Goal: Task Accomplishment & Management: Use online tool/utility

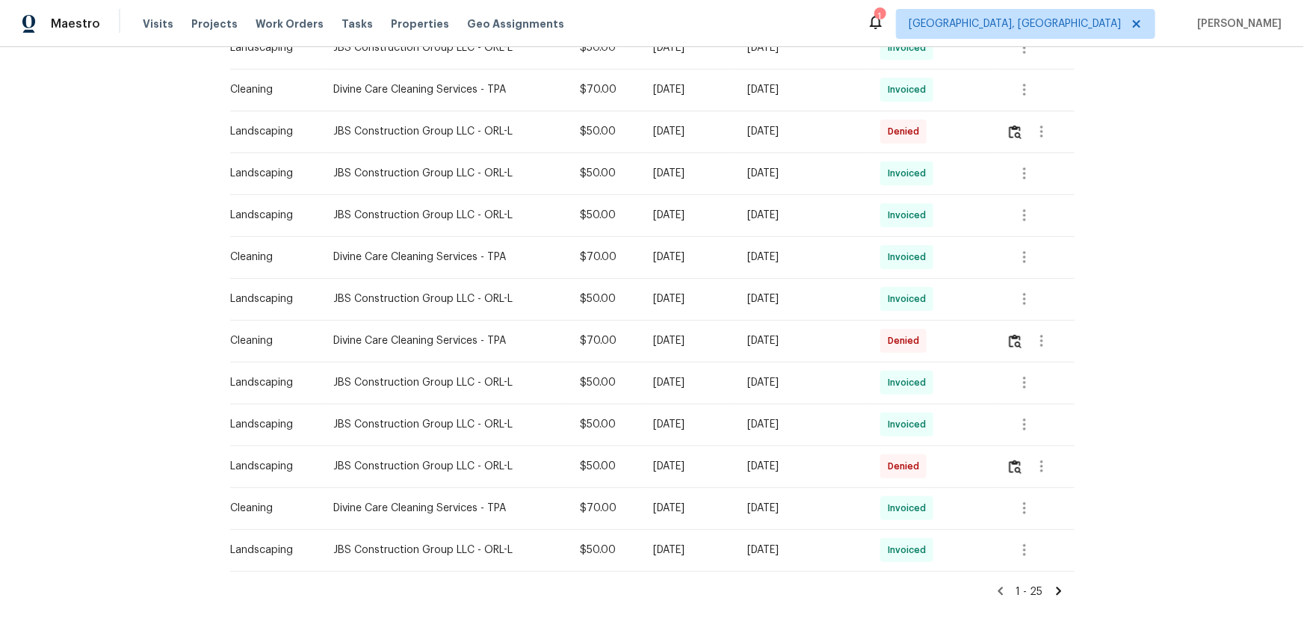
scroll to position [858, 0]
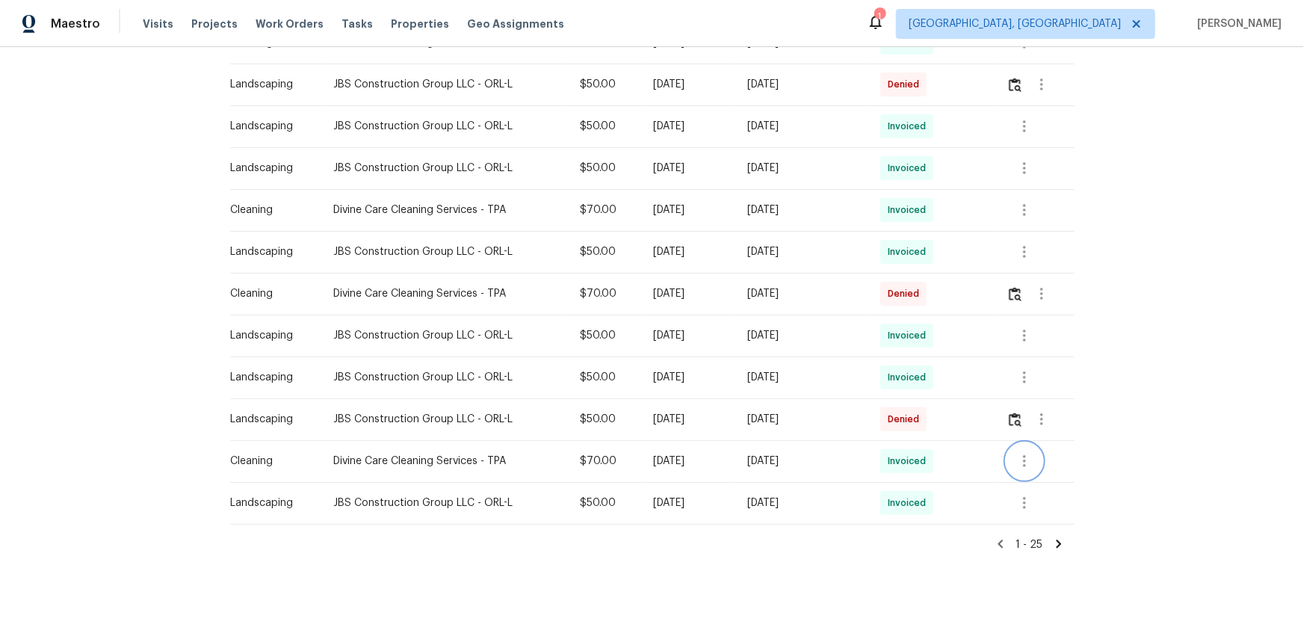
click at [928, 429] on icon "button" at bounding box center [1025, 461] width 18 height 18
click at [928, 429] on li "View details" at bounding box center [1057, 475] width 105 height 25
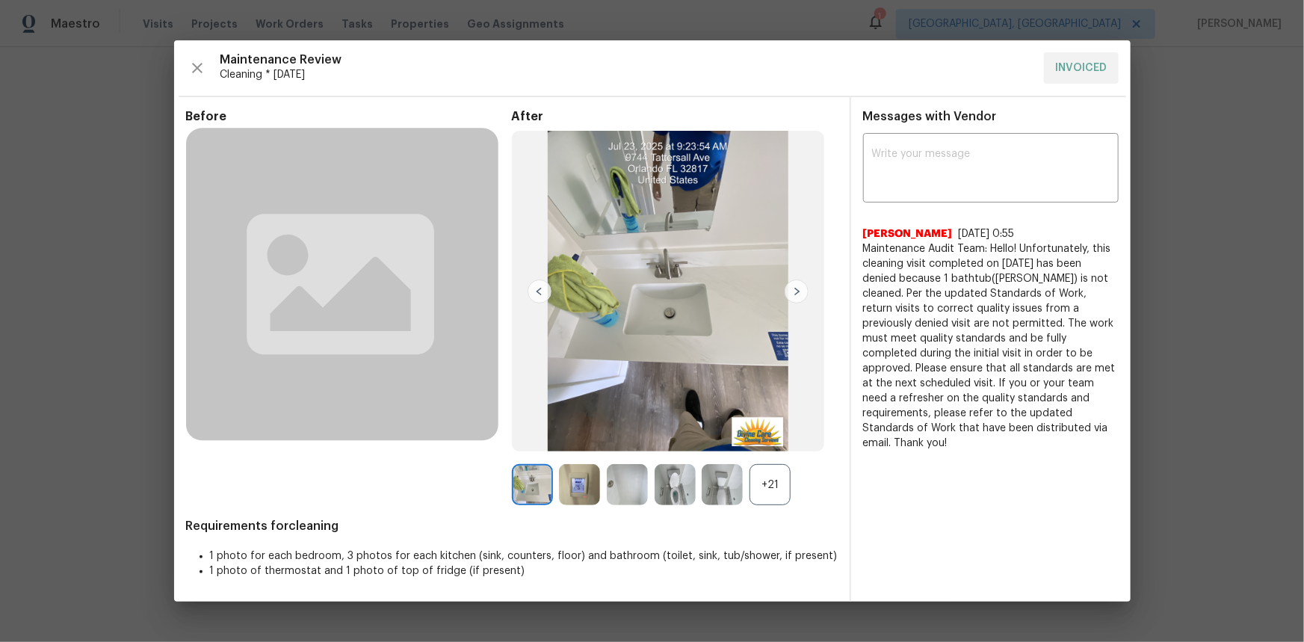
click at [775, 429] on div "+21" at bounding box center [770, 484] width 41 height 41
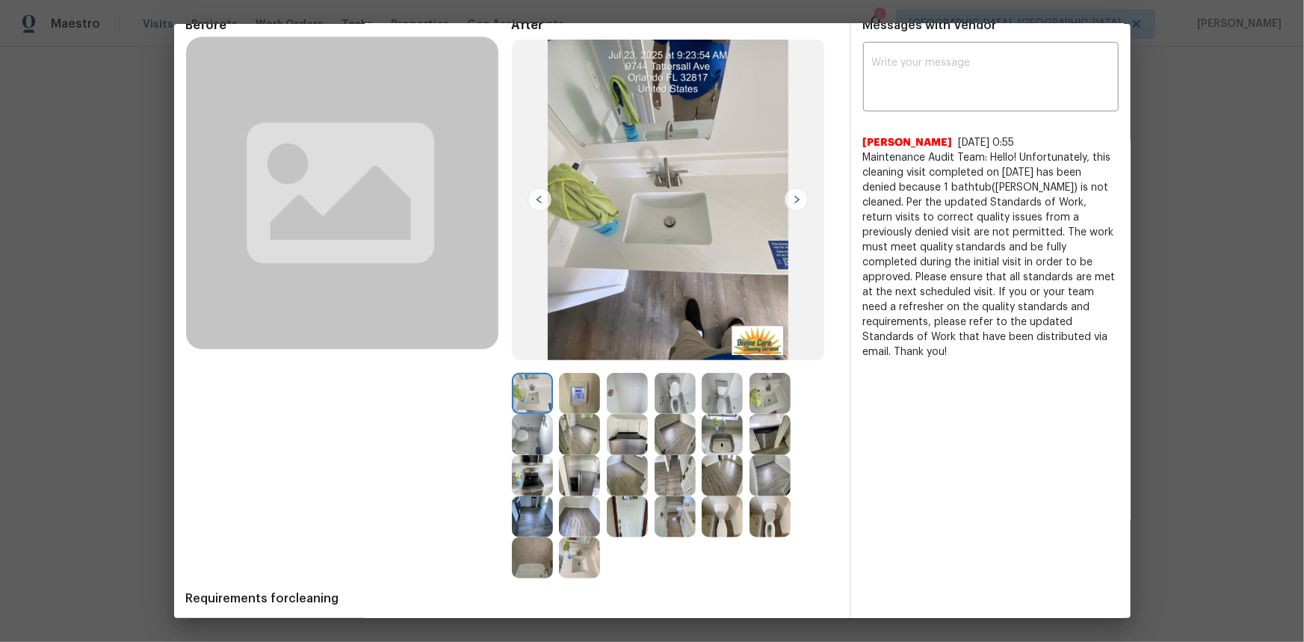
scroll to position [0, 0]
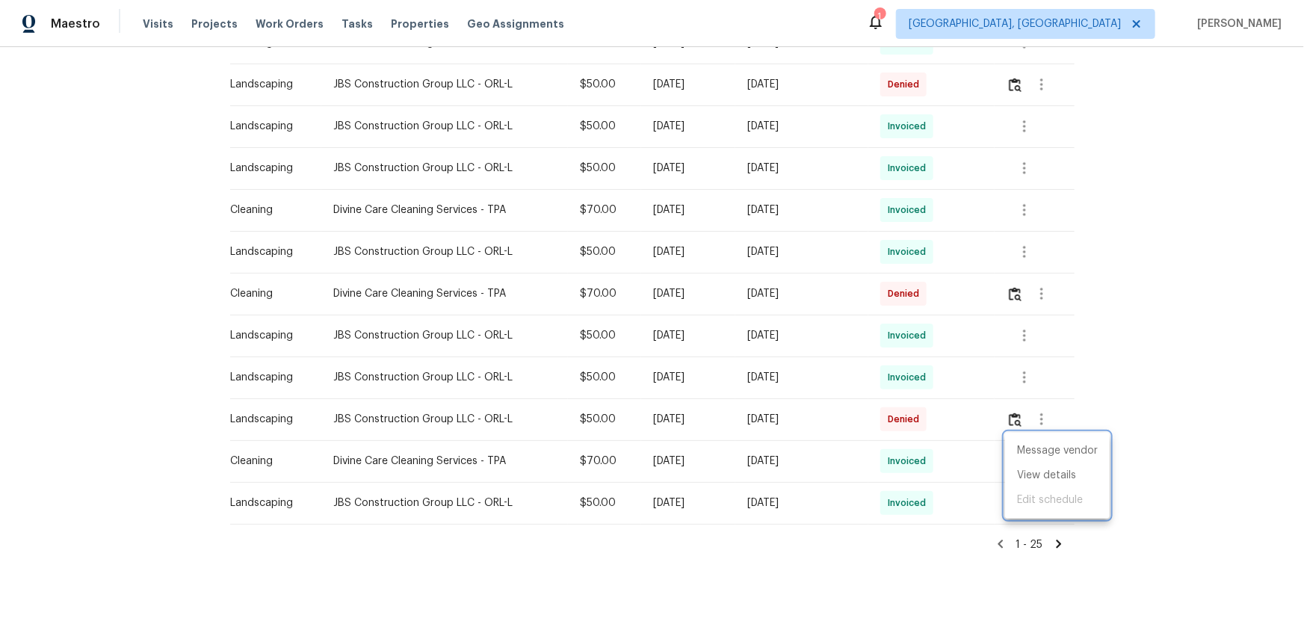
click at [928, 260] on div at bounding box center [652, 321] width 1304 height 642
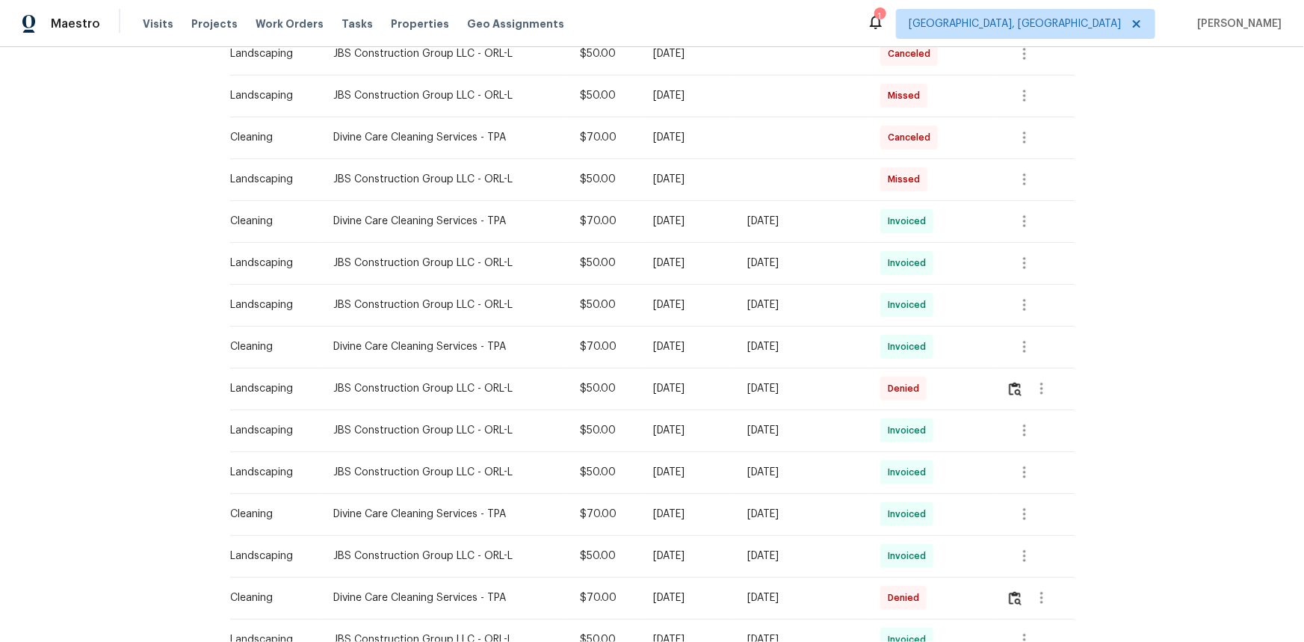
scroll to position [518, 0]
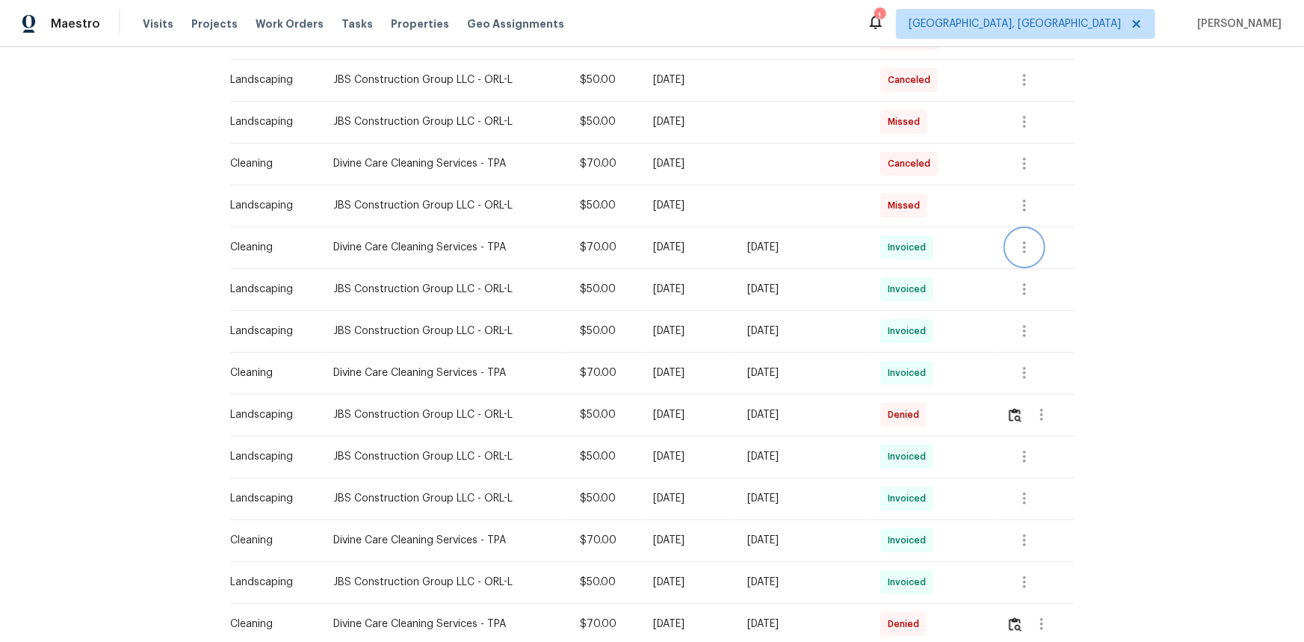
click at [928, 233] on button "button" at bounding box center [1025, 247] width 36 height 36
click at [928, 267] on li "View details" at bounding box center [1057, 271] width 105 height 25
click at [511, 262] on div at bounding box center [652, 321] width 1304 height 642
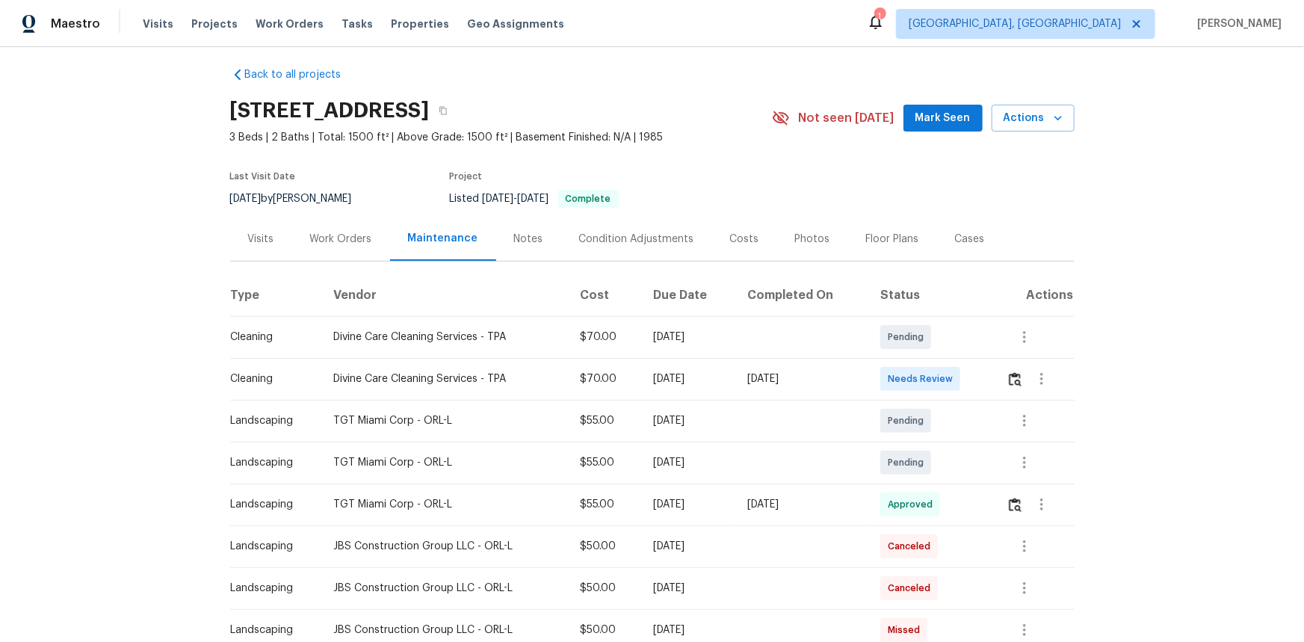
scroll to position [0, 0]
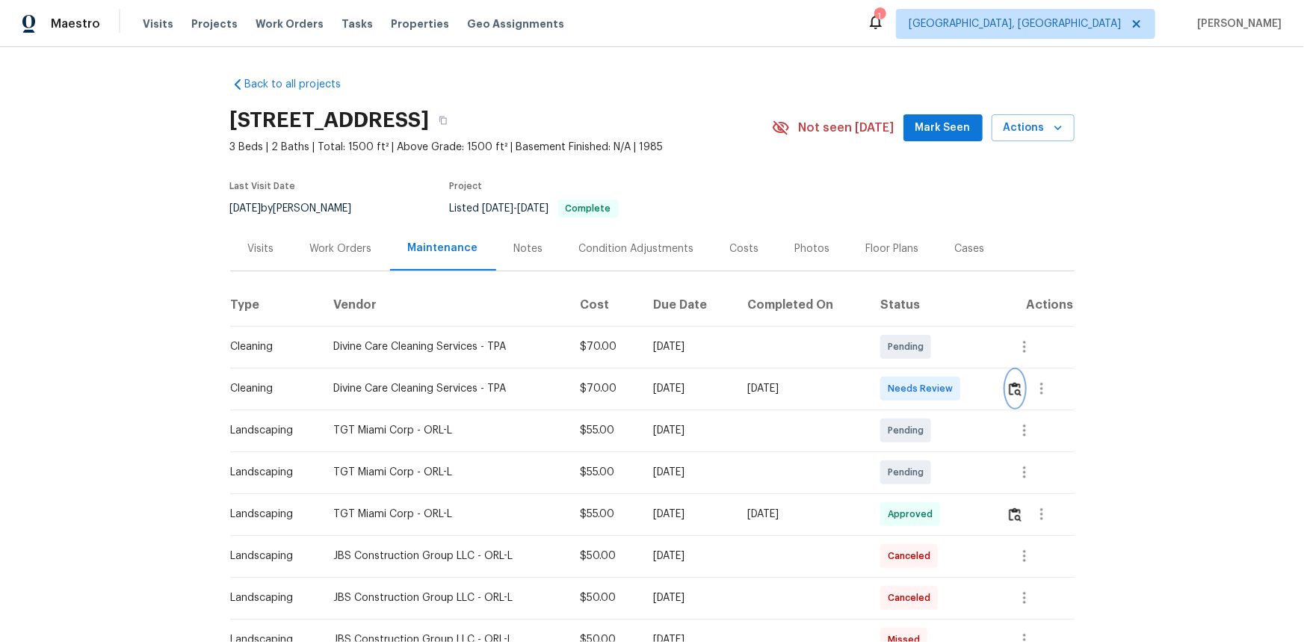
click at [928, 388] on img "button" at bounding box center [1015, 389] width 13 height 14
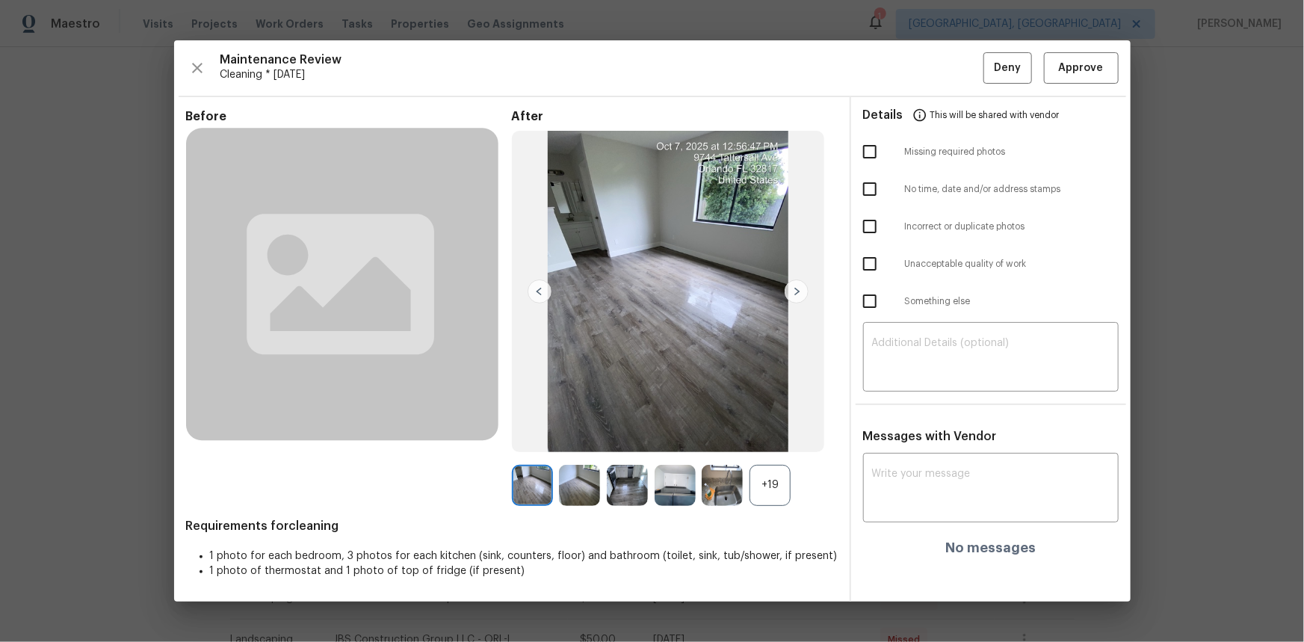
click at [776, 429] on div "+19" at bounding box center [770, 485] width 41 height 41
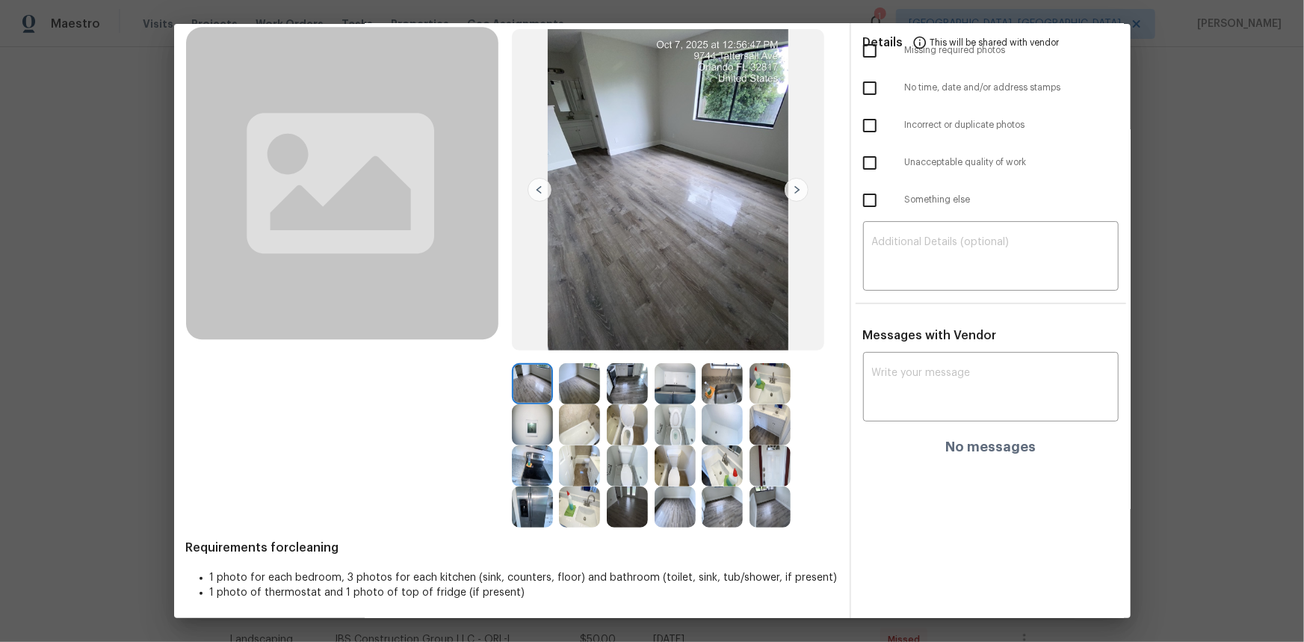
scroll to position [90, 0]
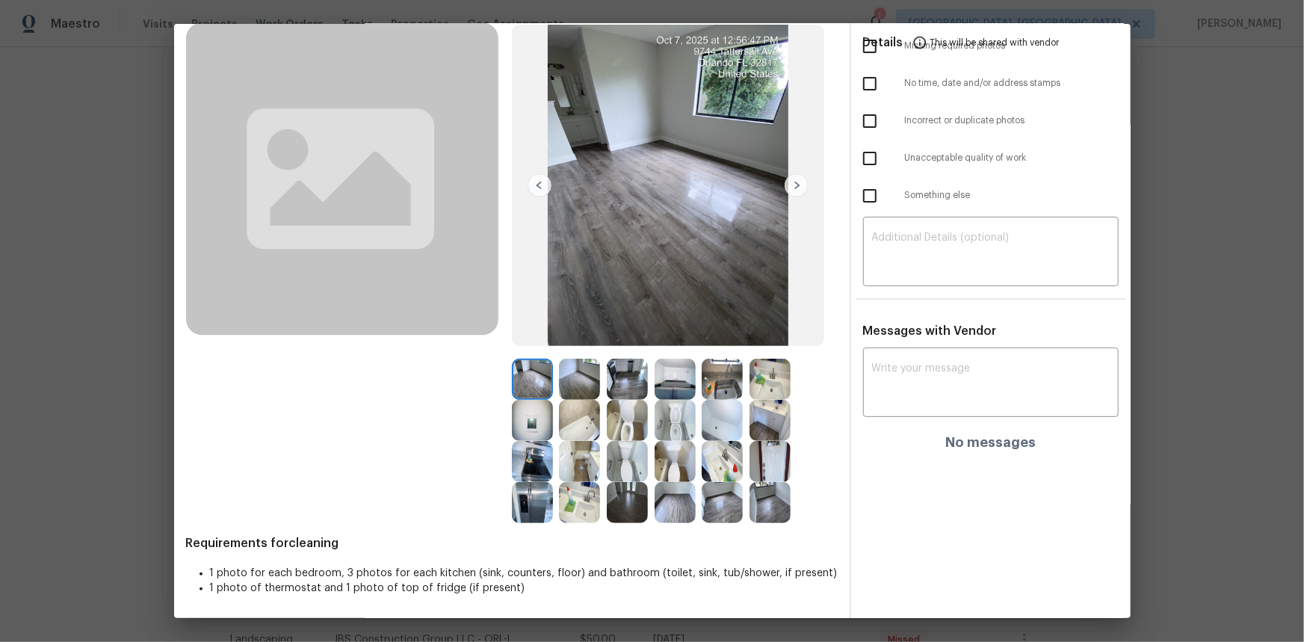
click at [524, 422] on img at bounding box center [532, 420] width 41 height 41
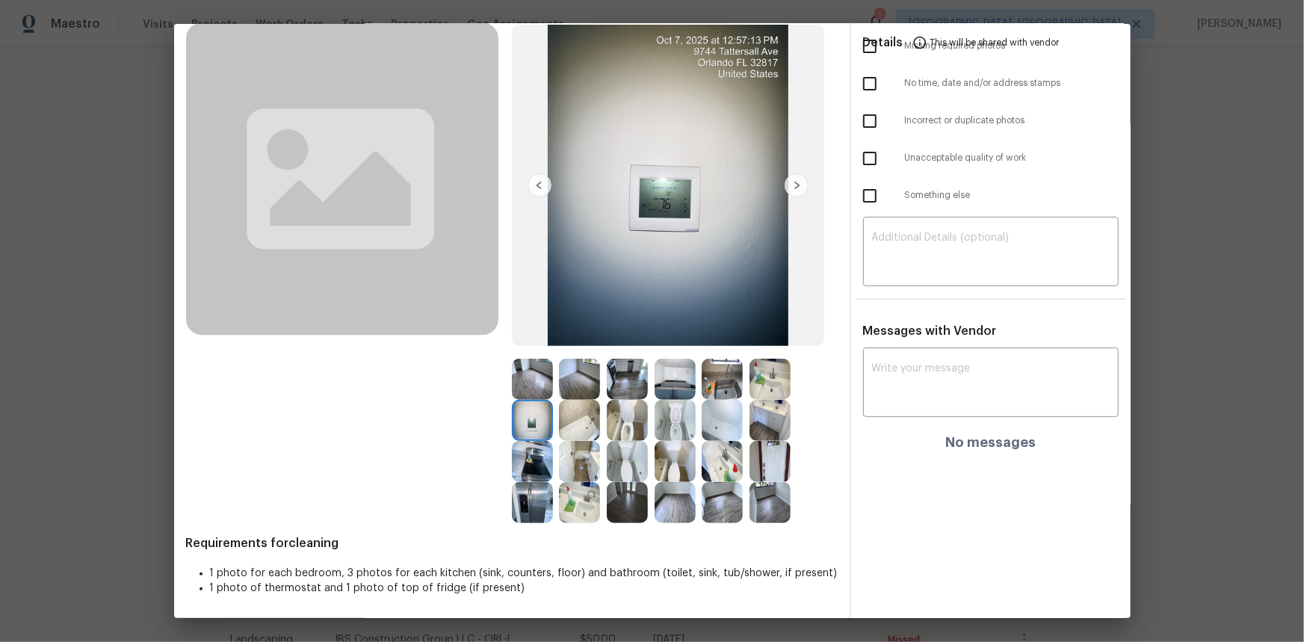
click at [524, 422] on img at bounding box center [532, 420] width 41 height 41
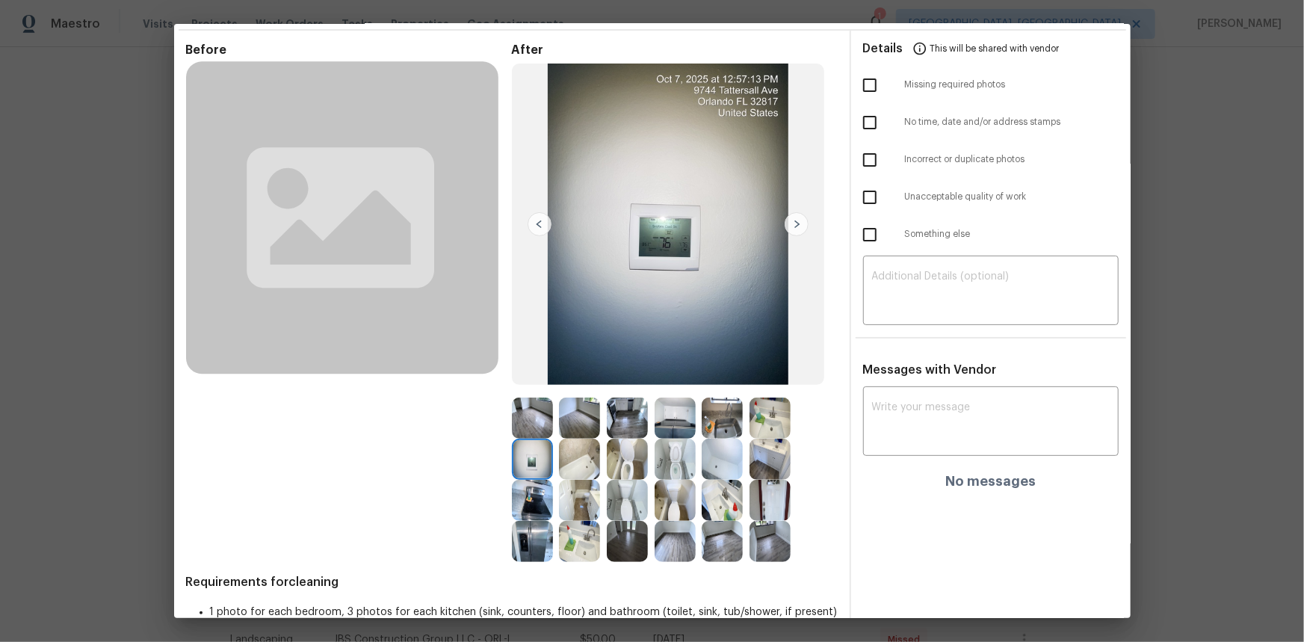
scroll to position [0, 0]
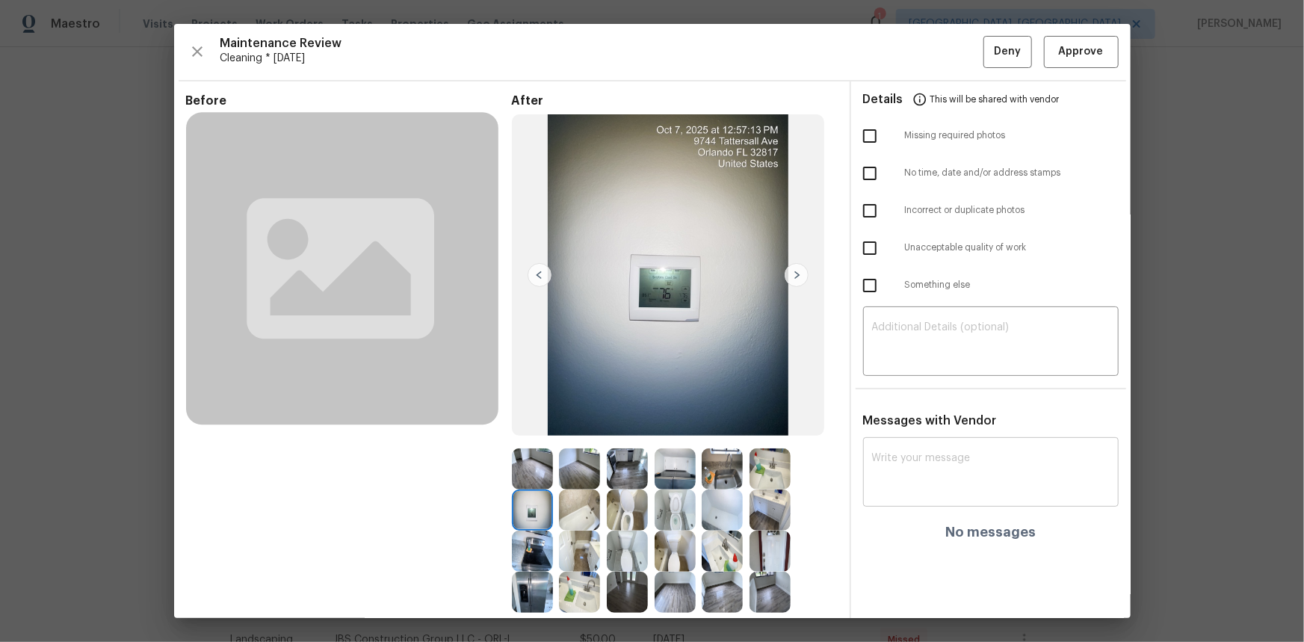
click at [907, 429] on textarea at bounding box center [991, 474] width 238 height 42
paste textarea "Maintenance Audit Team: Hello! Unfortunately, this cleaning visit completed on …"
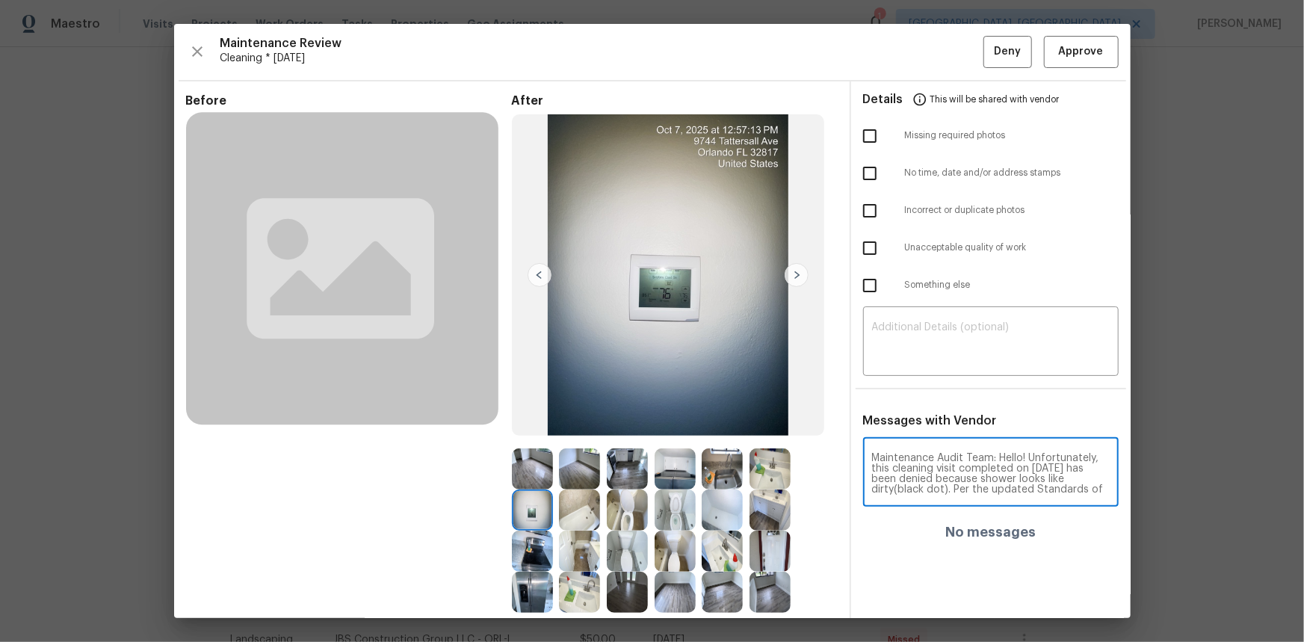
scroll to position [157, 0]
type textarea "Maintenance Audit Team: Hello! Unfortunately, this cleaning visit completed on …"
click at [893, 348] on textarea at bounding box center [991, 343] width 238 height 42
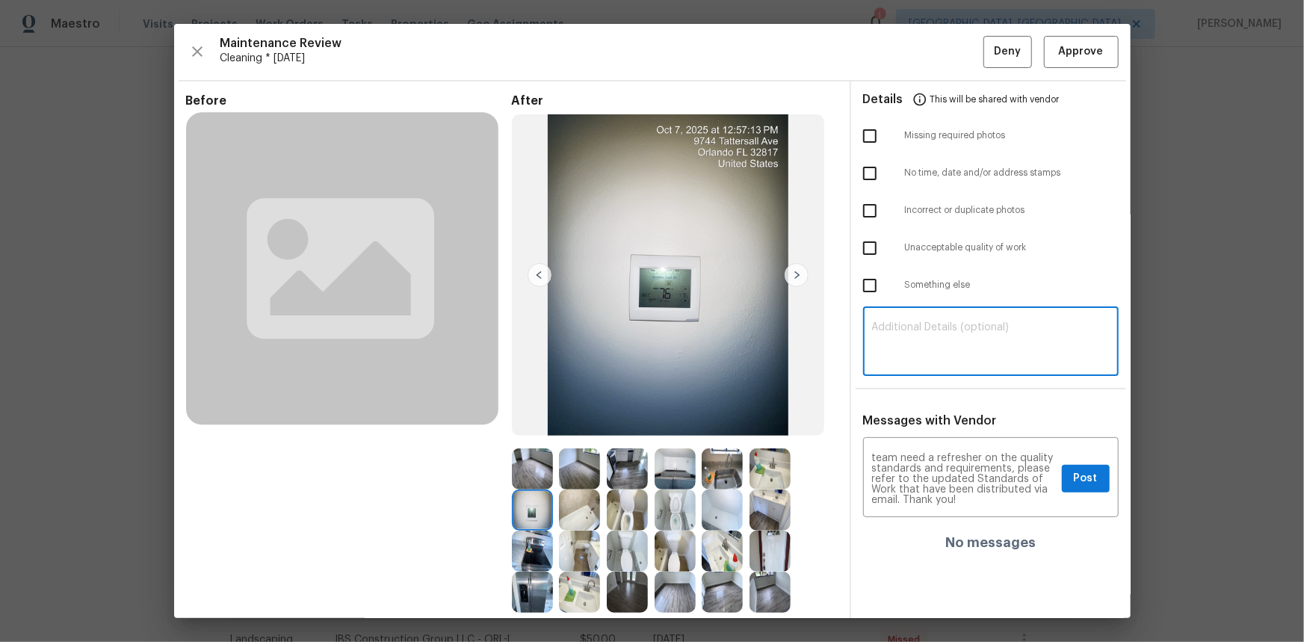
paste textarea "Maintenance Audit Team: Hello! Unfortunately, this cleaning visit completed on …"
type textarea "Maintenance Audit Team: Hello! Unfortunately, this cleaning visit completed on …"
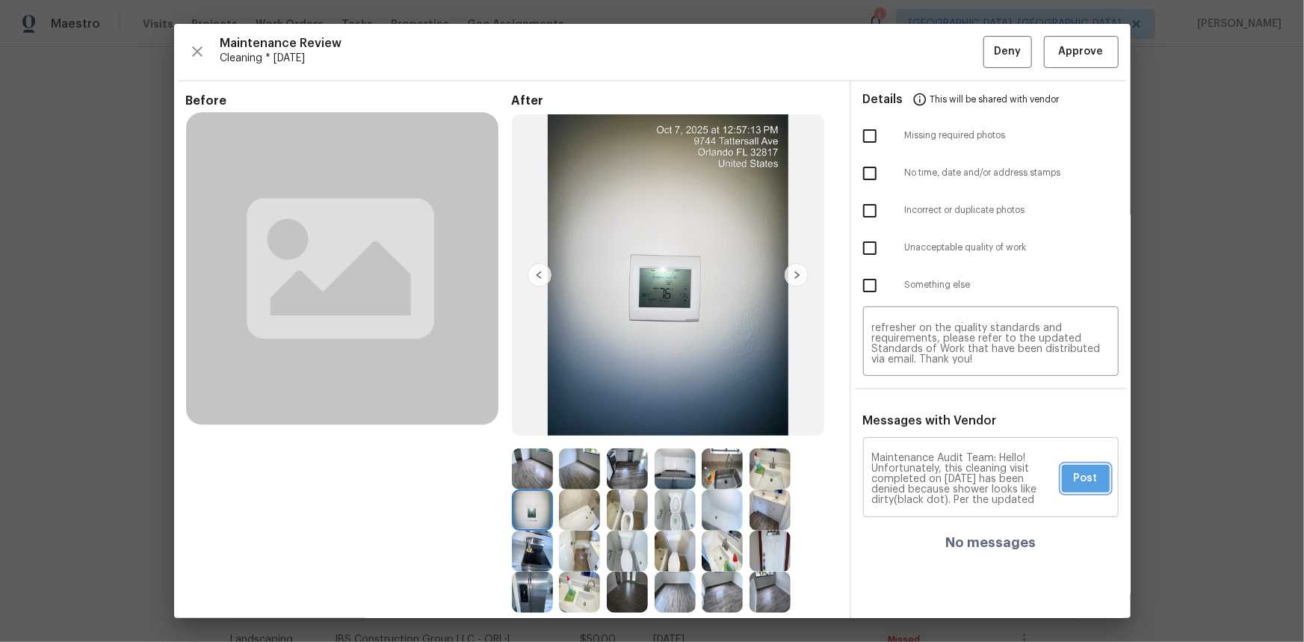
click at [928, 429] on span "Post" at bounding box center [1086, 478] width 24 height 19
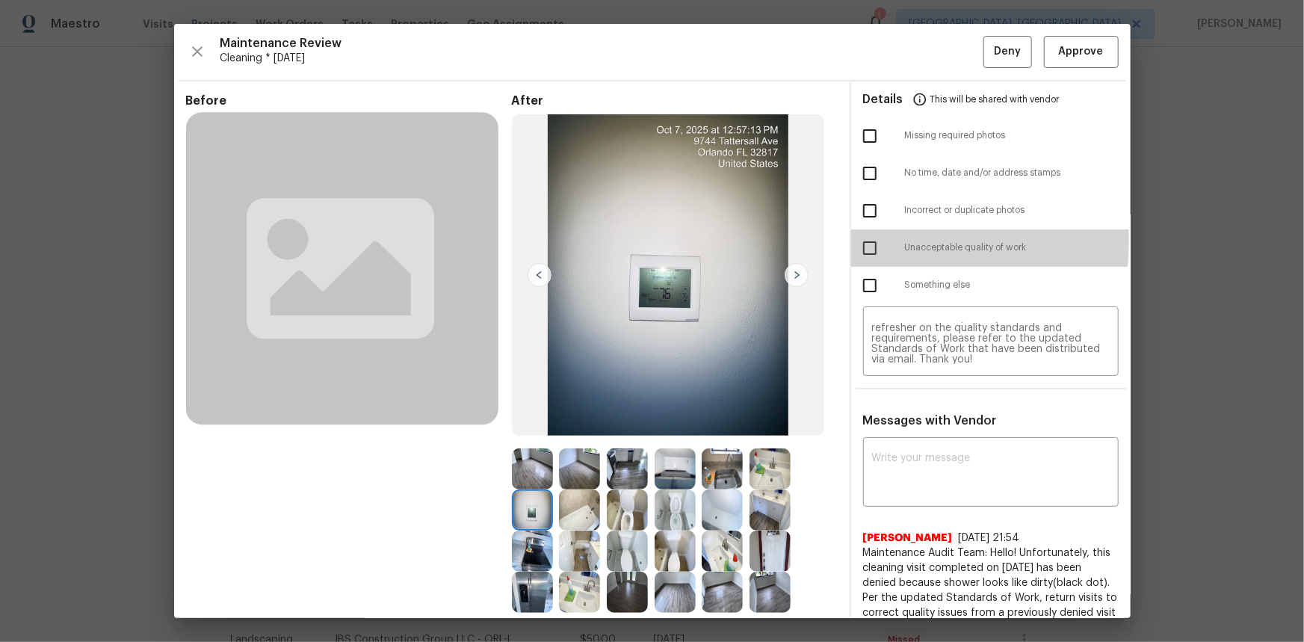
click at [856, 241] on input "checkbox" at bounding box center [869, 247] width 31 height 31
checkbox input "true"
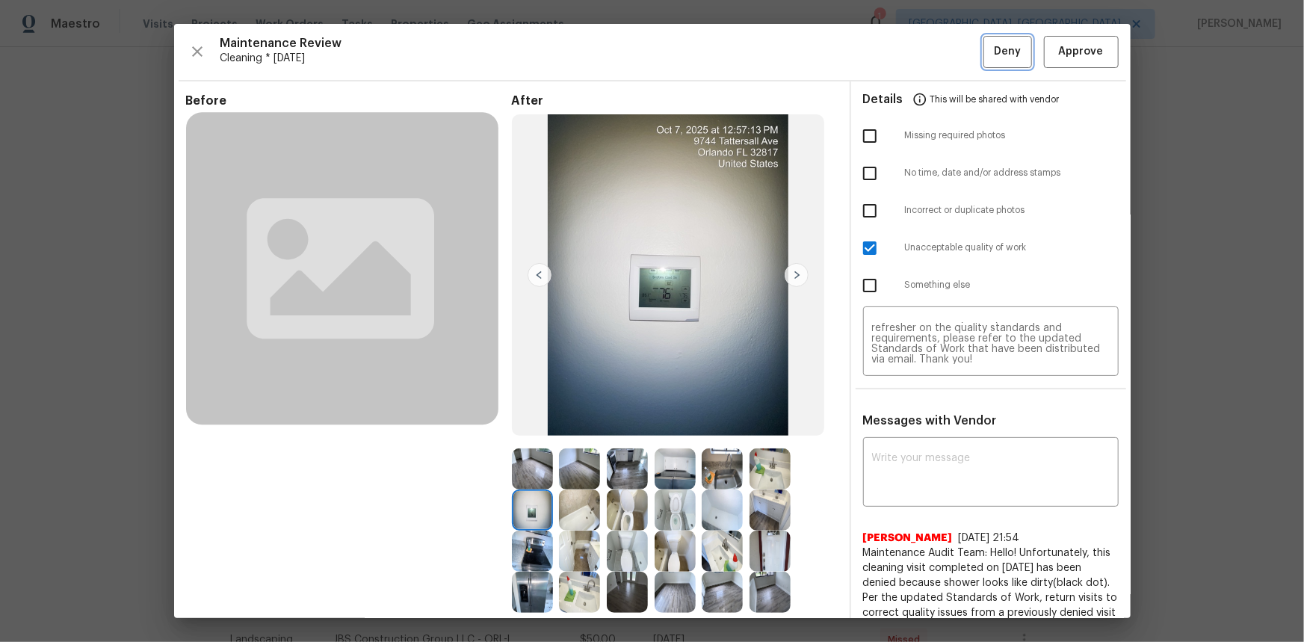
click at [928, 59] on span "Deny" at bounding box center [1007, 52] width 27 height 19
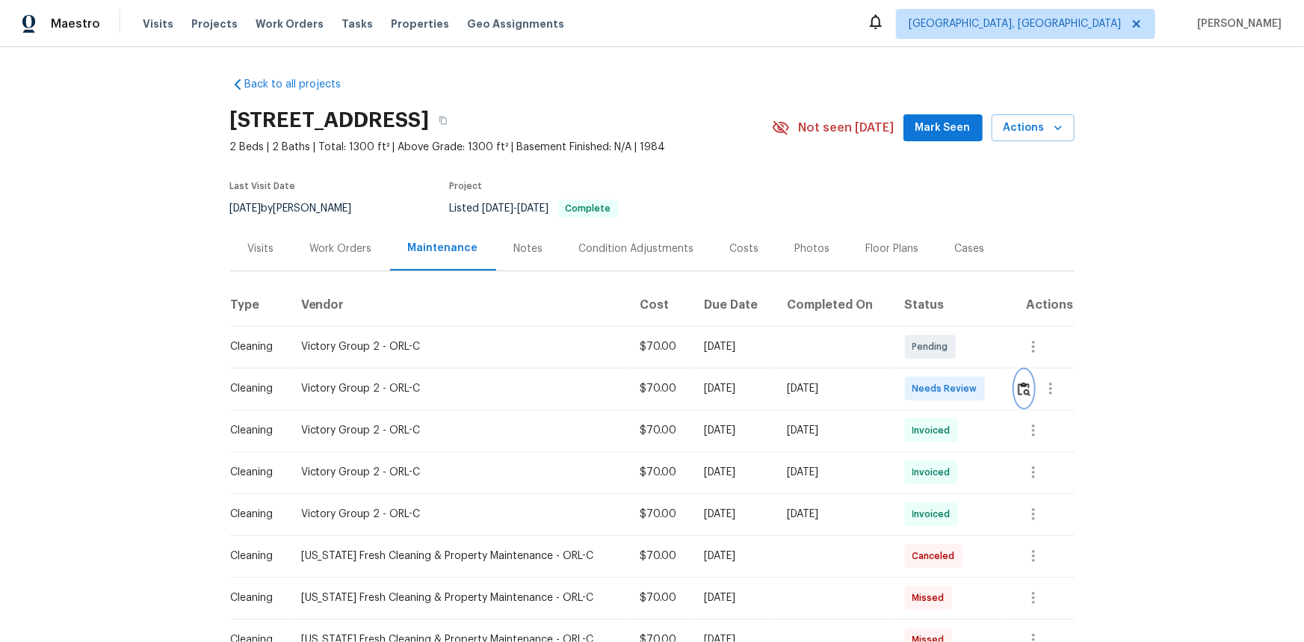
click at [928, 389] on button "button" at bounding box center [1024, 389] width 17 height 36
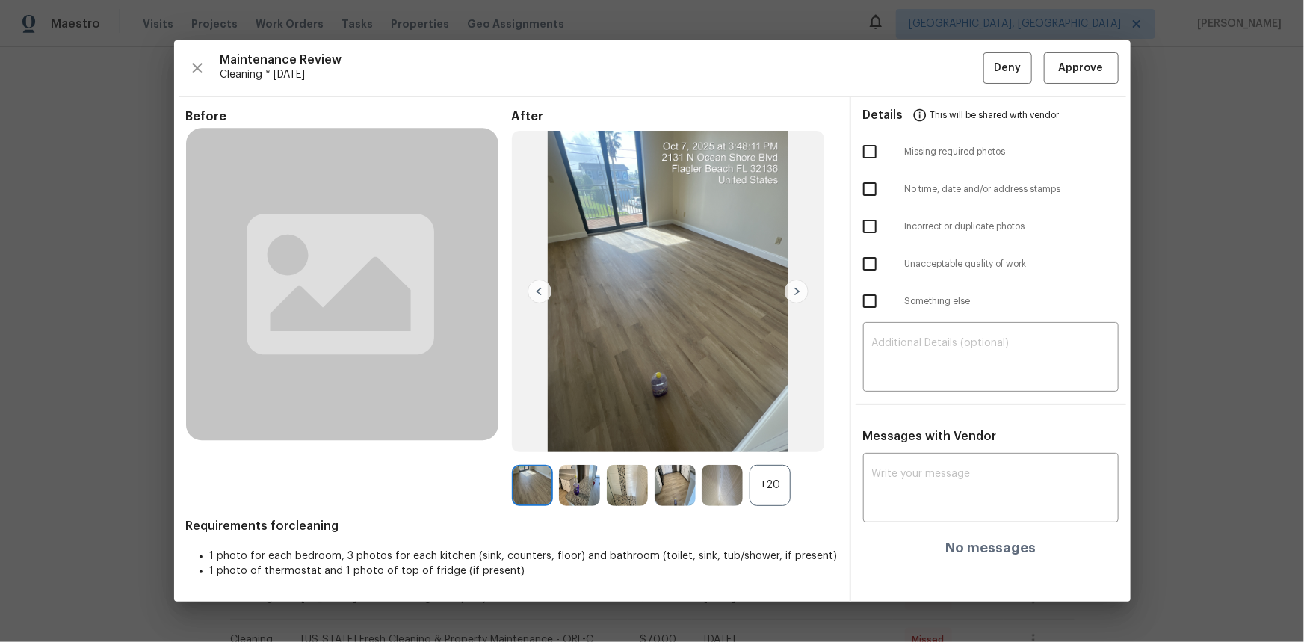
click at [767, 429] on div "+20" at bounding box center [770, 485] width 41 height 41
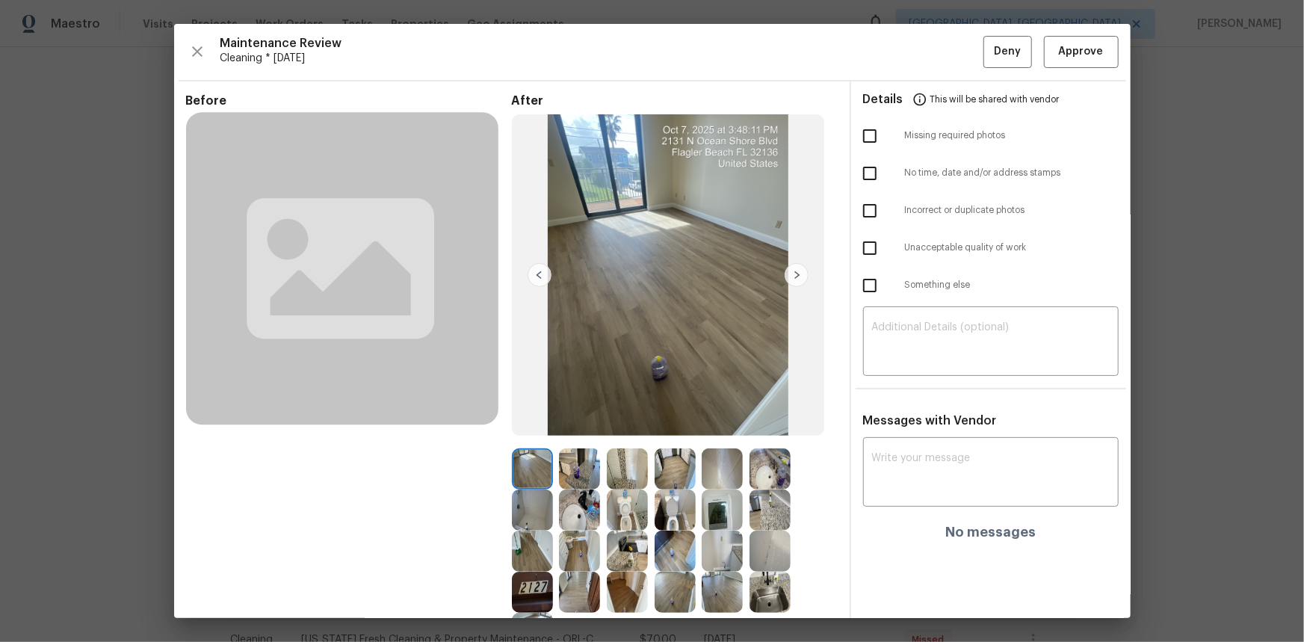
click at [715, 429] on img at bounding box center [722, 510] width 41 height 41
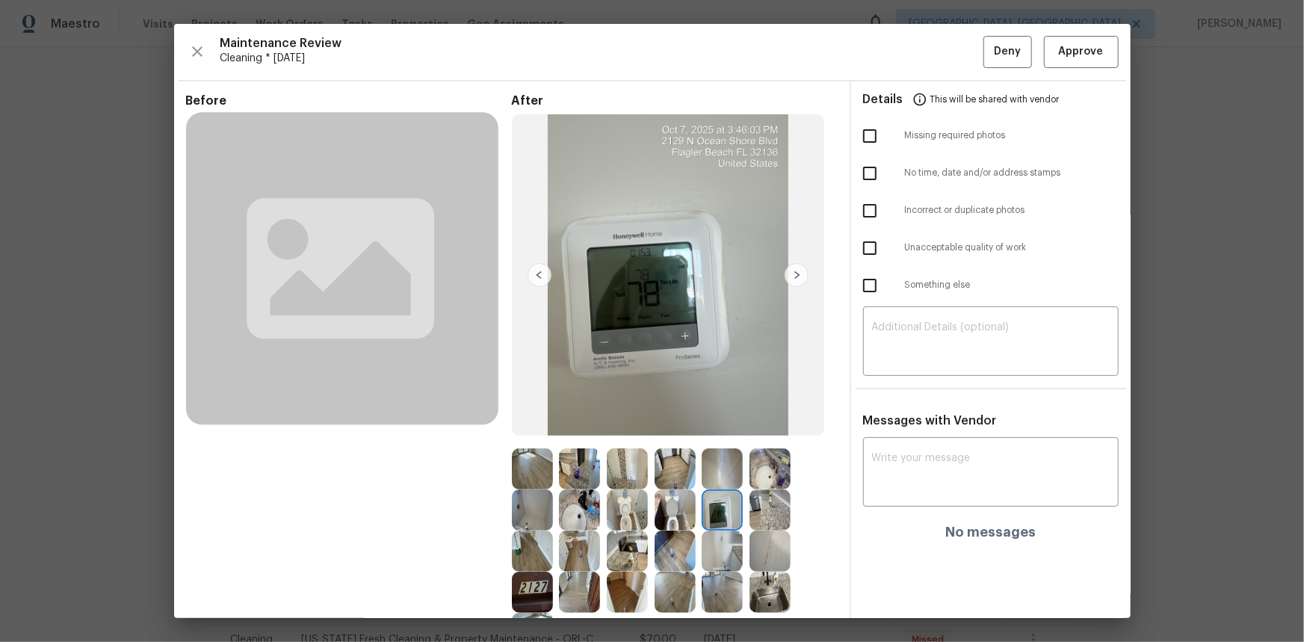
click at [715, 429] on img at bounding box center [722, 510] width 41 height 41
click at [928, 57] on span "Approve" at bounding box center [1081, 52] width 45 height 19
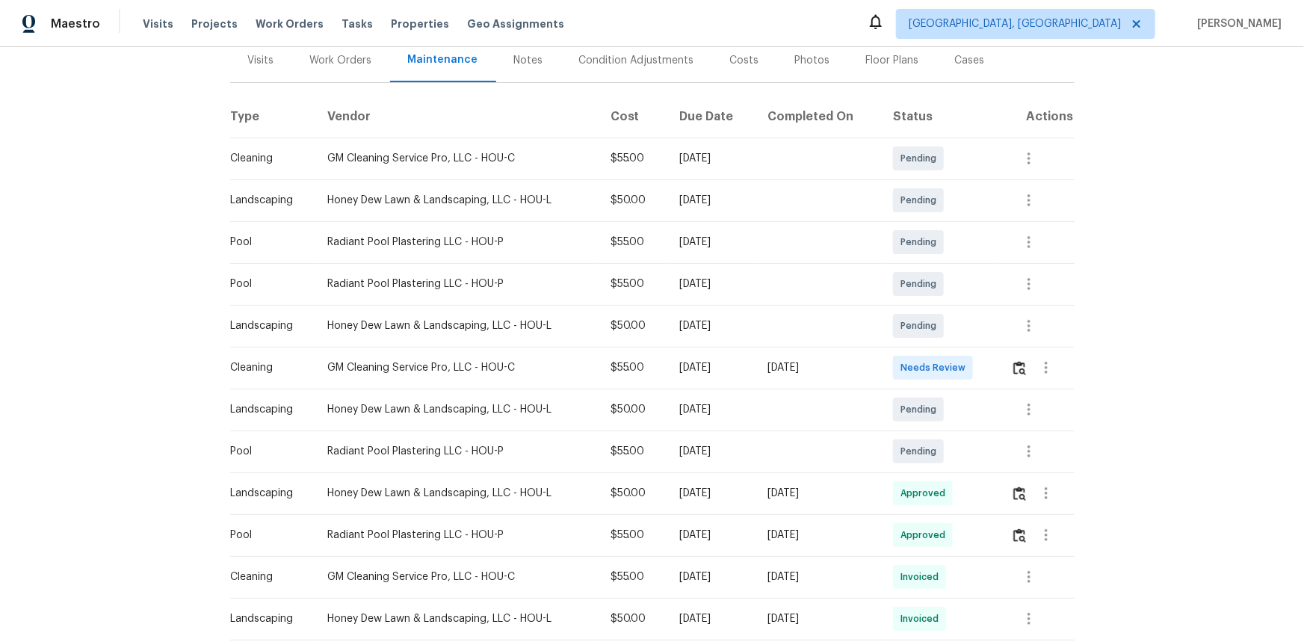
scroll to position [203, 0]
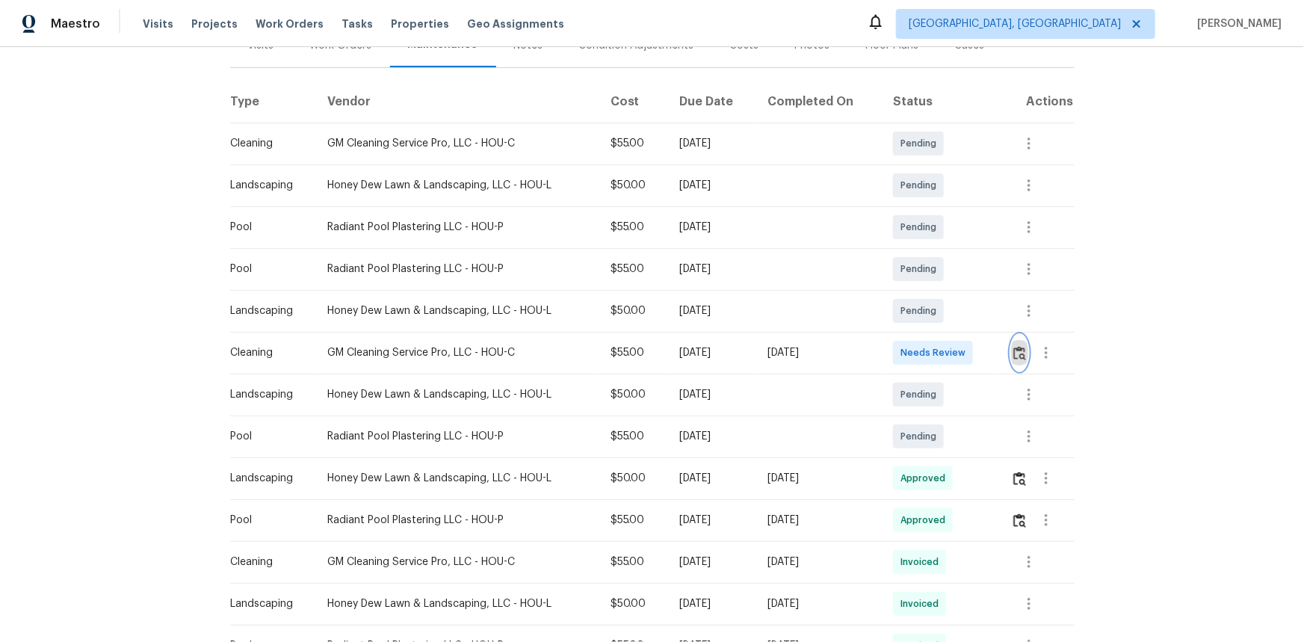
click at [1014, 354] on img "button" at bounding box center [1020, 353] width 13 height 14
click at [1017, 350] on img "button" at bounding box center [1020, 353] width 13 height 14
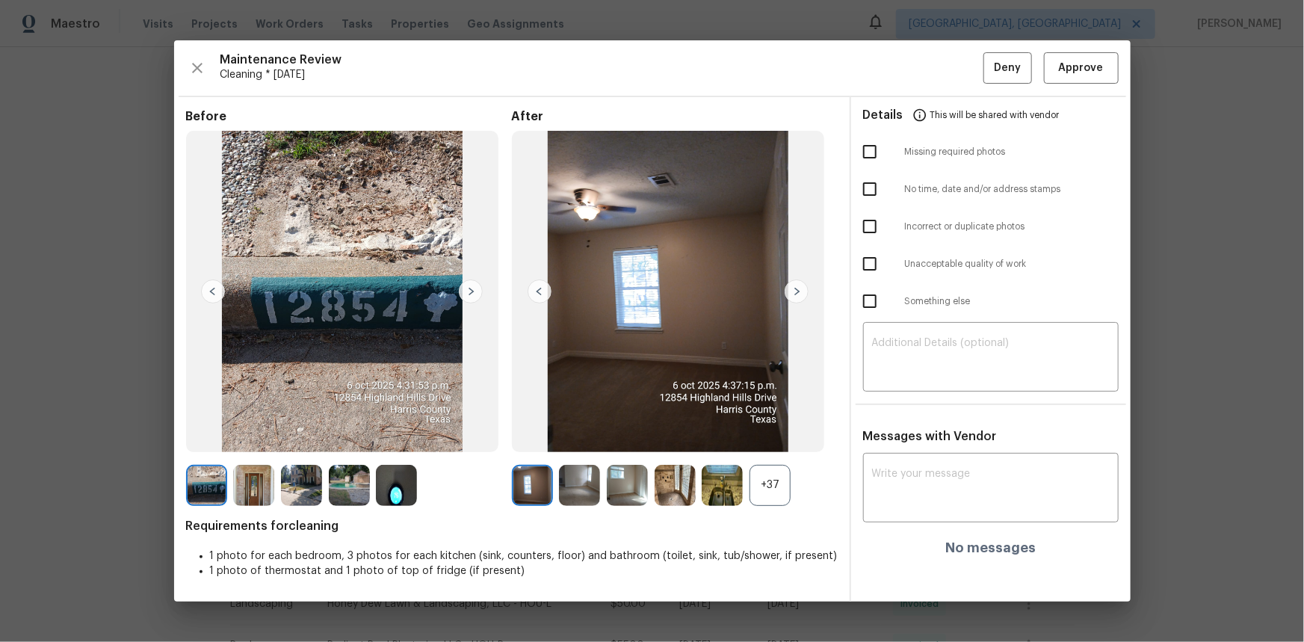
click at [762, 484] on div "+37" at bounding box center [770, 485] width 41 height 41
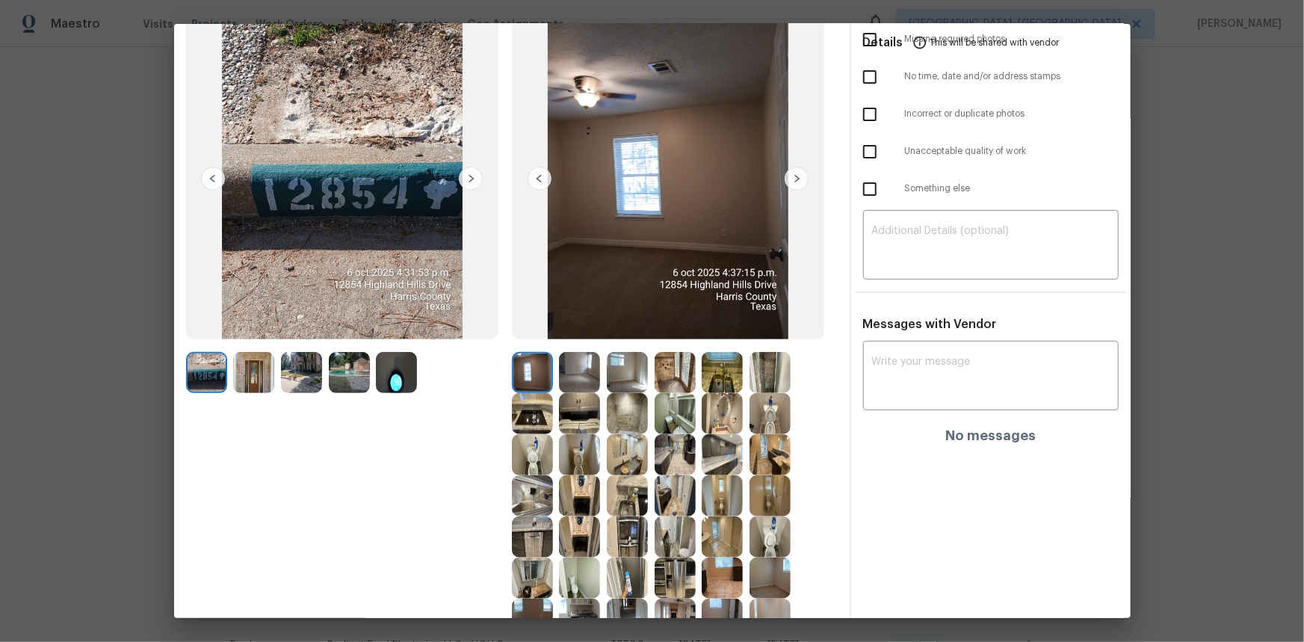
scroll to position [135, 0]
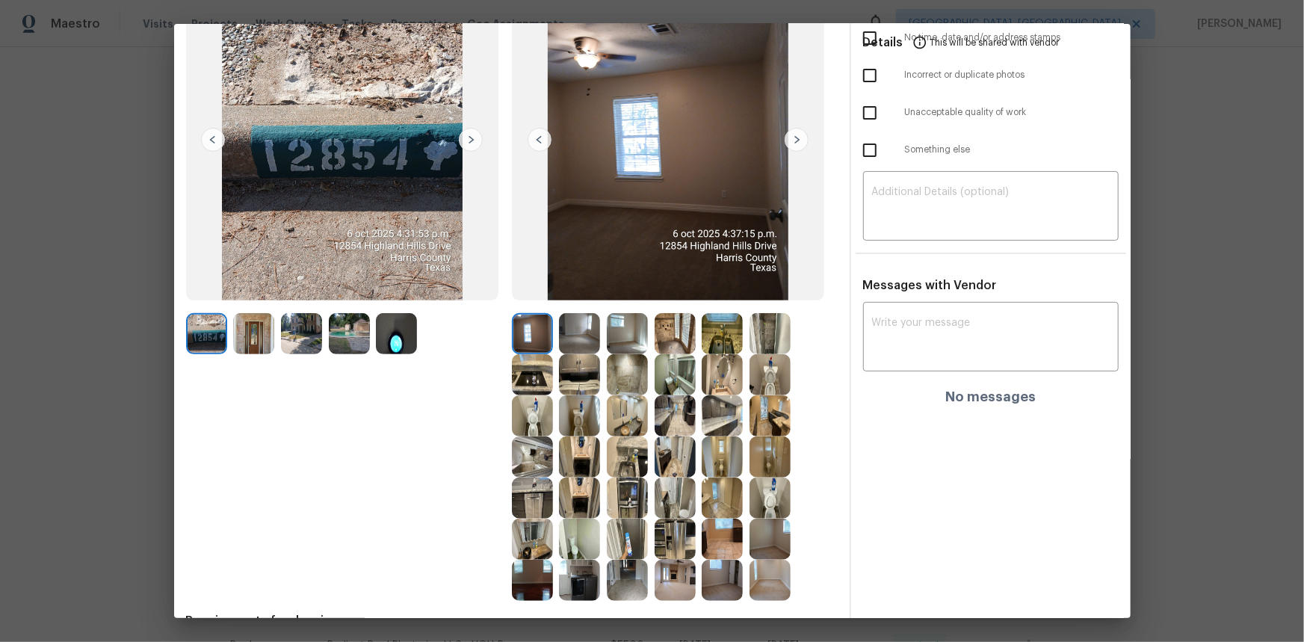
click at [728, 334] on img at bounding box center [722, 333] width 41 height 41
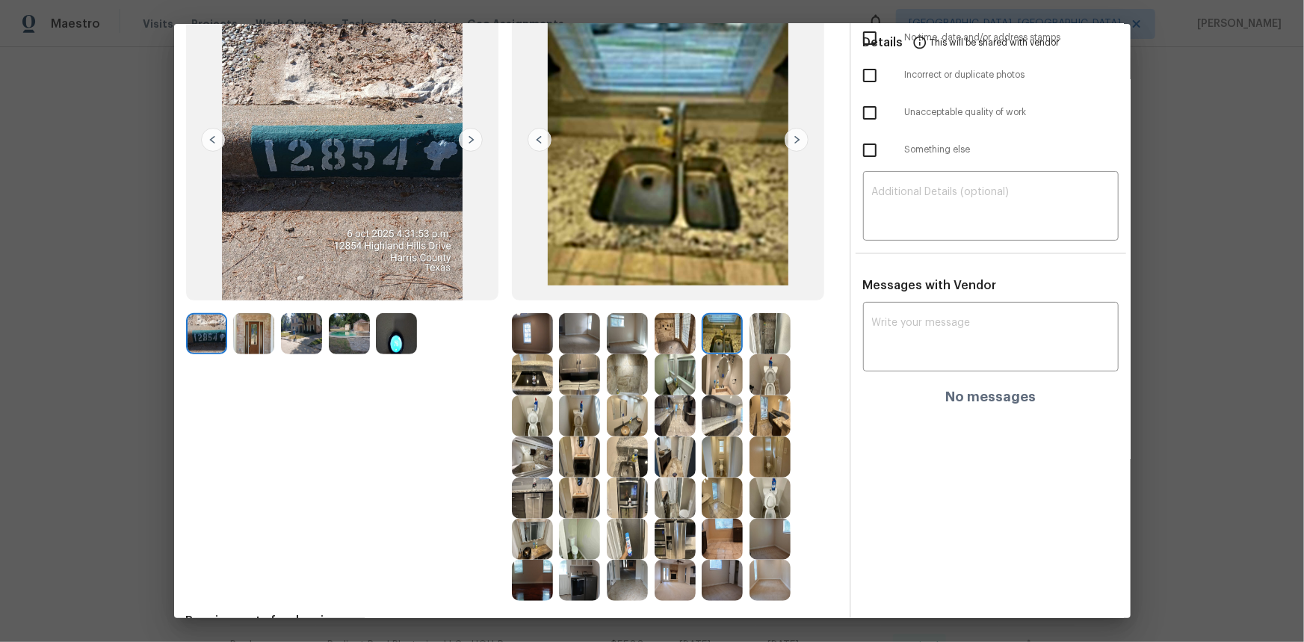
click at [728, 334] on img at bounding box center [722, 333] width 41 height 41
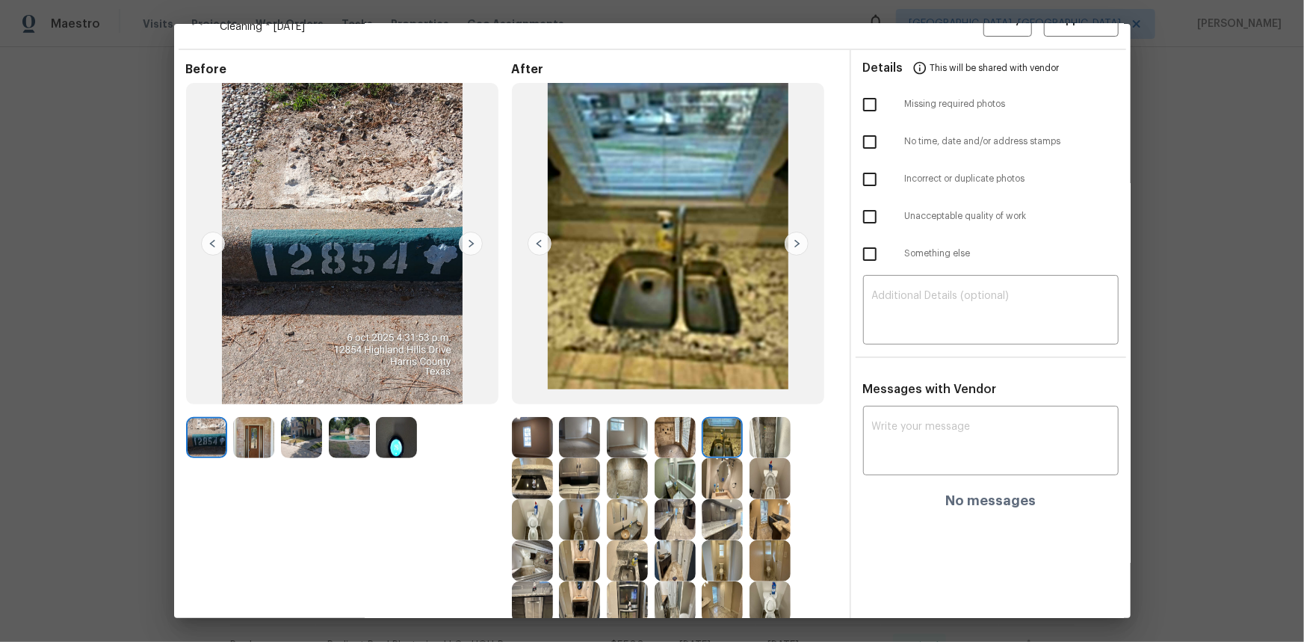
scroll to position [0, 0]
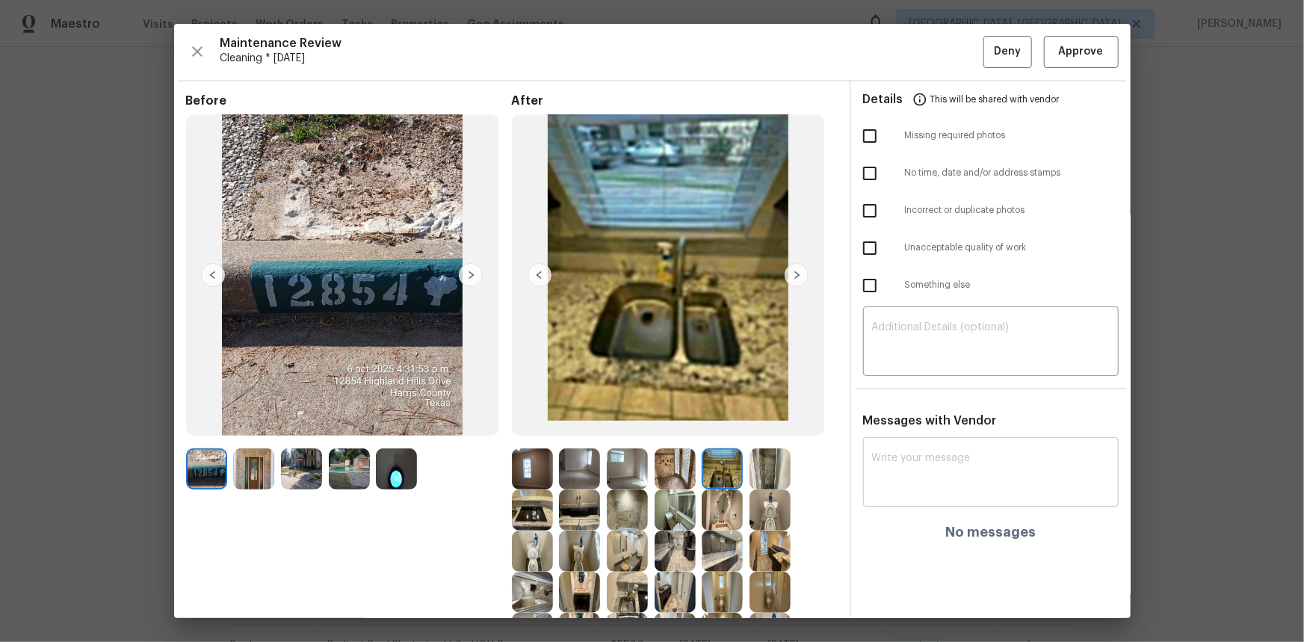
click at [883, 449] on div "x ​" at bounding box center [991, 474] width 256 height 66
paste textarea "Maintenance Audit Team: Hello! Unfortunately, this cleaning visit completed on …"
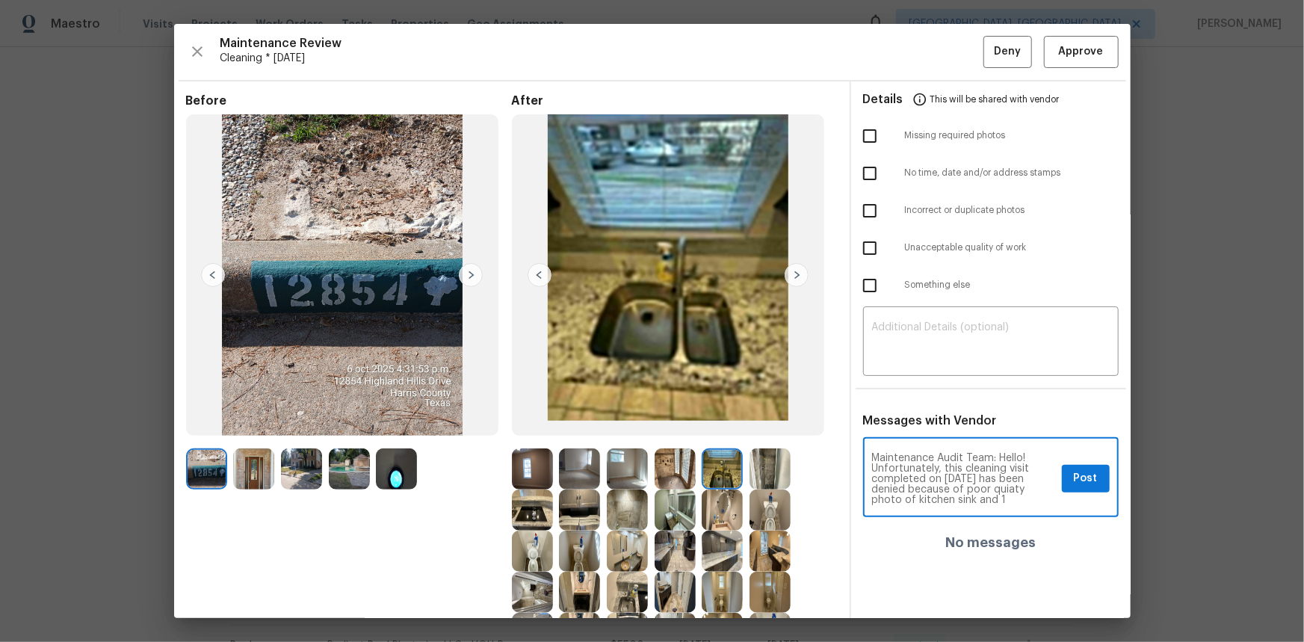
click at [879, 499] on textarea "Maintenance Audit Team: Hello! Unfortunately, this cleaning visit completed on …" at bounding box center [964, 479] width 184 height 52
click at [874, 501] on textarea "Maintenance Audit Team: Hello! Unfortunately, this cleaning visit completed on …" at bounding box center [964, 479] width 184 height 52
click at [882, 498] on textarea "Maintenance Audit Team: Hello! Unfortunately, this cleaning visit completed on …" at bounding box center [964, 479] width 184 height 52
click at [885, 498] on textarea "Maintenance Audit Team: Hello! Unfortunately, this cleaning visit completed on …" at bounding box center [964, 479] width 184 height 52
type textarea "Maintenance Audit Team: Hello! Unfortunately, this cleaning visit completed on …"
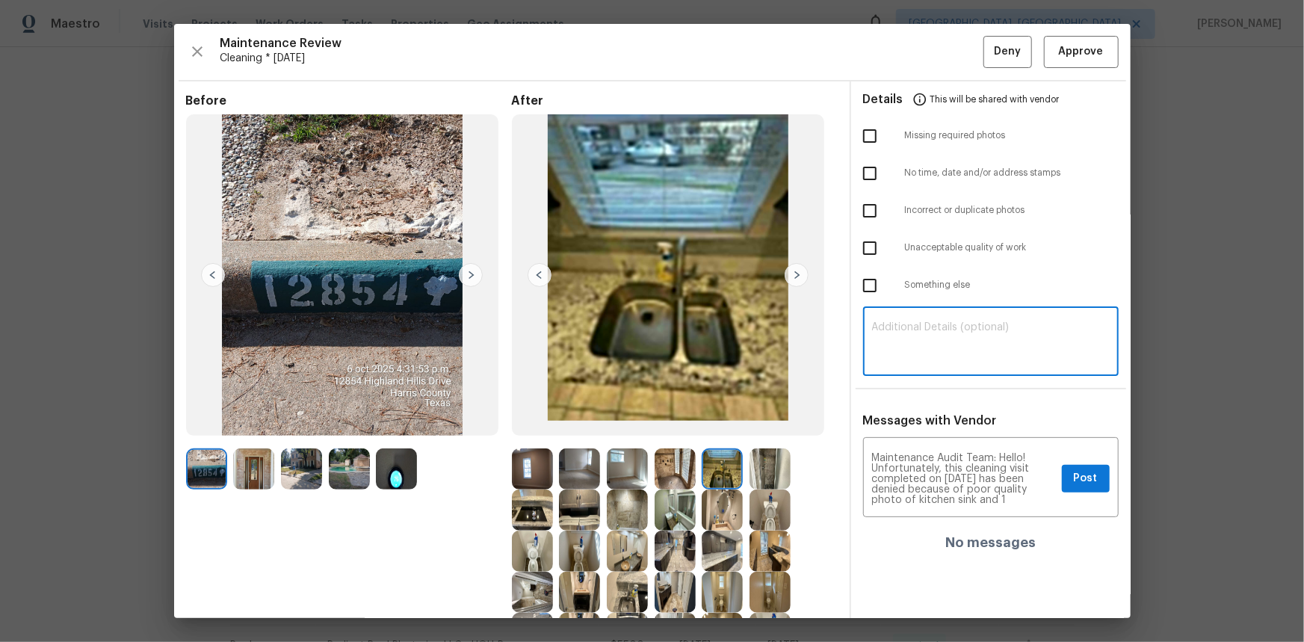
click at [910, 347] on textarea at bounding box center [991, 343] width 238 height 42
paste textarea "Maintenance Audit Team: Hello! Unfortunately, this cleaning visit completed on …"
type textarea "Maintenance Audit Team: Hello! Unfortunately, this cleaning visit completed on …"
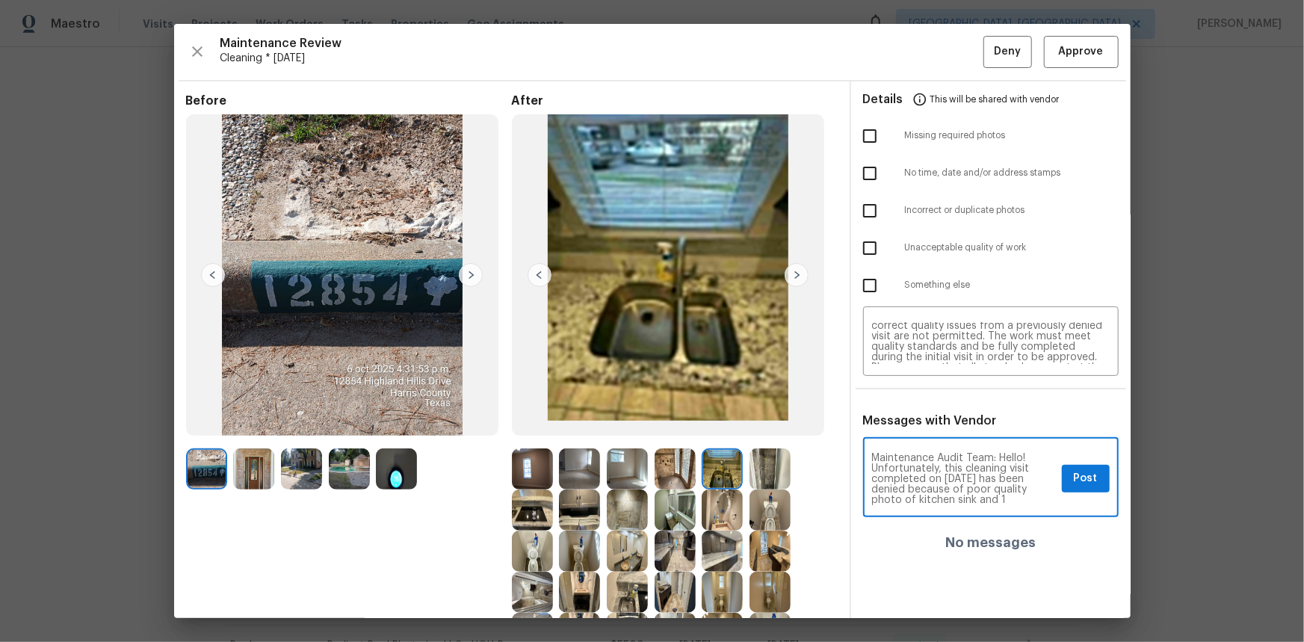
scroll to position [0, 0]
click at [1062, 482] on button "Post" at bounding box center [1086, 479] width 48 height 28
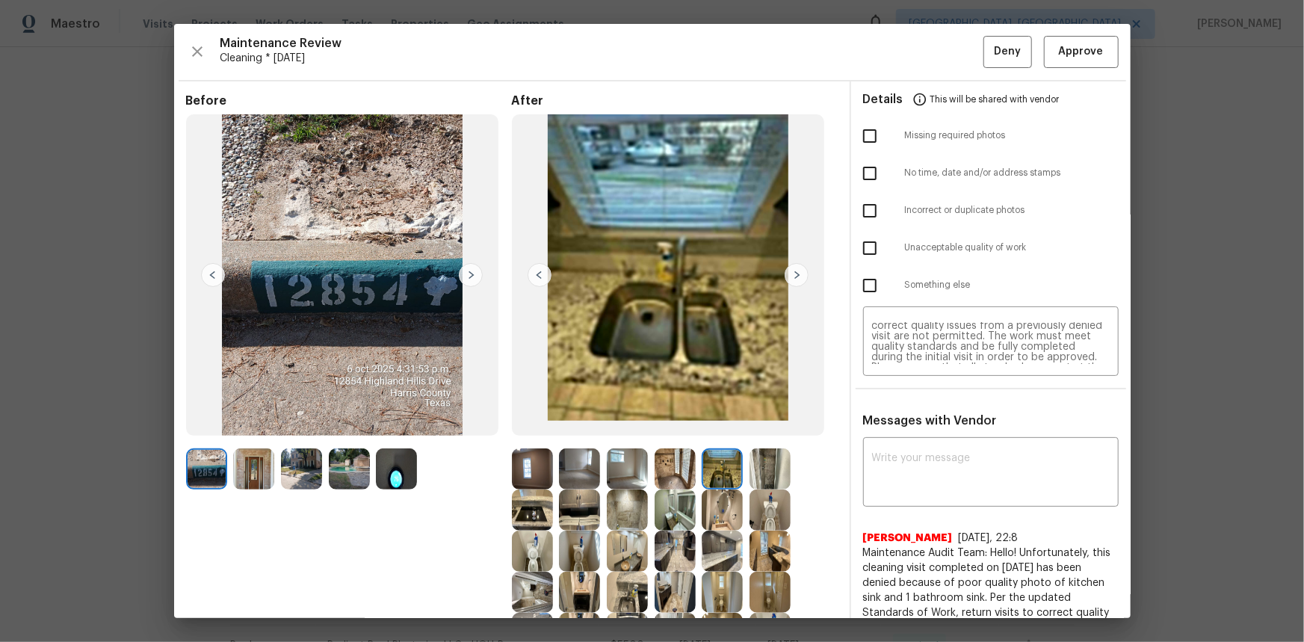
click at [862, 244] on input "checkbox" at bounding box center [869, 247] width 31 height 31
click at [865, 253] on input "checkbox" at bounding box center [869, 247] width 31 height 31
checkbox input "false"
click at [862, 285] on input "checkbox" at bounding box center [869, 285] width 31 height 31
checkbox input "true"
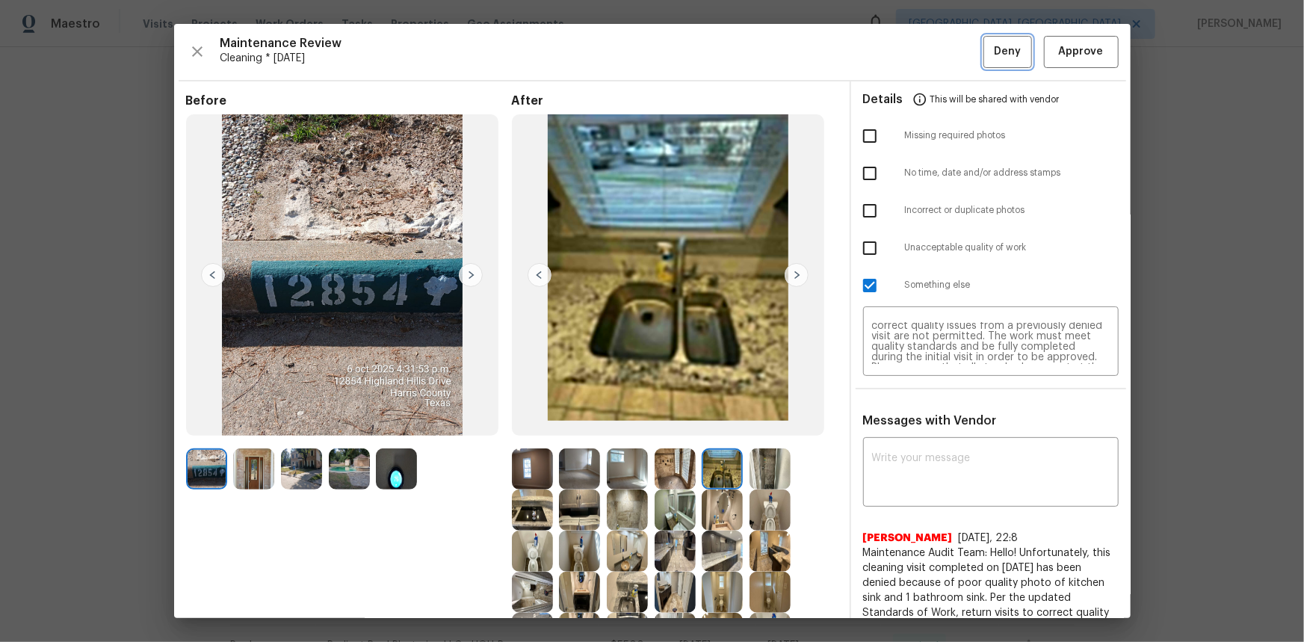
click at [999, 48] on span "Deny" at bounding box center [1007, 52] width 27 height 19
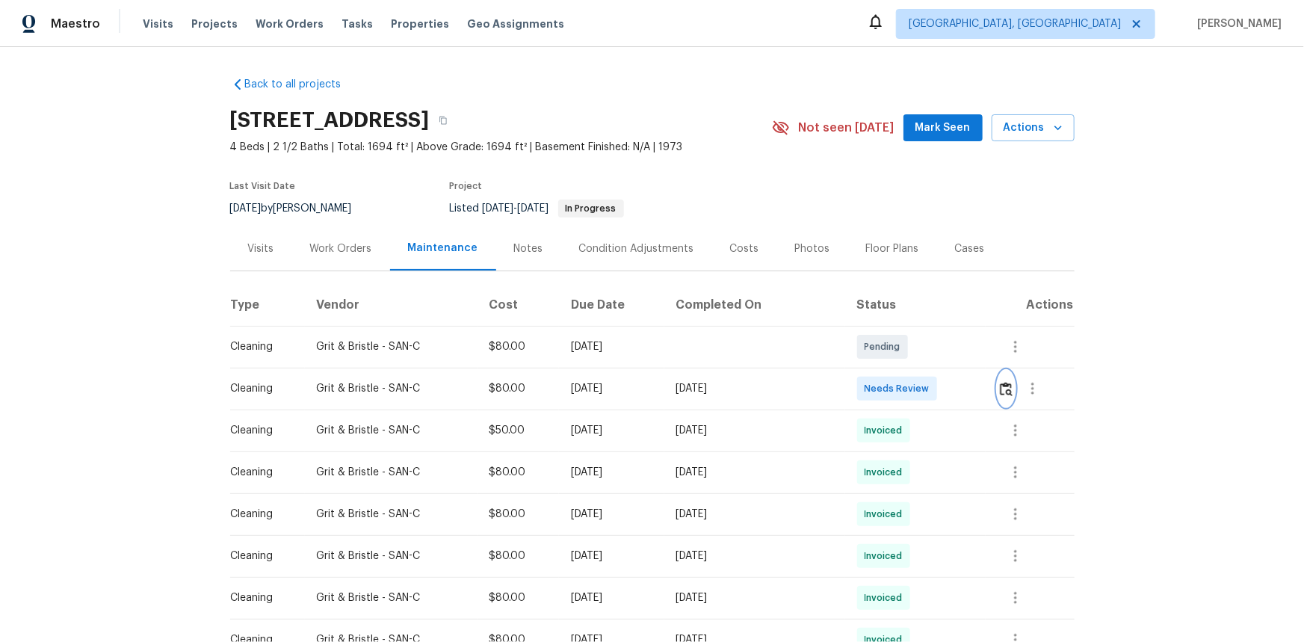
click at [928, 393] on img "button" at bounding box center [1006, 389] width 13 height 14
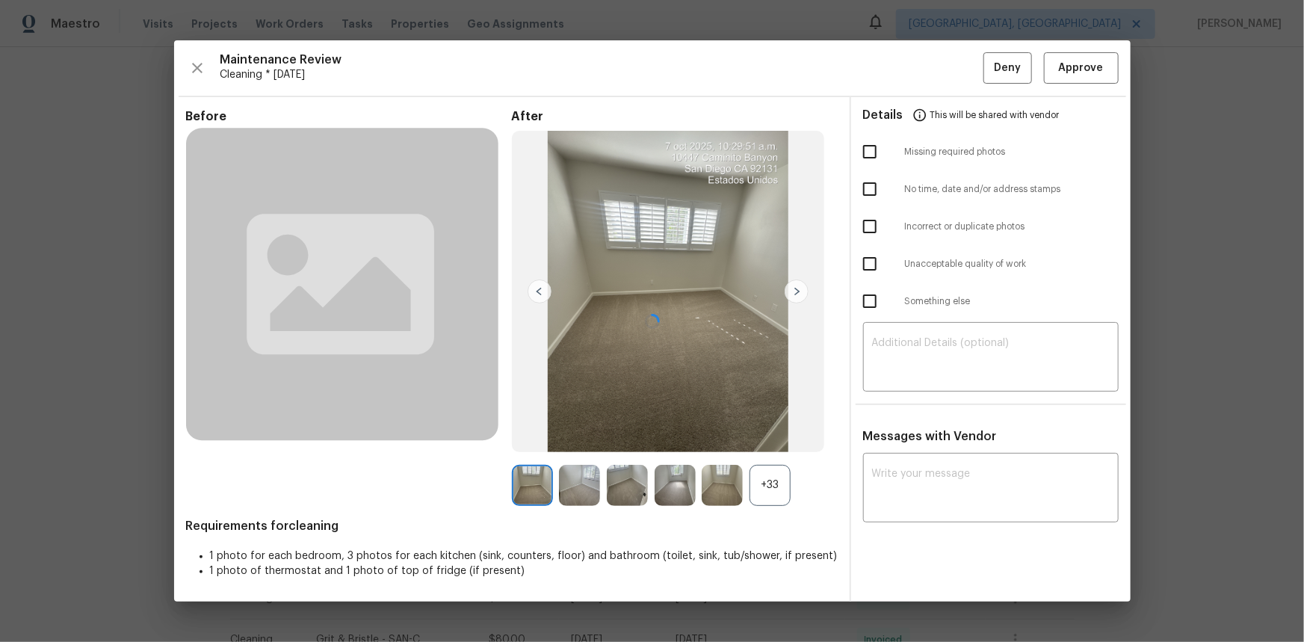
click at [764, 429] on div "+33" at bounding box center [770, 485] width 41 height 41
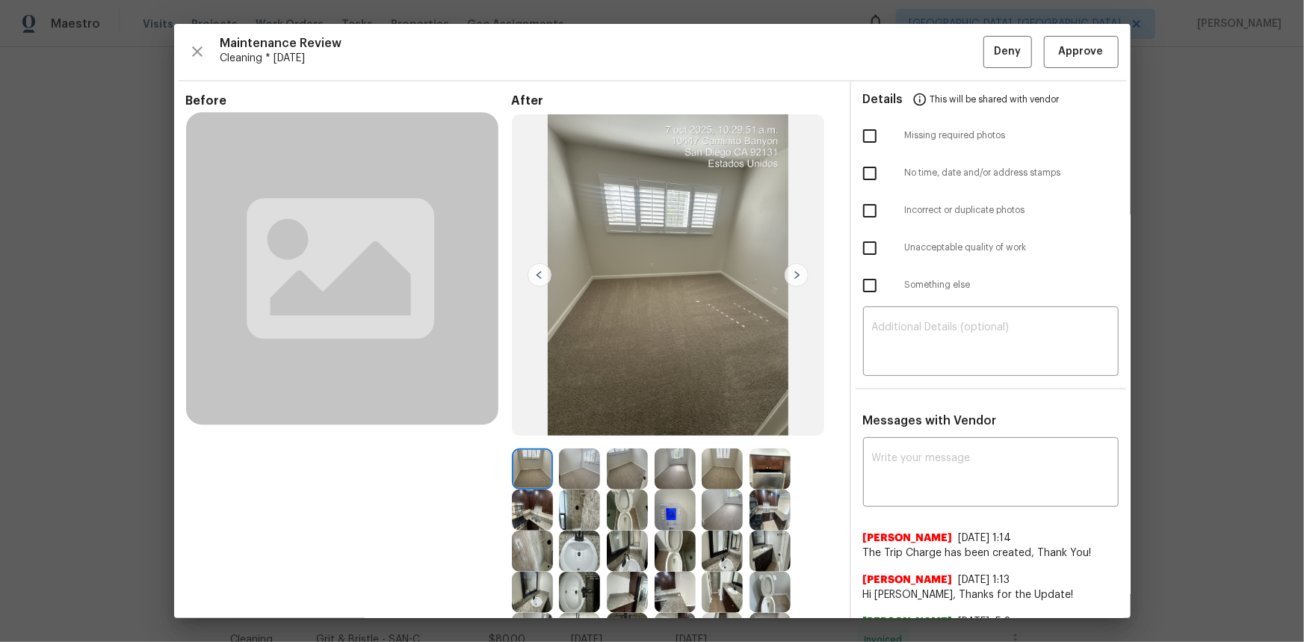
click at [660, 429] on img at bounding box center [675, 510] width 41 height 41
click at [661, 429] on img at bounding box center [675, 510] width 41 height 41
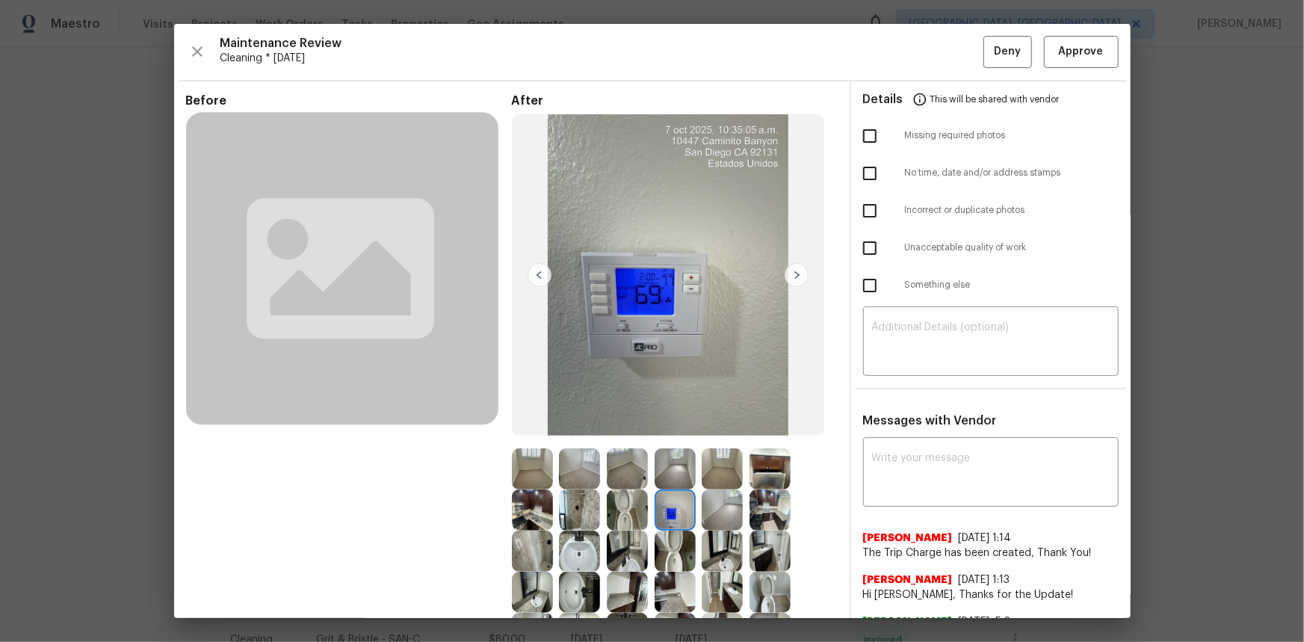
click at [661, 429] on img at bounding box center [675, 510] width 41 height 41
click at [928, 59] on span "Approve" at bounding box center [1081, 52] width 45 height 19
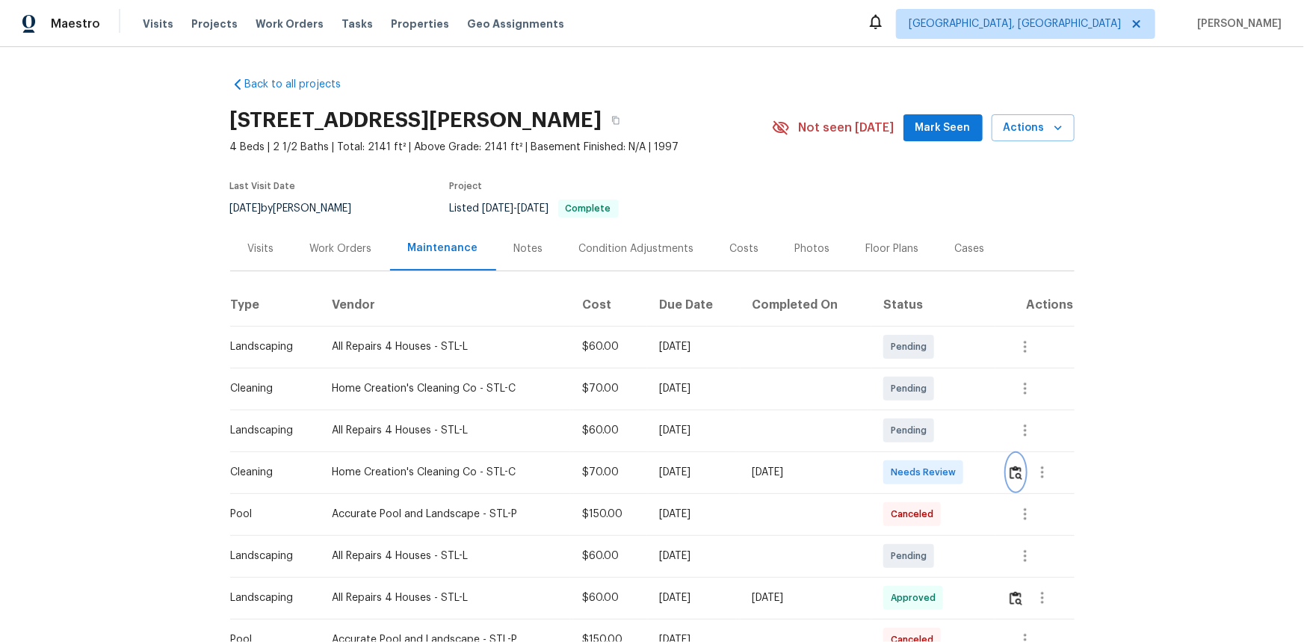
click at [1018, 478] on img "button" at bounding box center [1016, 473] width 13 height 14
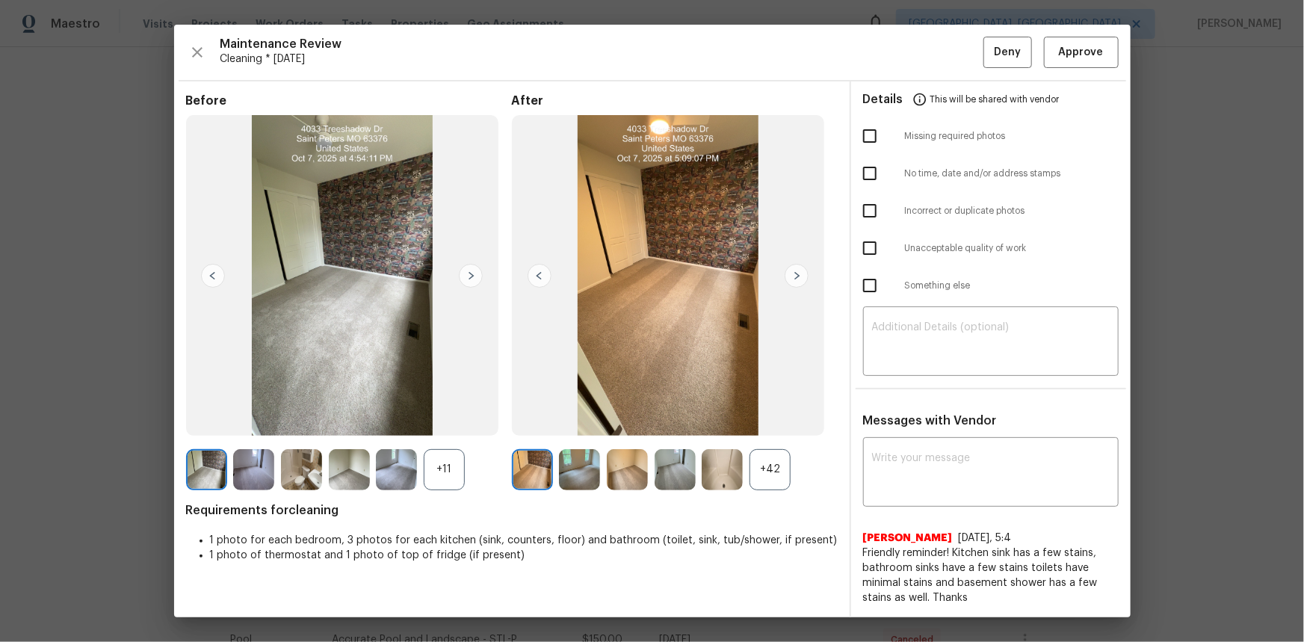
click at [771, 478] on div "+42" at bounding box center [770, 469] width 41 height 41
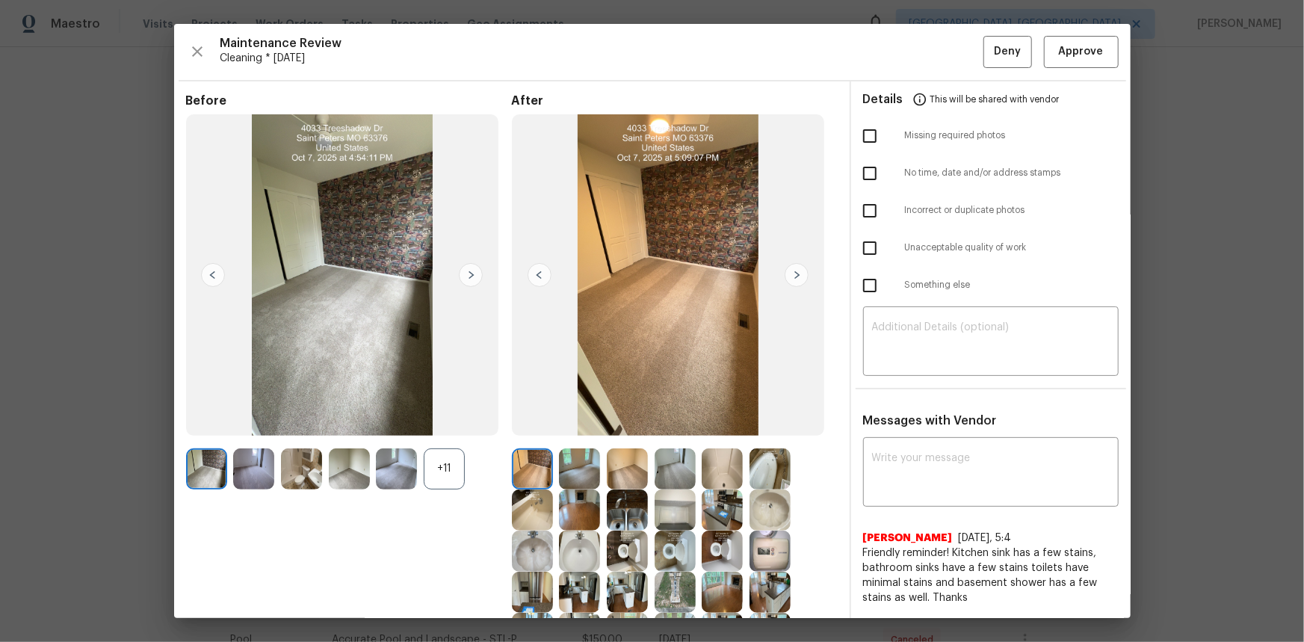
click at [755, 554] on img at bounding box center [770, 551] width 41 height 41
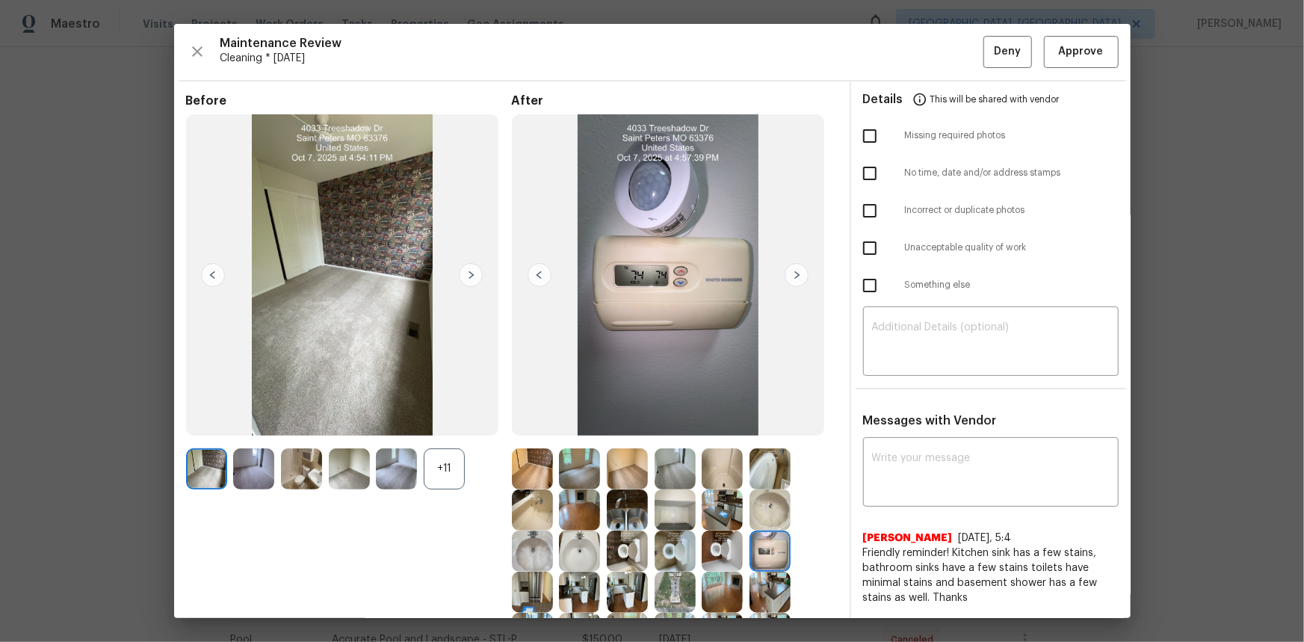
click at [755, 554] on img at bounding box center [770, 551] width 41 height 41
click at [1067, 52] on span "Approve" at bounding box center [1081, 52] width 45 height 19
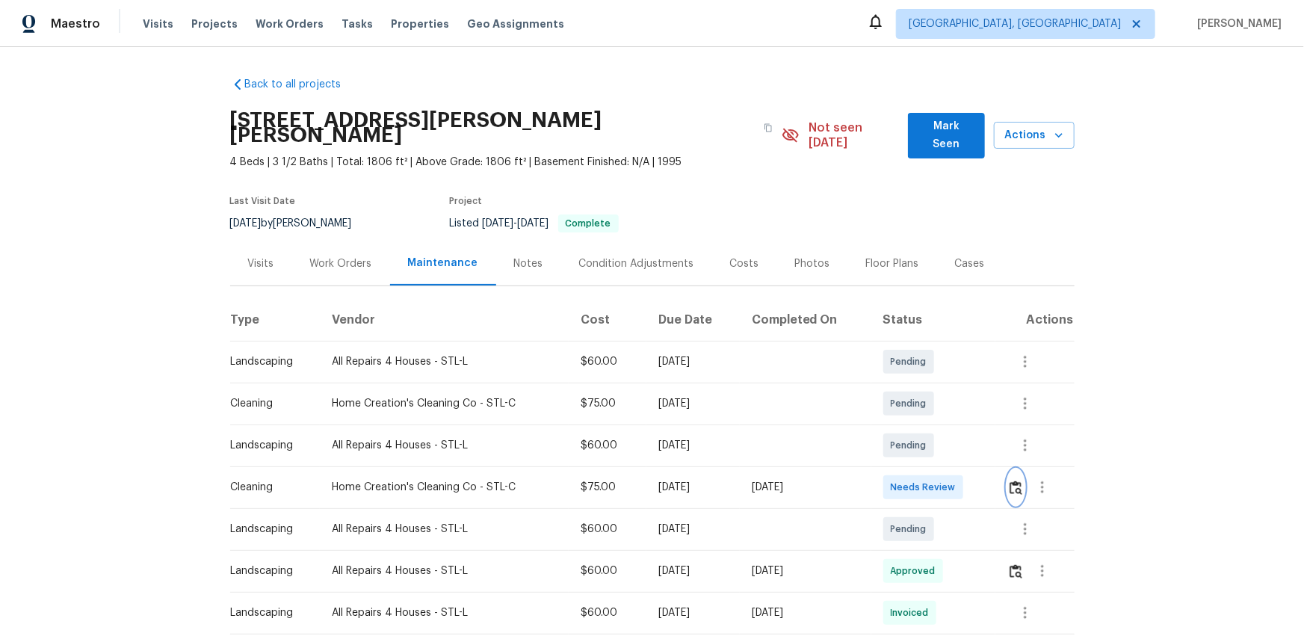
click at [928, 429] on img "button" at bounding box center [1016, 488] width 13 height 14
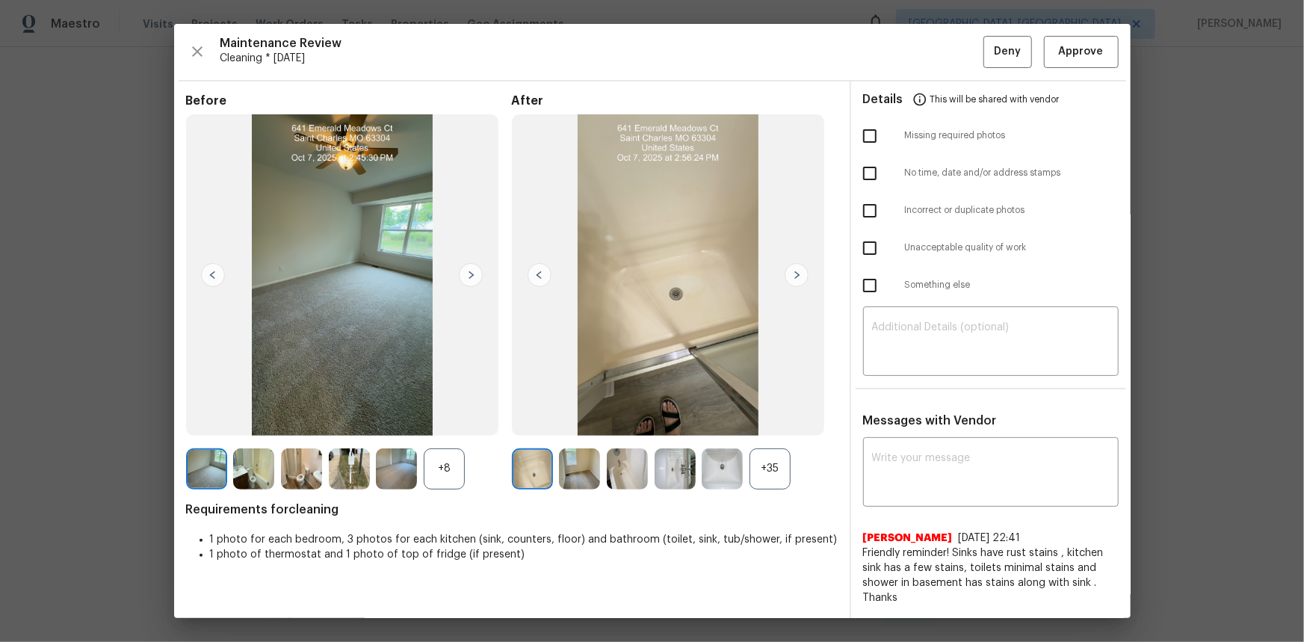
click at [768, 429] on div "+35" at bounding box center [770, 469] width 41 height 41
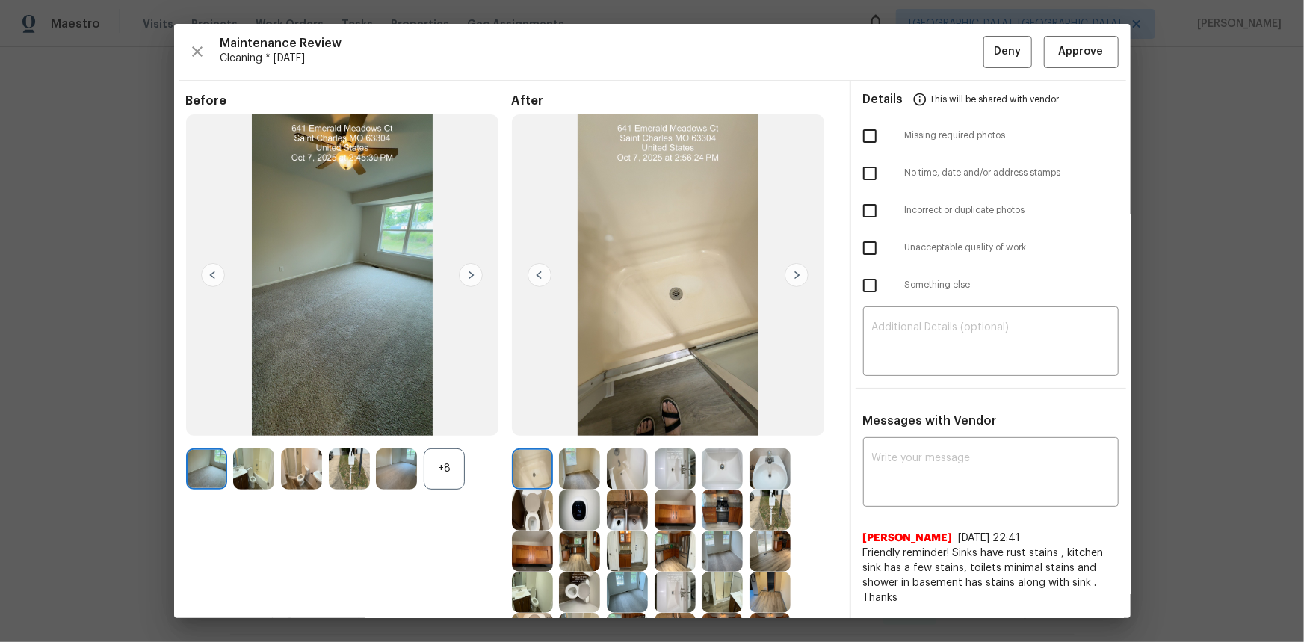
click at [570, 429] on img at bounding box center [579, 510] width 41 height 41
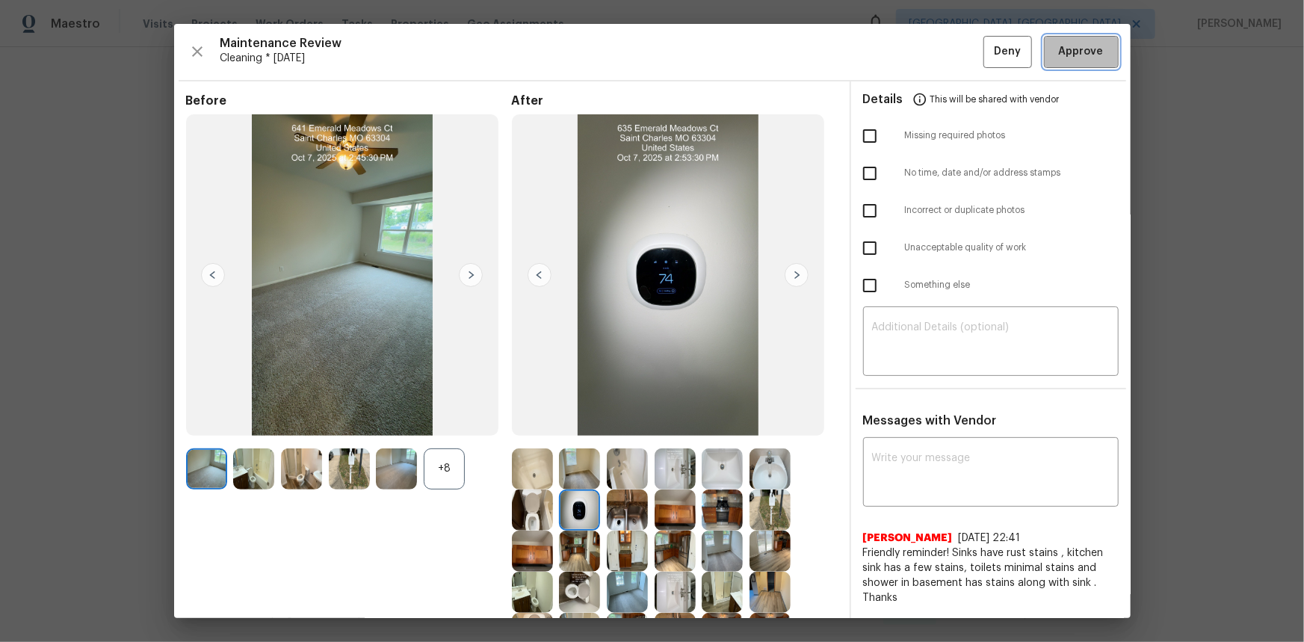
click at [928, 52] on span "Approve" at bounding box center [1081, 52] width 45 height 19
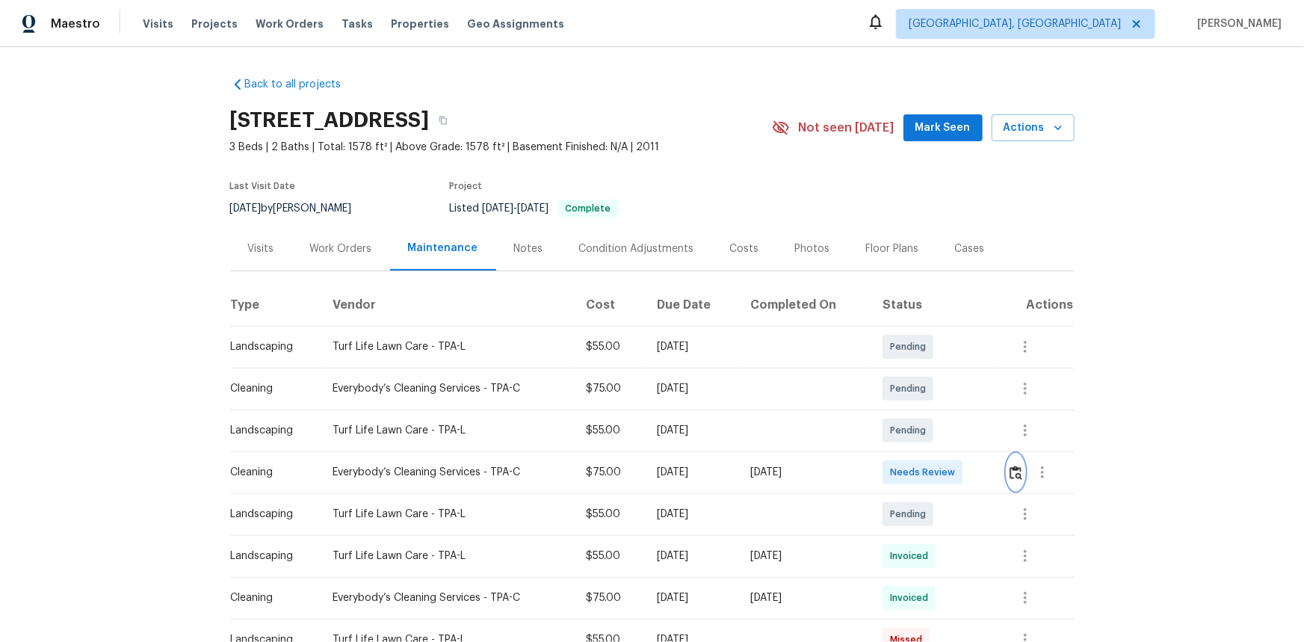
click at [928, 429] on img "button" at bounding box center [1016, 473] width 13 height 14
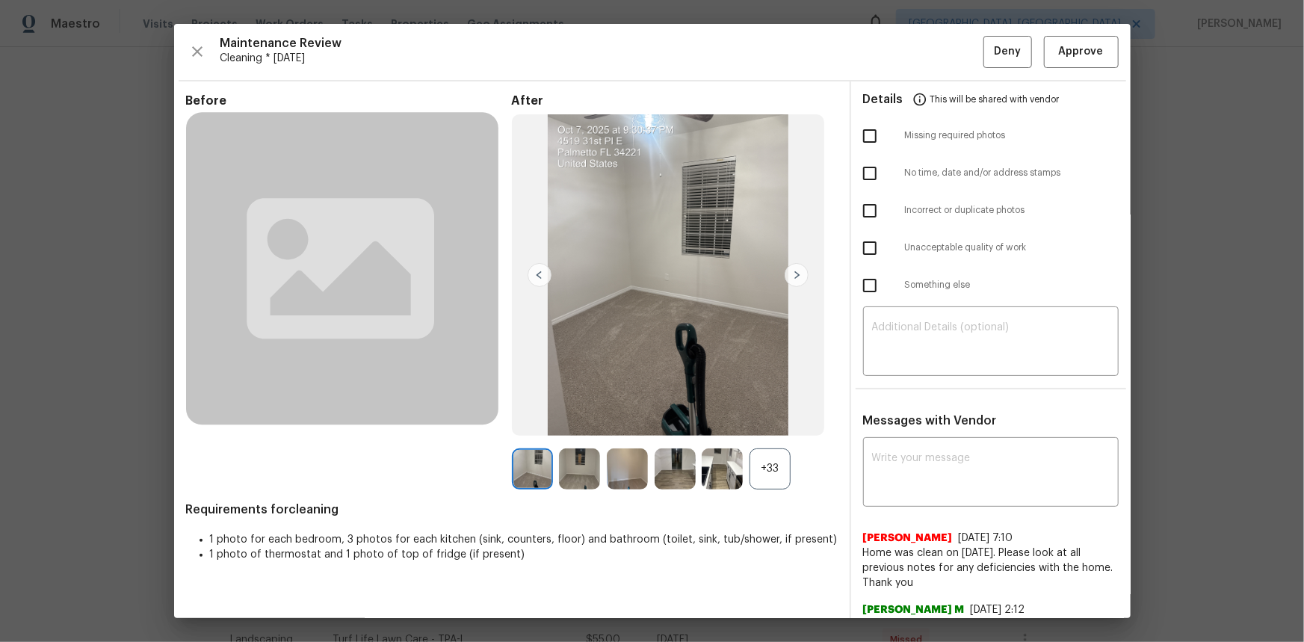
click at [762, 429] on div "+33" at bounding box center [770, 469] width 41 height 41
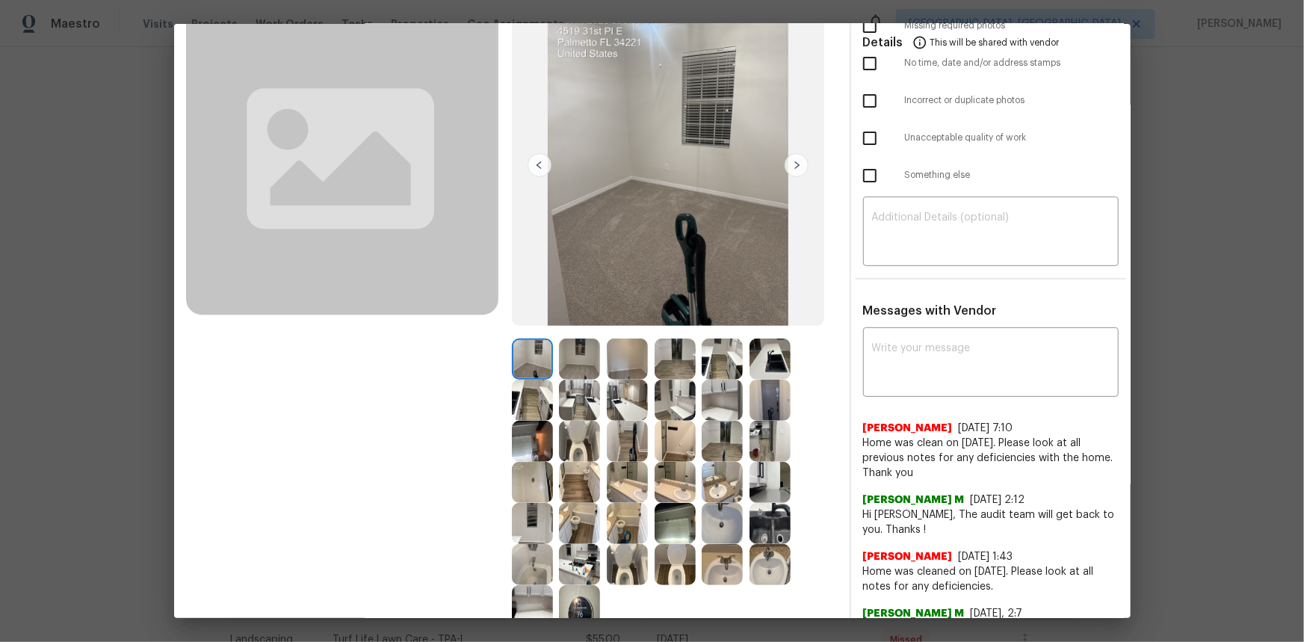
scroll to position [203, 0]
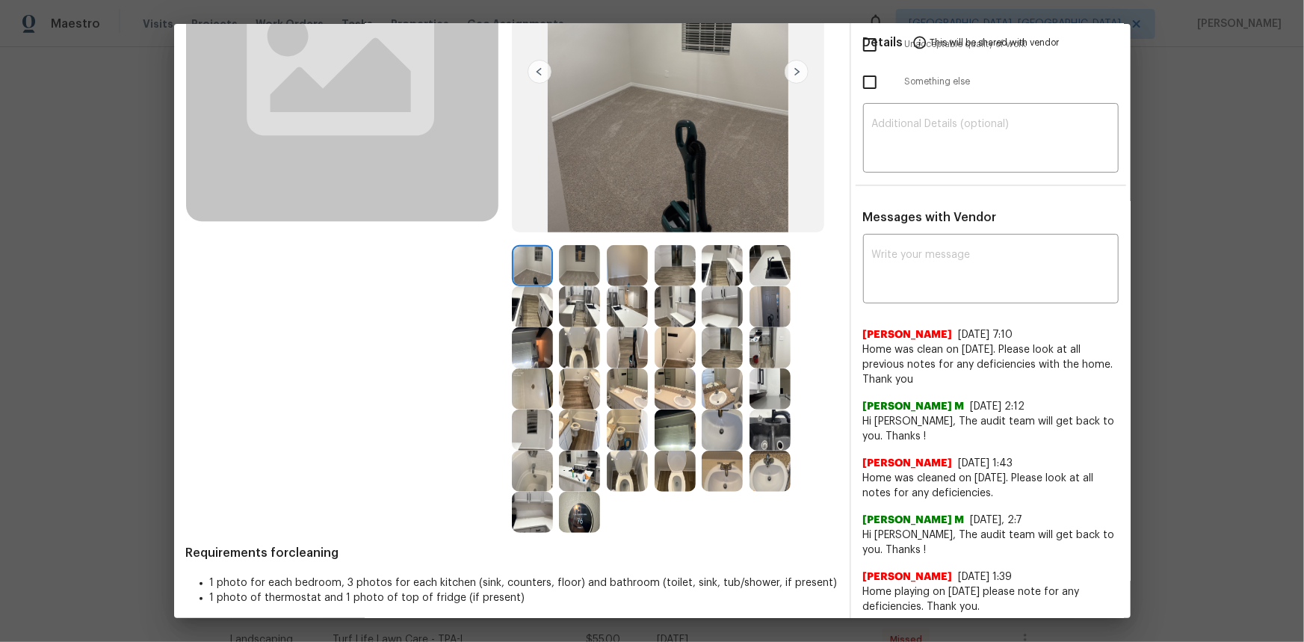
click at [569, 429] on img at bounding box center [579, 512] width 41 height 41
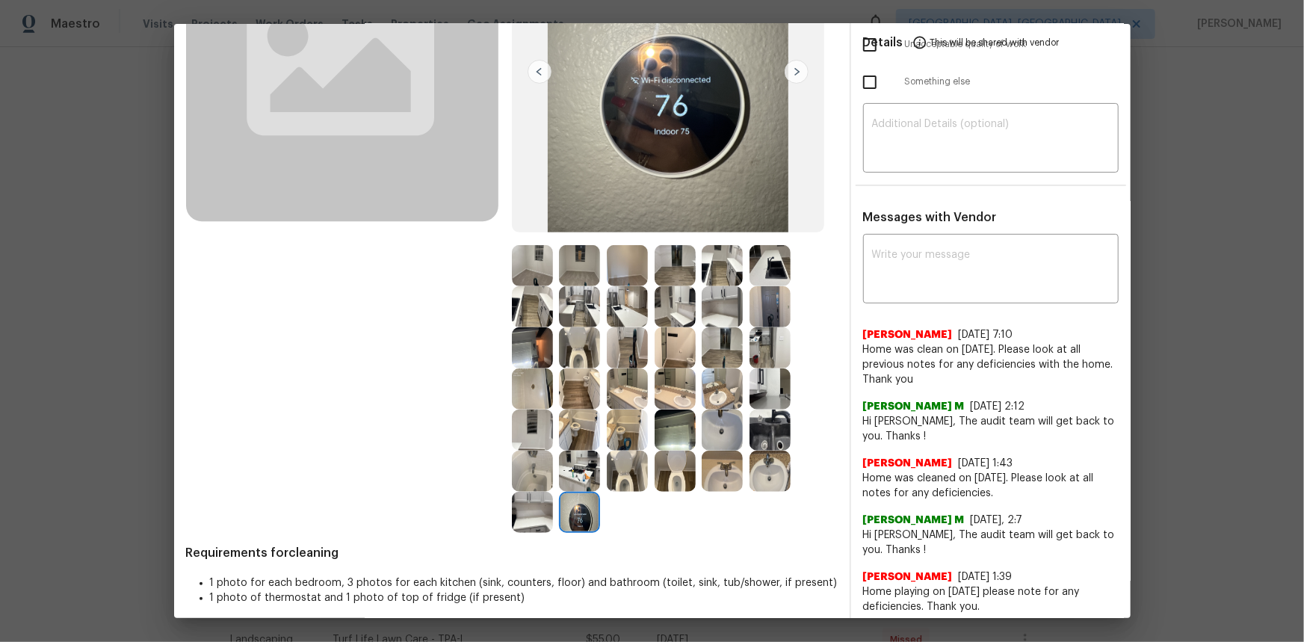
click at [569, 429] on img at bounding box center [579, 512] width 41 height 41
click at [566, 429] on img at bounding box center [579, 512] width 41 height 41
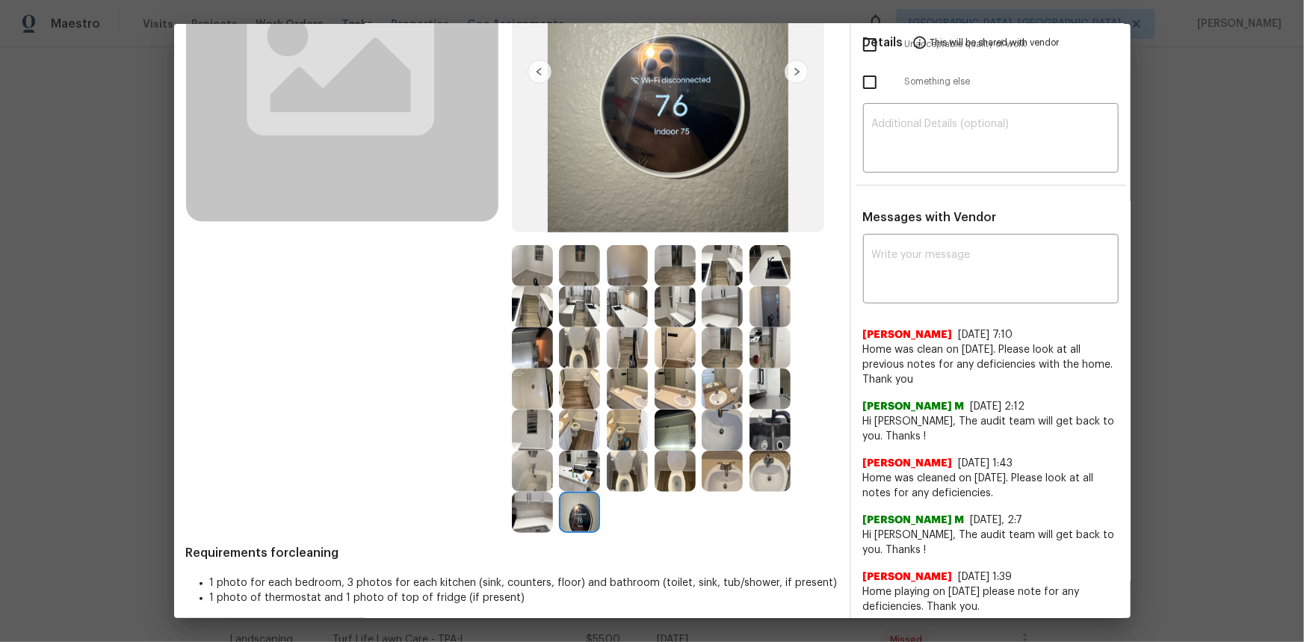
click at [566, 429] on img at bounding box center [579, 512] width 41 height 41
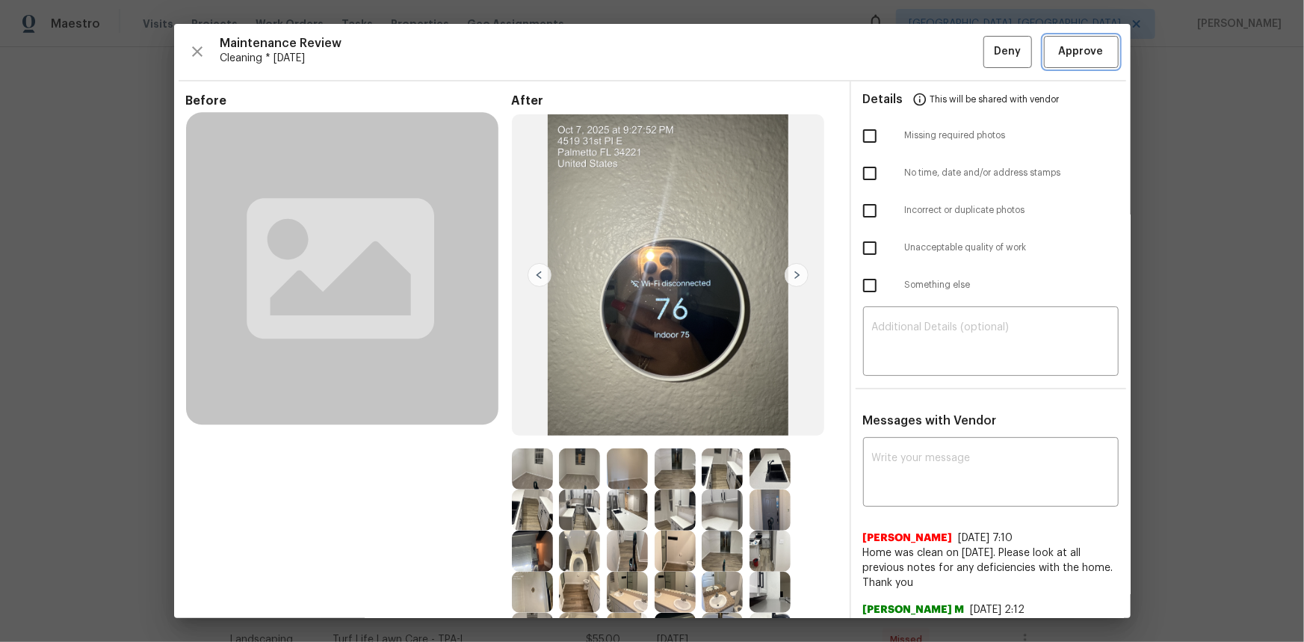
click at [928, 52] on span "Approve" at bounding box center [1081, 52] width 45 height 19
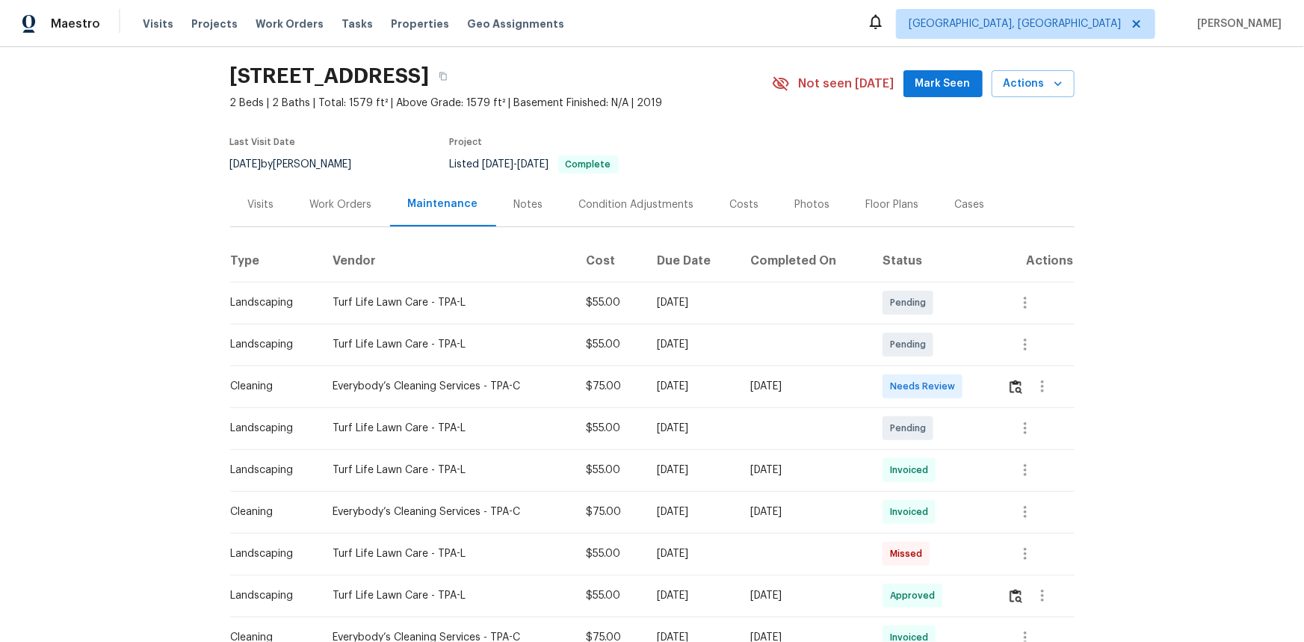
scroll to position [67, 0]
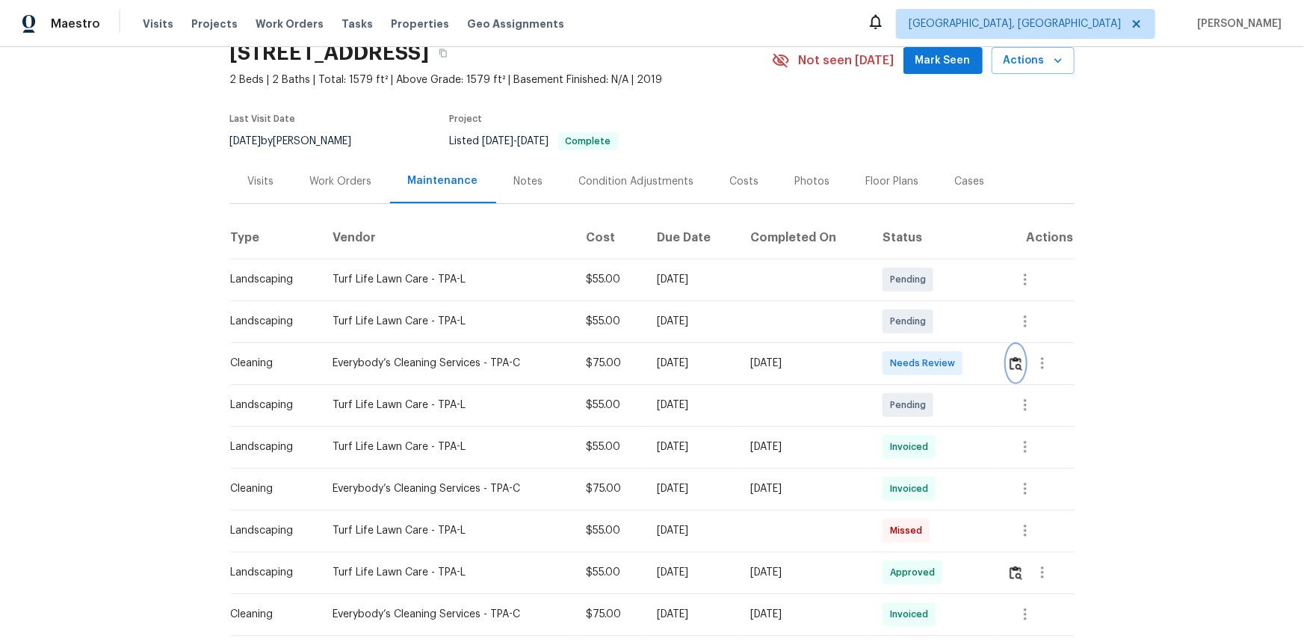
click at [928, 358] on img "button" at bounding box center [1016, 364] width 13 height 14
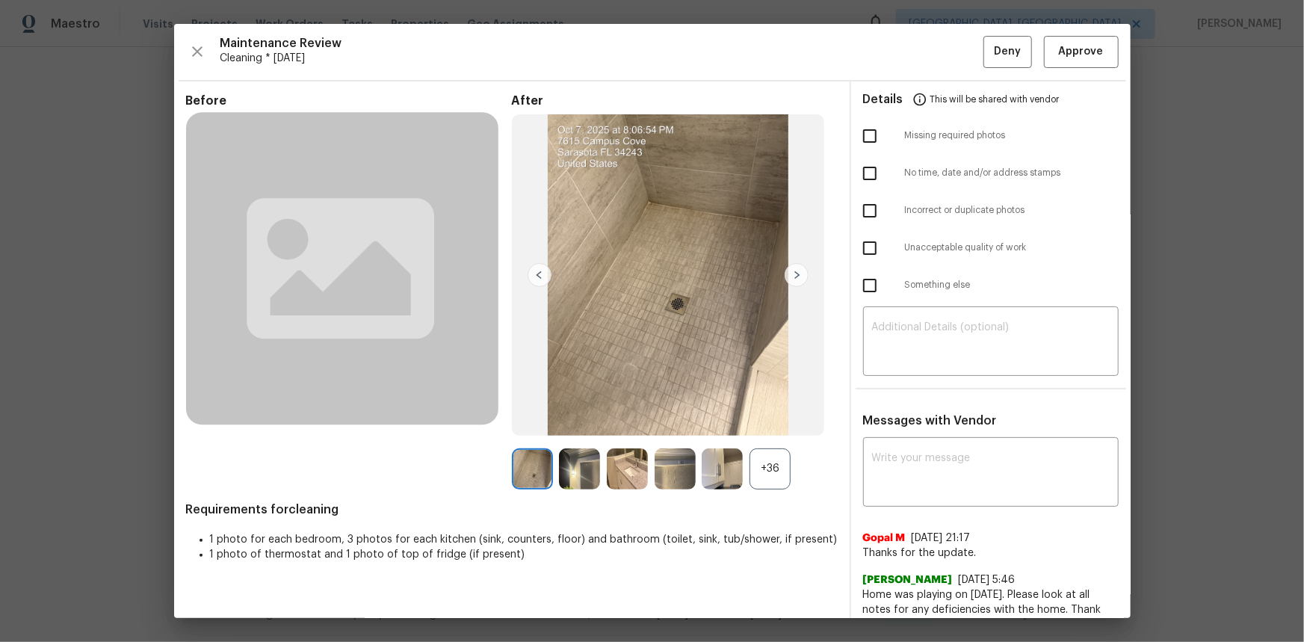
click at [766, 429] on div "+36" at bounding box center [770, 469] width 41 height 41
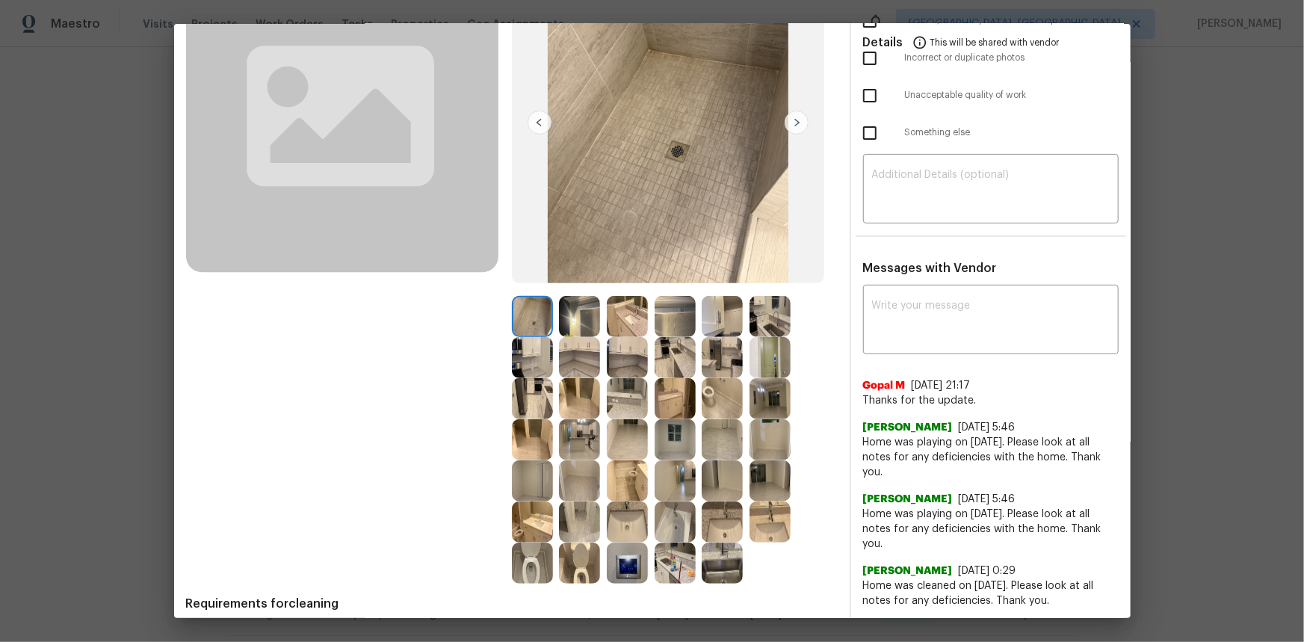
scroll to position [203, 0]
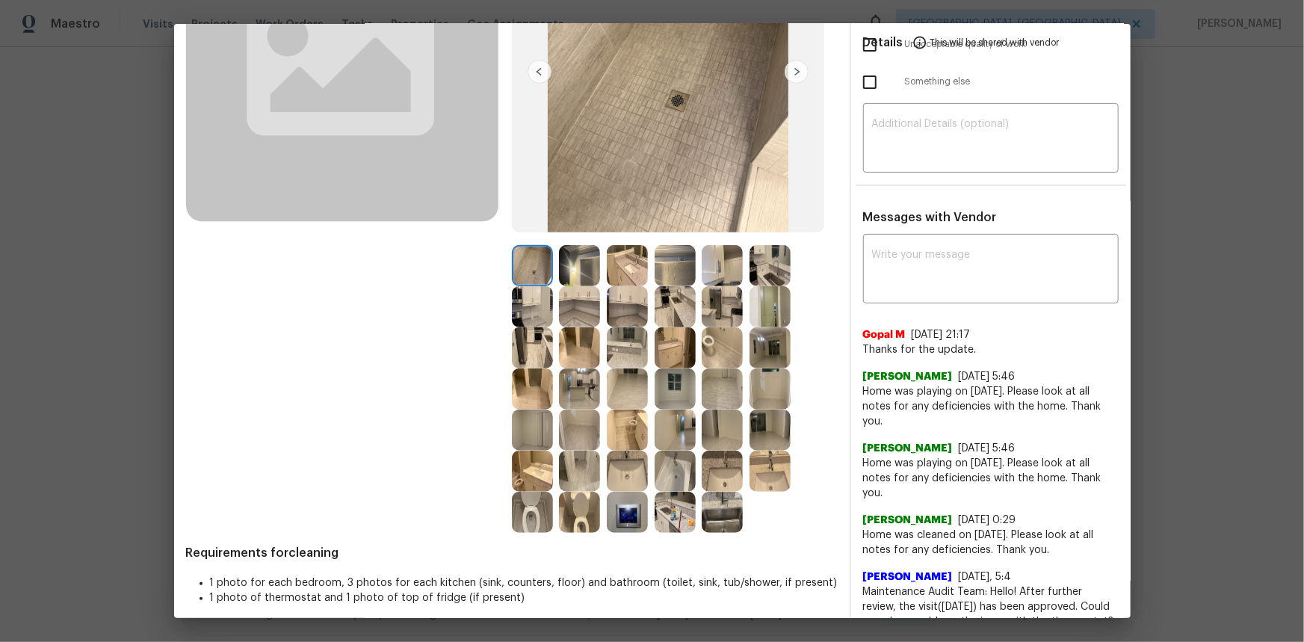
click at [612, 429] on img at bounding box center [627, 512] width 41 height 41
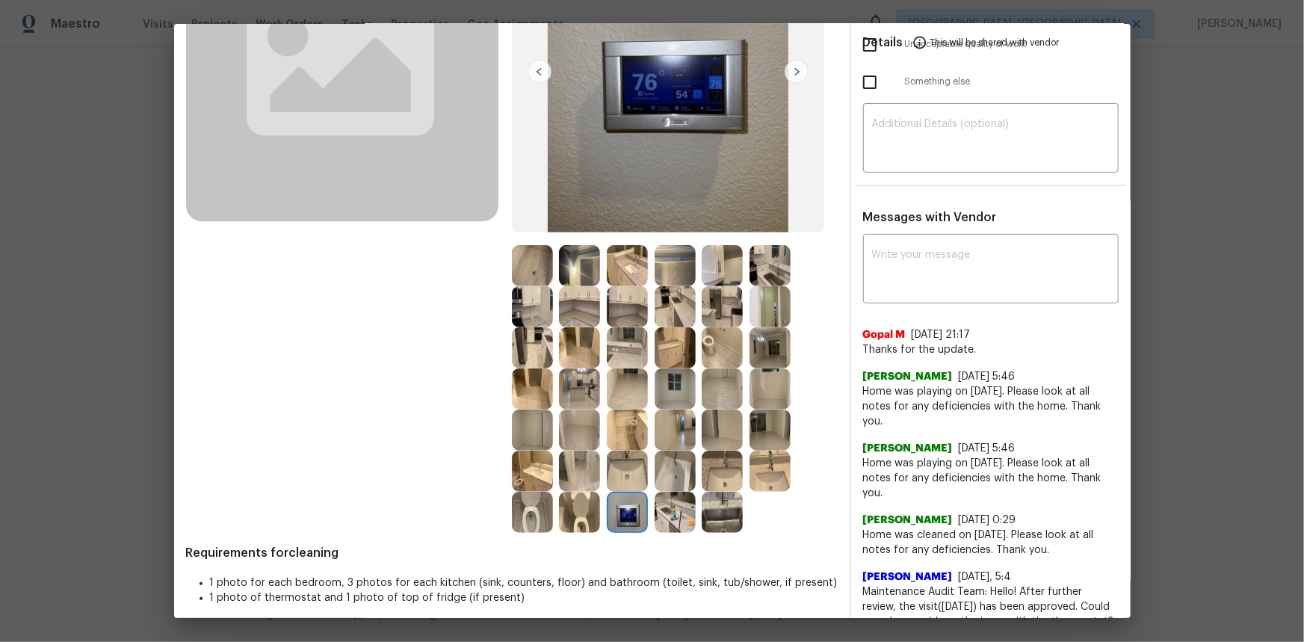
click at [613, 429] on img at bounding box center [627, 512] width 41 height 41
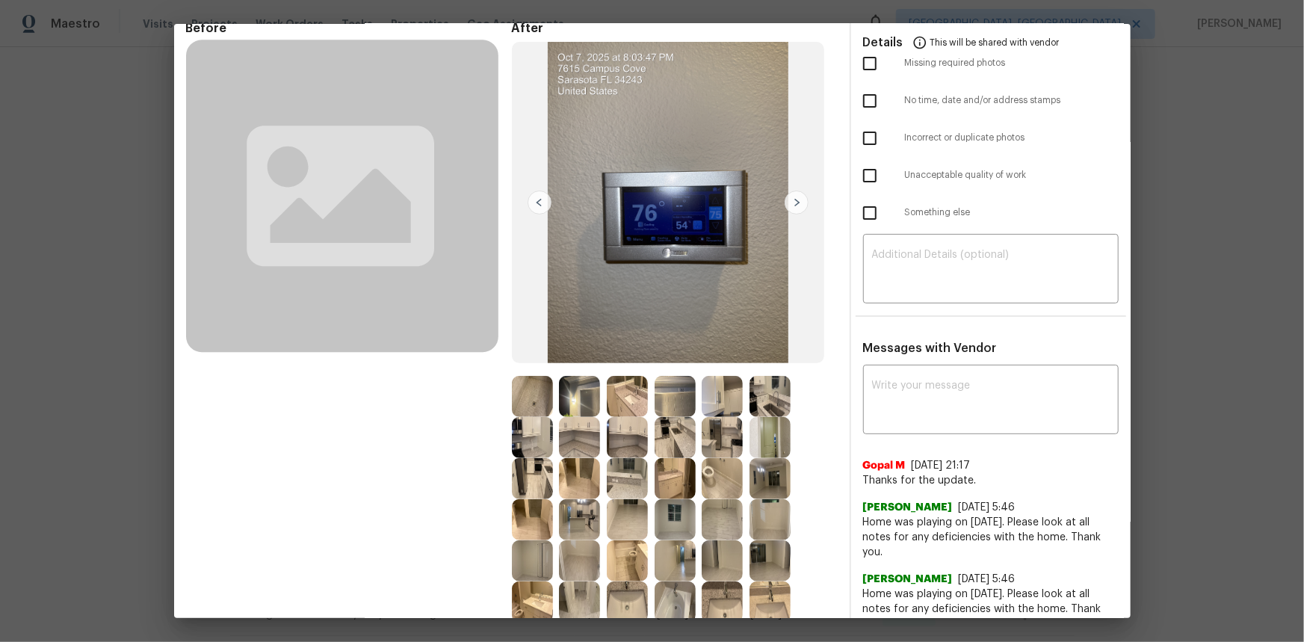
scroll to position [0, 0]
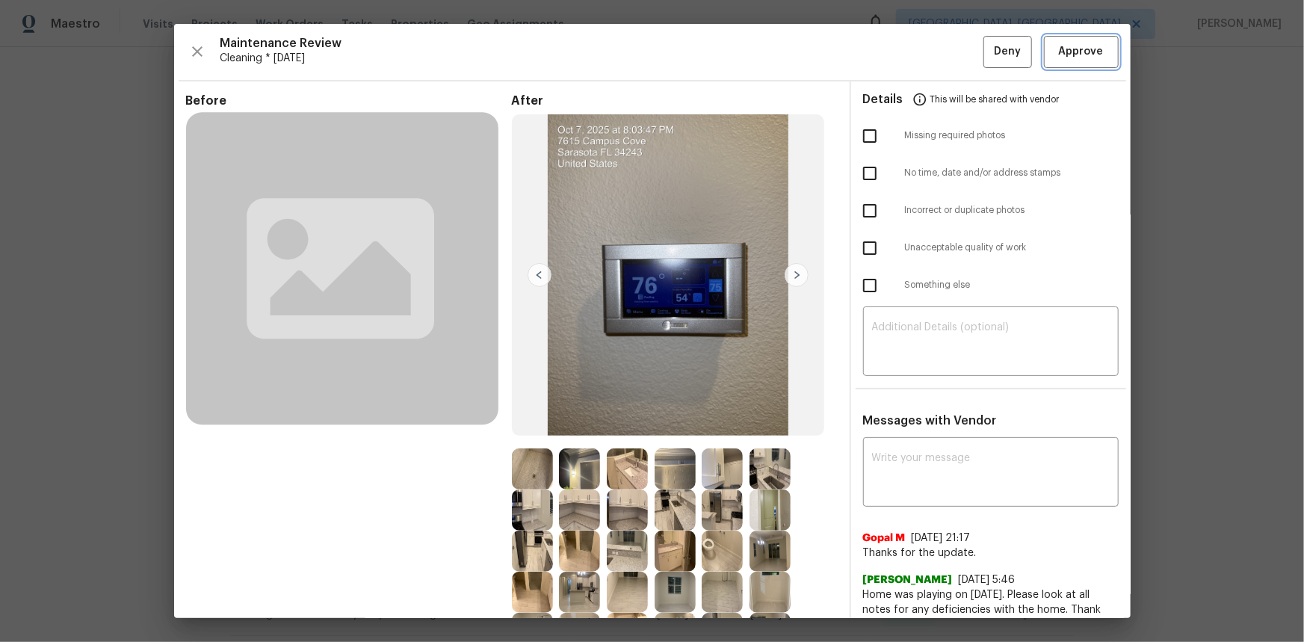
click at [928, 58] on span "Approve" at bounding box center [1081, 52] width 45 height 19
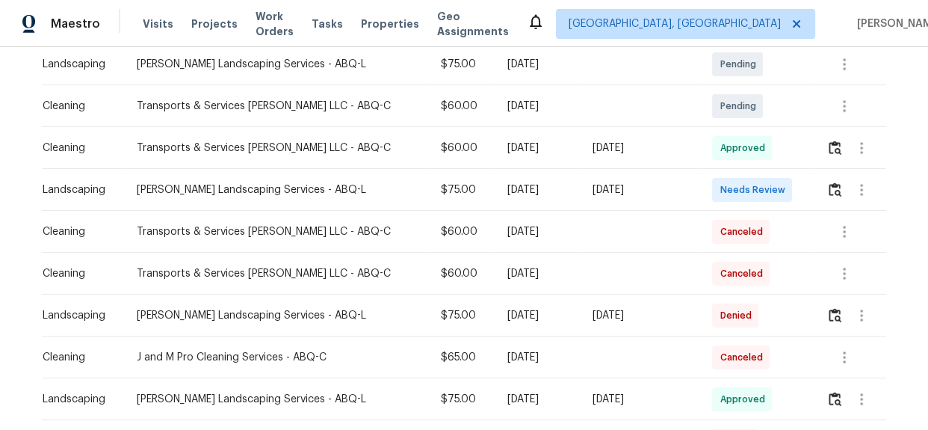
scroll to position [407, 0]
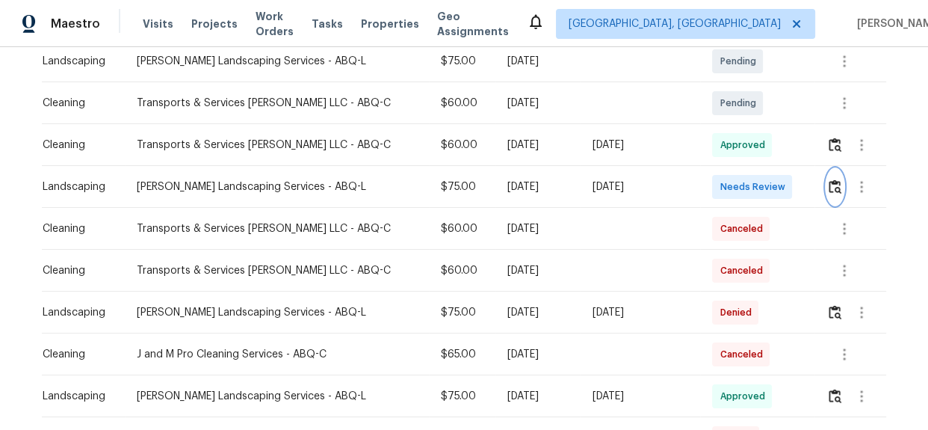
click at [832, 181] on img "button" at bounding box center [835, 186] width 13 height 14
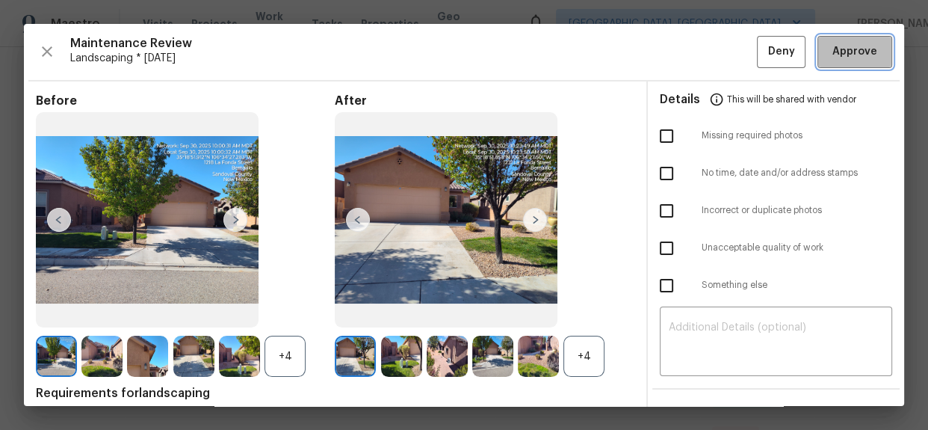
click at [861, 47] on span "Approve" at bounding box center [855, 52] width 45 height 19
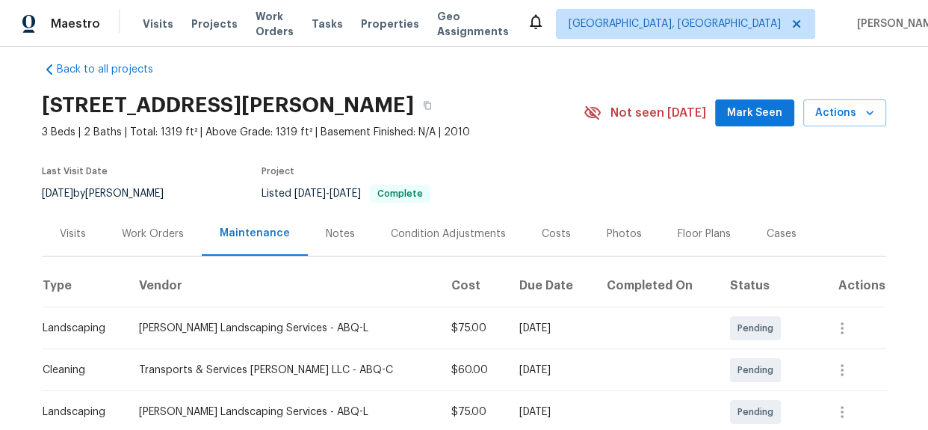
scroll to position [0, 0]
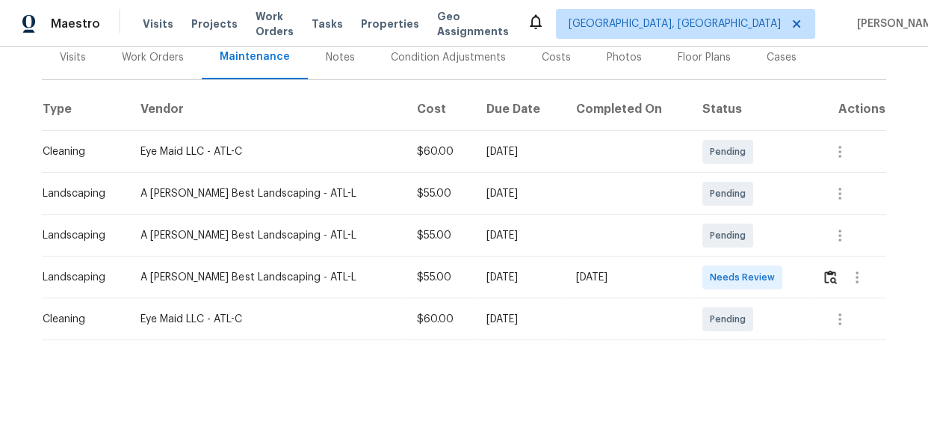
scroll to position [201, 0]
click at [824, 270] on img "button" at bounding box center [830, 277] width 13 height 14
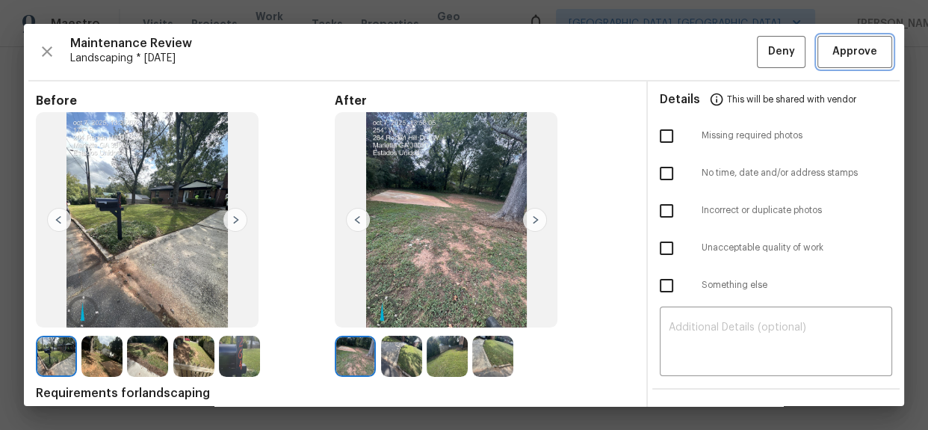
click at [845, 51] on span "Approve" at bounding box center [855, 52] width 45 height 19
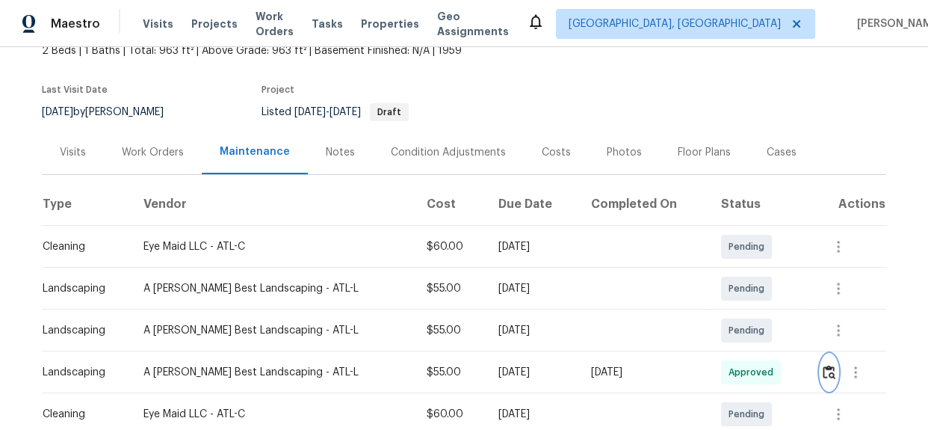
scroll to position [0, 0]
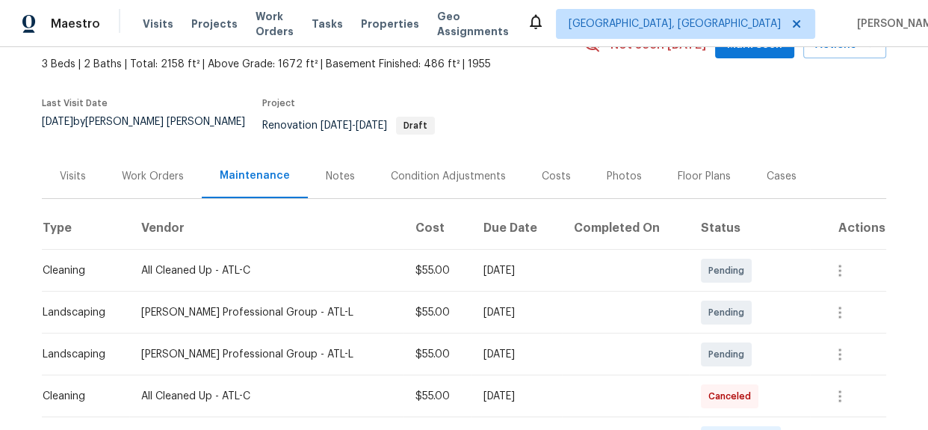
scroll to position [271, 0]
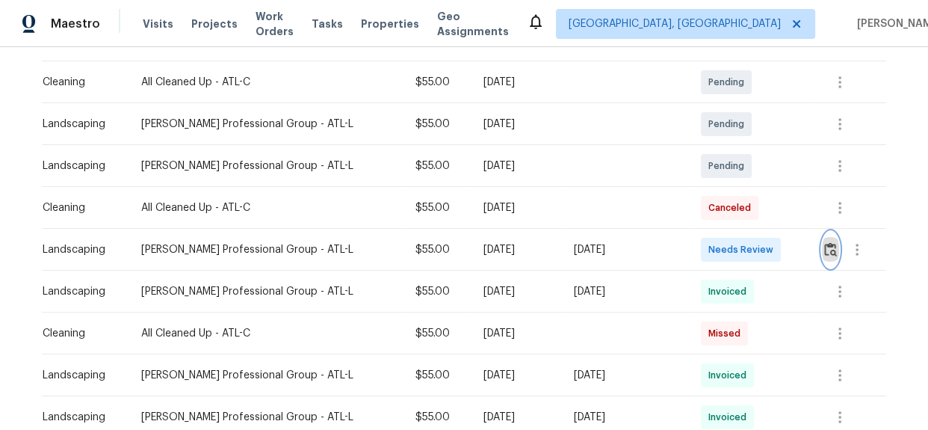
click at [822, 247] on button "button" at bounding box center [830, 250] width 17 height 36
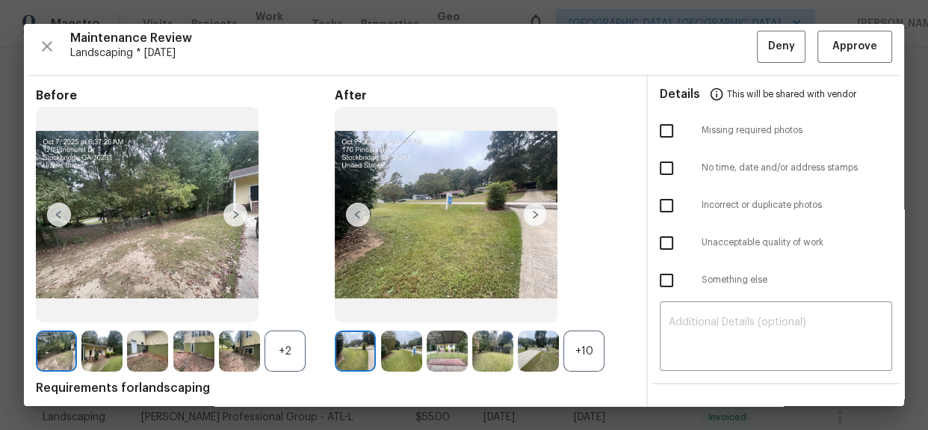
scroll to position [0, 0]
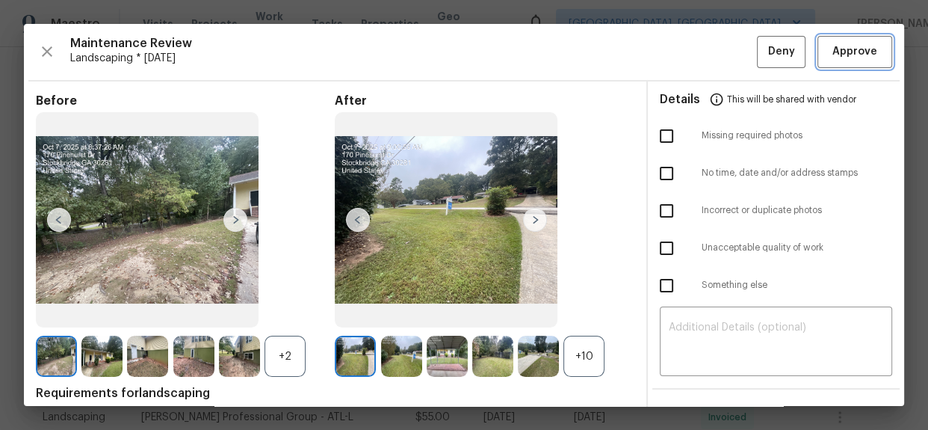
drag, startPoint x: 833, startPoint y: 53, endPoint x: 848, endPoint y: 75, distance: 26.3
click at [833, 53] on span "Approve" at bounding box center [855, 52] width 45 height 19
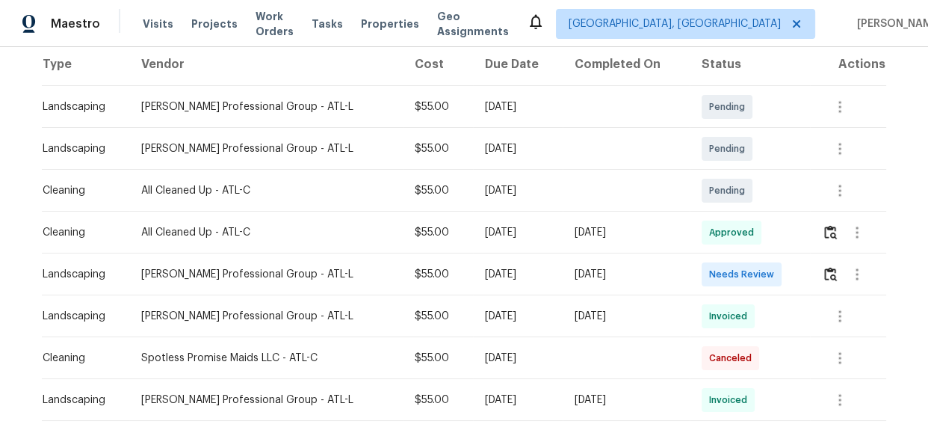
scroll to position [271, 0]
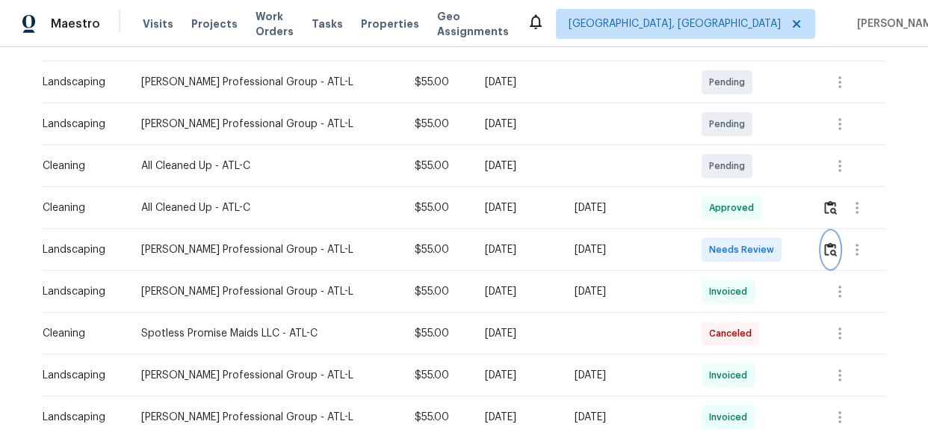
click at [830, 242] on img "button" at bounding box center [830, 249] width 13 height 14
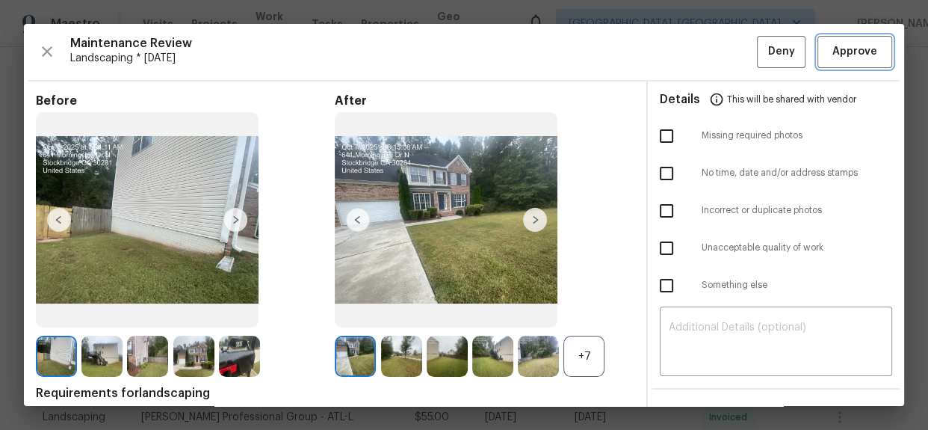
click at [845, 43] on span "Approve" at bounding box center [855, 52] width 45 height 19
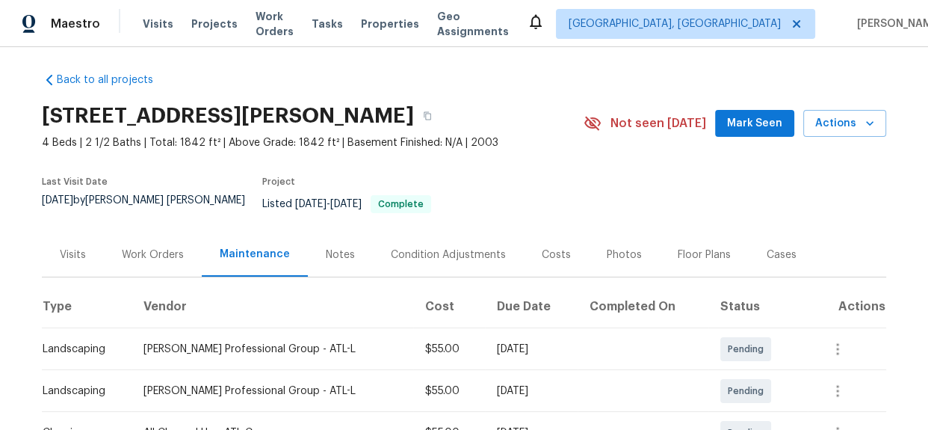
scroll to position [0, 0]
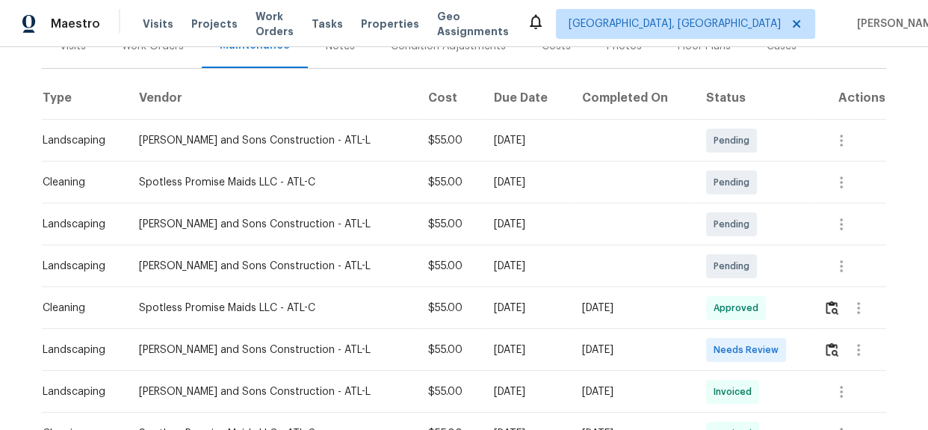
scroll to position [203, 0]
click at [826, 342] on img "button" at bounding box center [832, 349] width 13 height 14
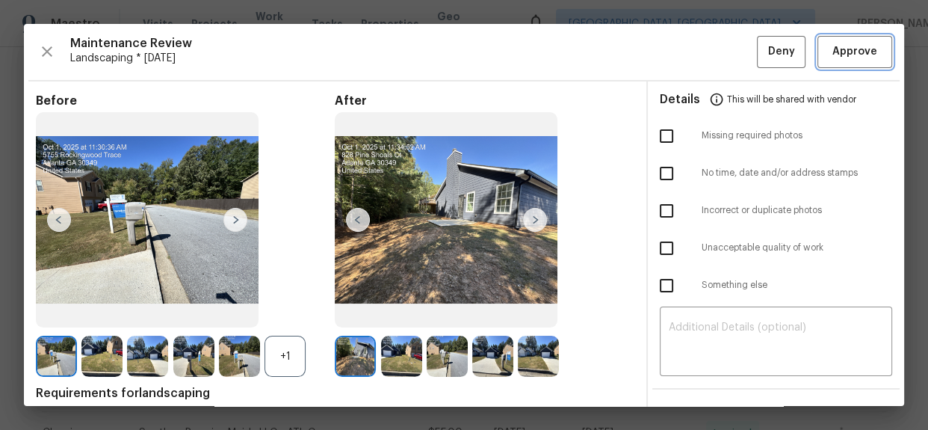
click at [860, 58] on span "Approve" at bounding box center [855, 52] width 45 height 19
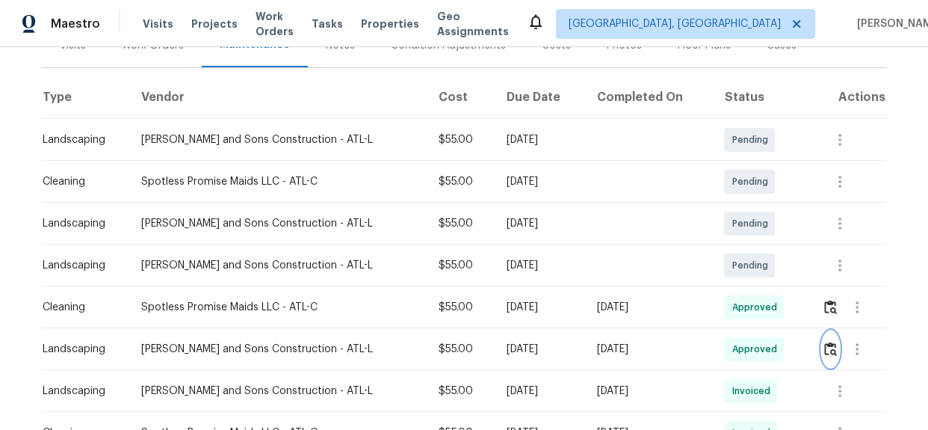
scroll to position [0, 0]
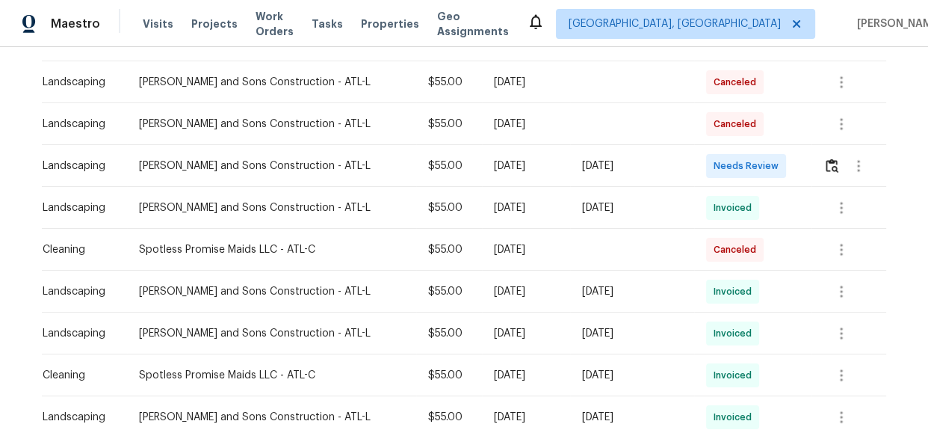
scroll to position [271, 0]
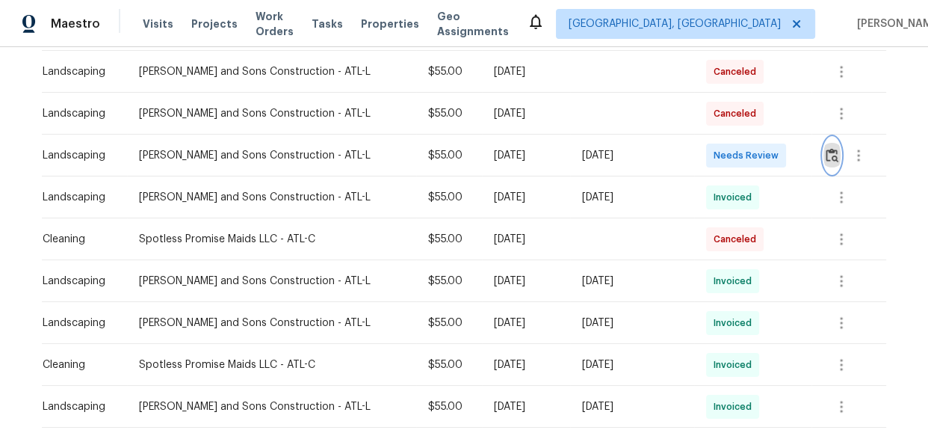
click at [826, 152] on img "button" at bounding box center [832, 155] width 13 height 14
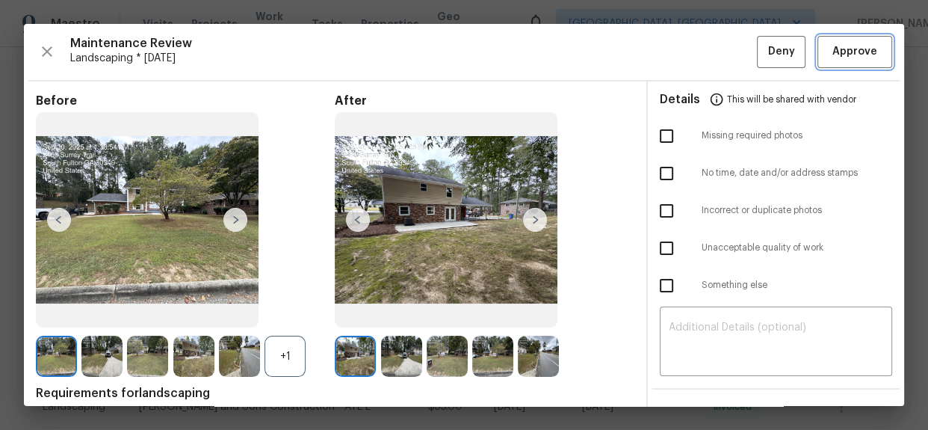
drag, startPoint x: 839, startPoint y: 50, endPoint x: 851, endPoint y: 81, distance: 32.9
click at [839, 50] on span "Approve" at bounding box center [855, 52] width 45 height 19
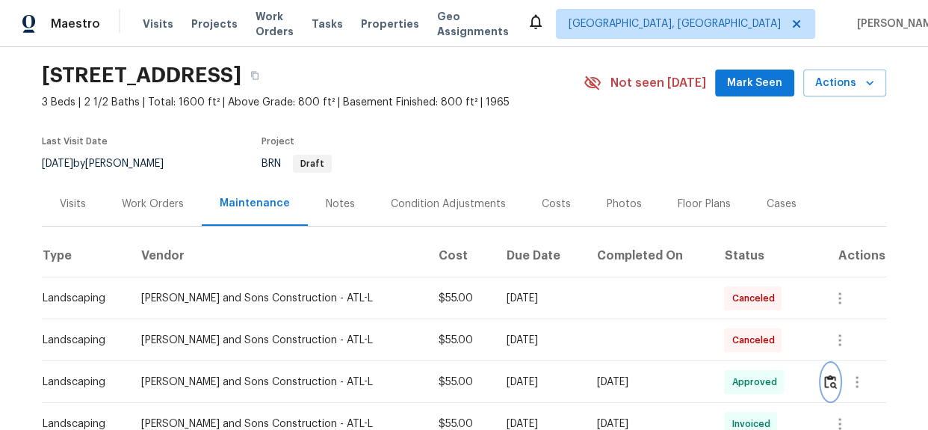
scroll to position [0, 0]
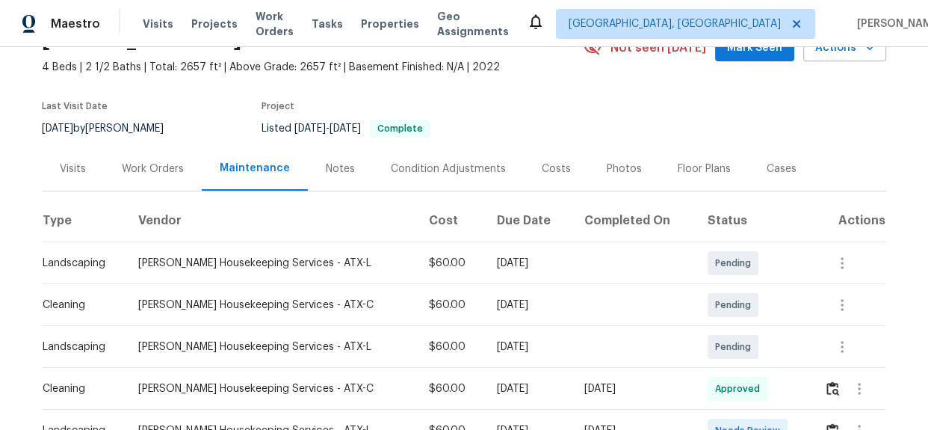
scroll to position [271, 0]
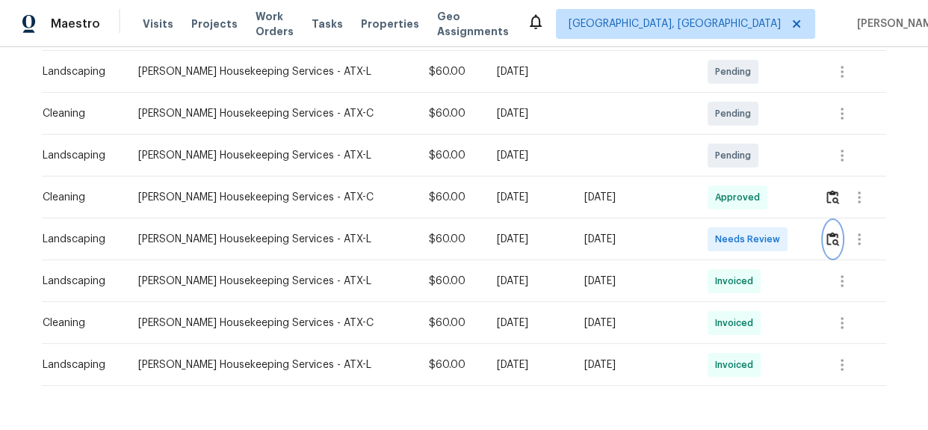
click at [827, 241] on img "button" at bounding box center [833, 239] width 13 height 14
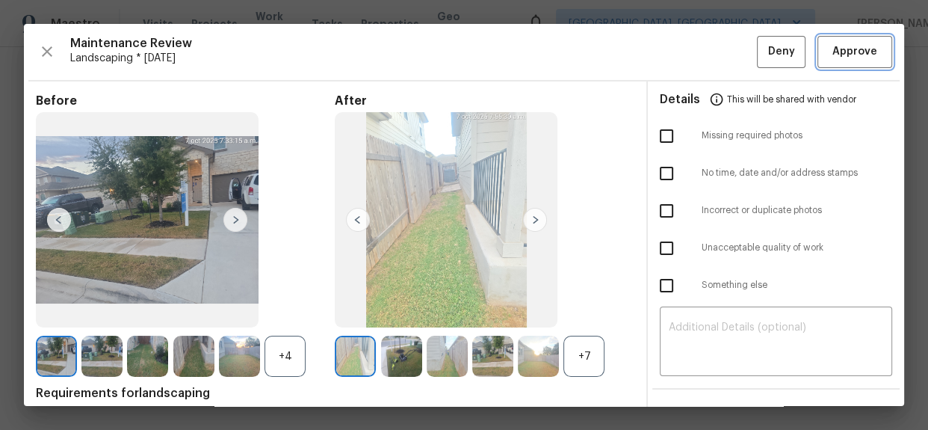
click at [833, 62] on button "Approve" at bounding box center [855, 52] width 75 height 32
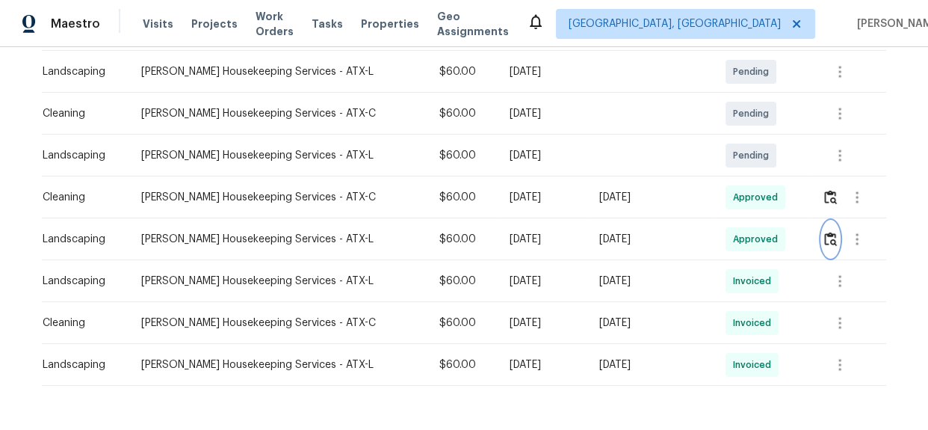
scroll to position [0, 0]
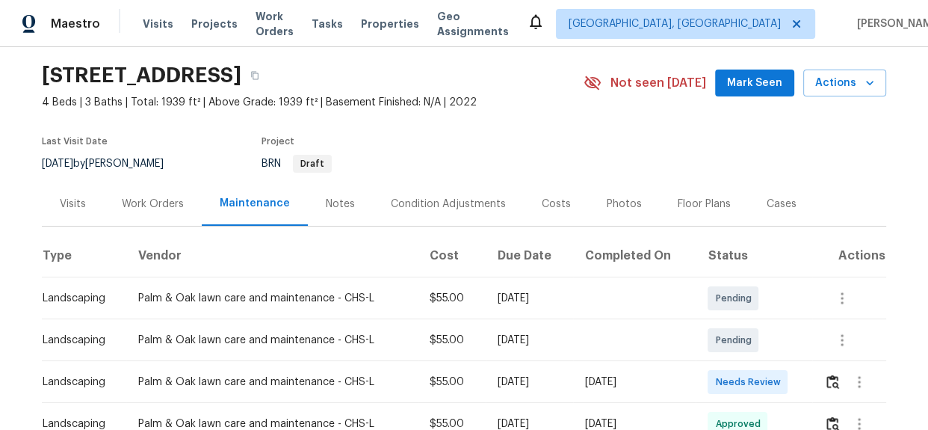
scroll to position [271, 0]
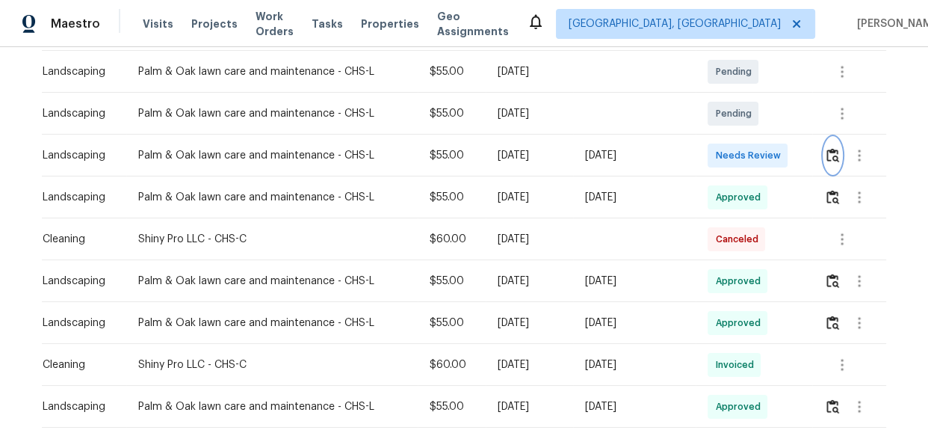
click at [830, 156] on img "button" at bounding box center [833, 155] width 13 height 14
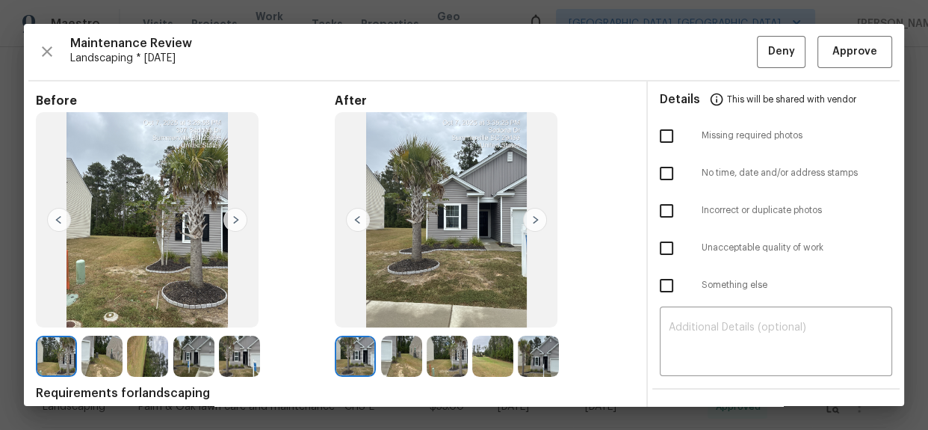
click at [614, 55] on span "Landscaping * [DATE]" at bounding box center [413, 58] width 687 height 15
click at [413, 363] on img at bounding box center [401, 356] width 41 height 41
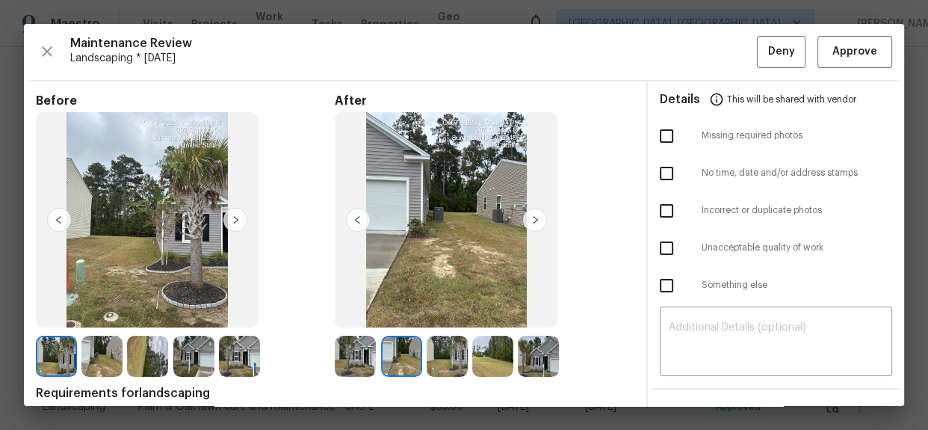
click at [369, 363] on img at bounding box center [355, 356] width 41 height 41
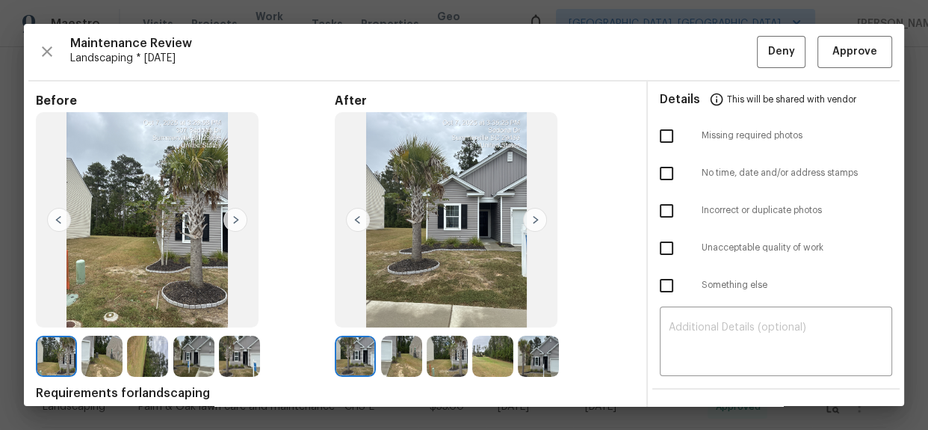
click at [433, 364] on img at bounding box center [447, 356] width 41 height 41
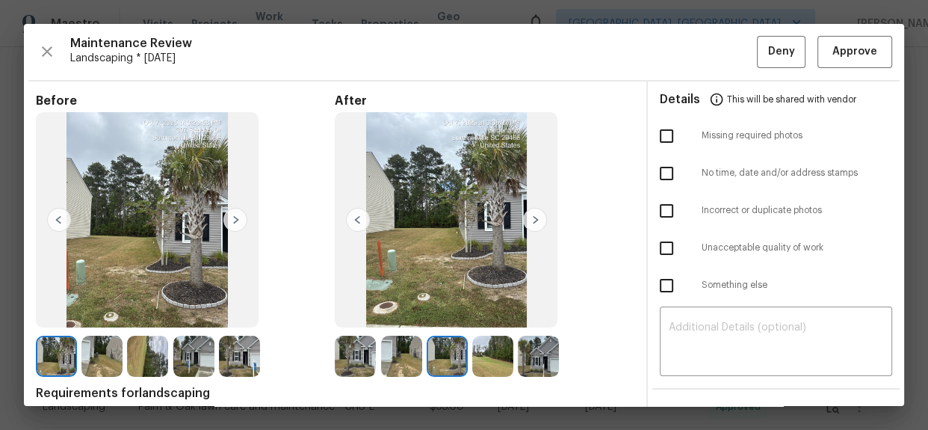
click at [467, 364] on div at bounding box center [450, 356] width 46 height 41
click at [839, 60] on span "Approve" at bounding box center [855, 52] width 45 height 19
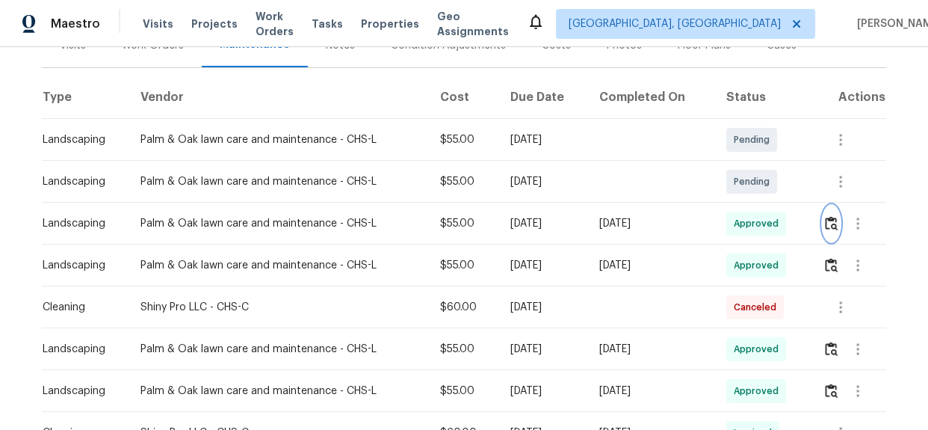
scroll to position [0, 0]
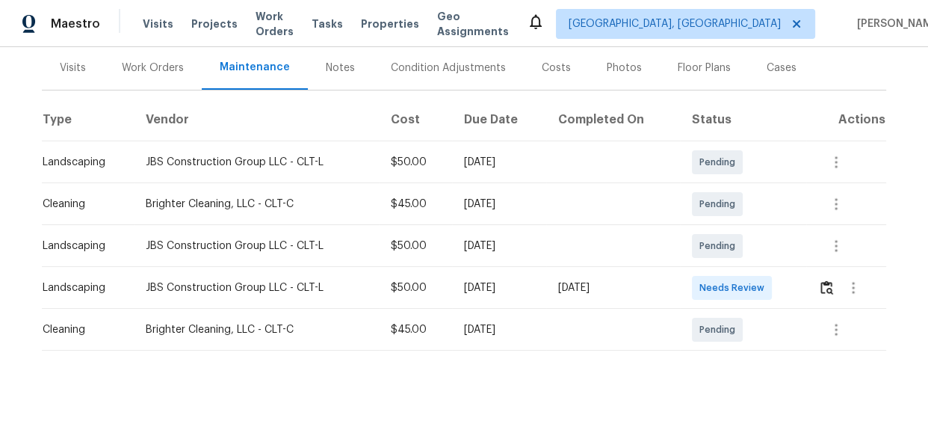
scroll to position [201, 0]
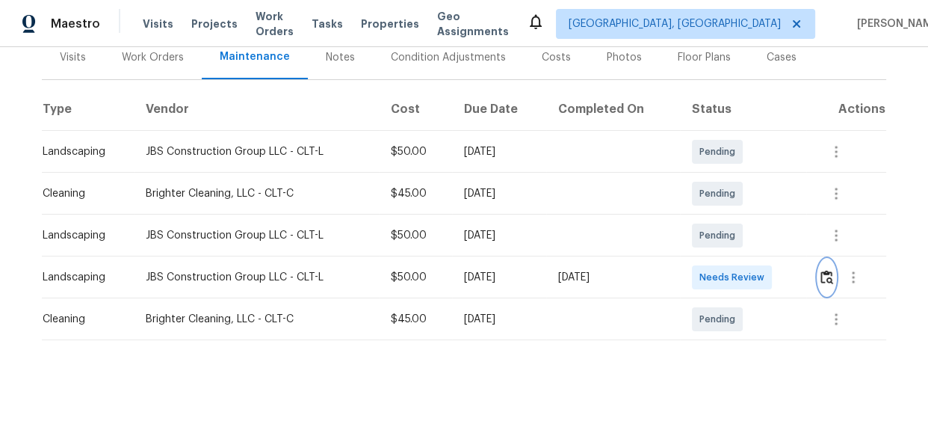
click at [823, 270] on img "button" at bounding box center [827, 277] width 13 height 14
click at [828, 271] on img "button" at bounding box center [827, 277] width 13 height 14
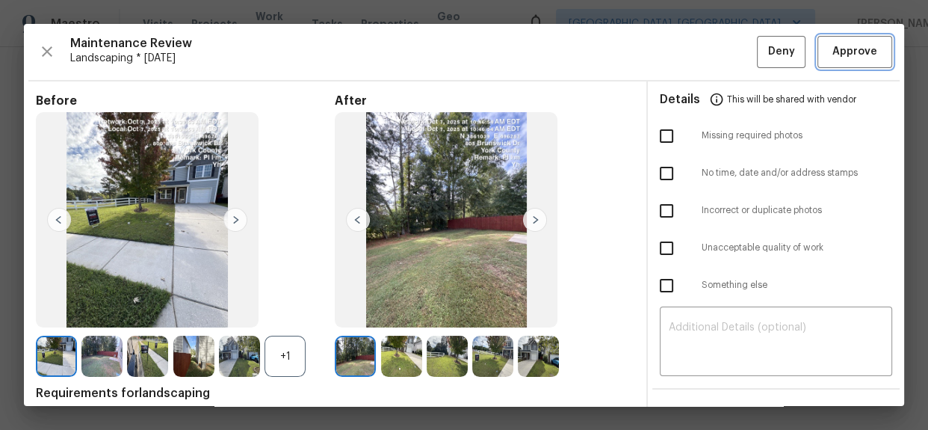
click at [833, 51] on span "Approve" at bounding box center [855, 52] width 45 height 19
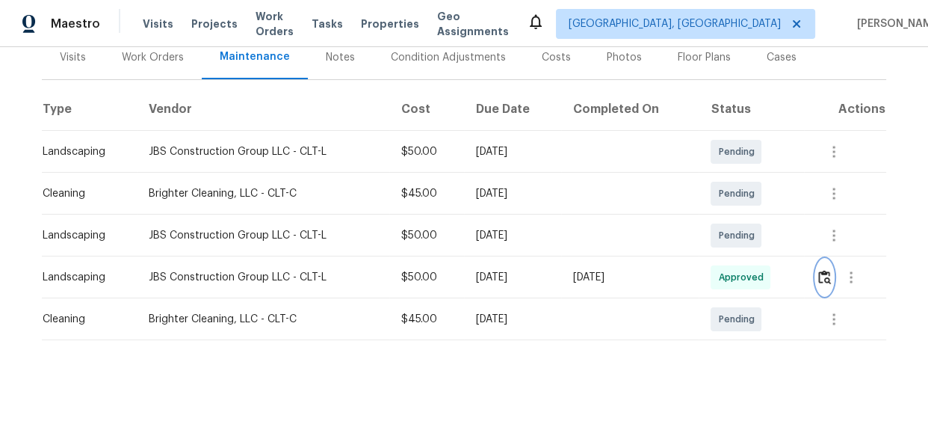
scroll to position [0, 0]
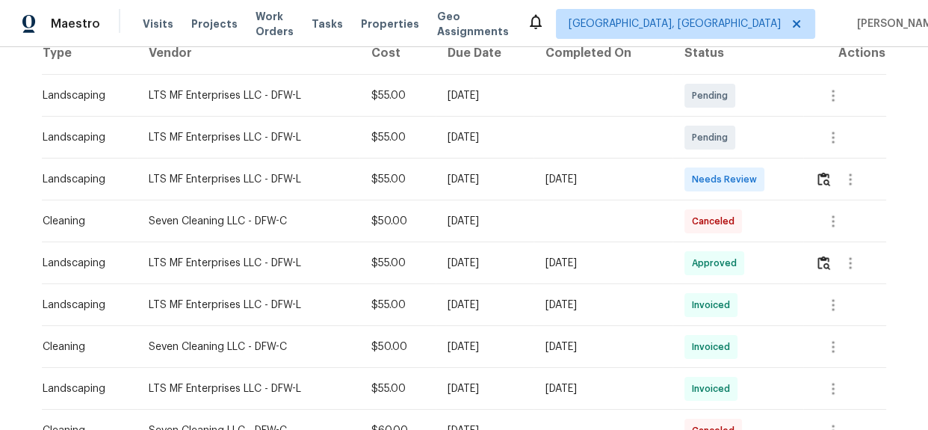
scroll to position [271, 0]
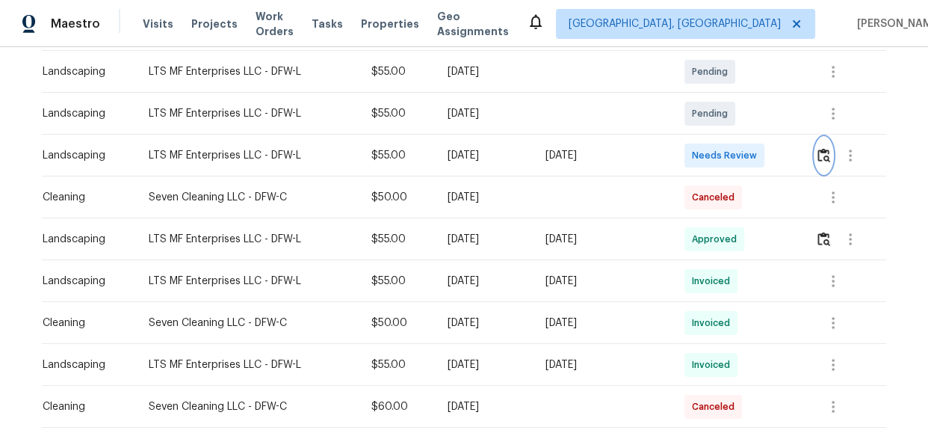
click at [820, 158] on img "button" at bounding box center [824, 155] width 13 height 14
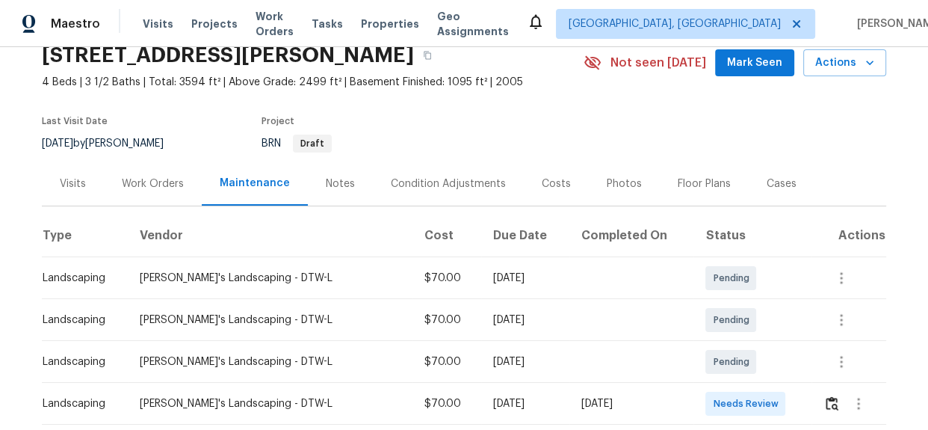
scroll to position [135, 0]
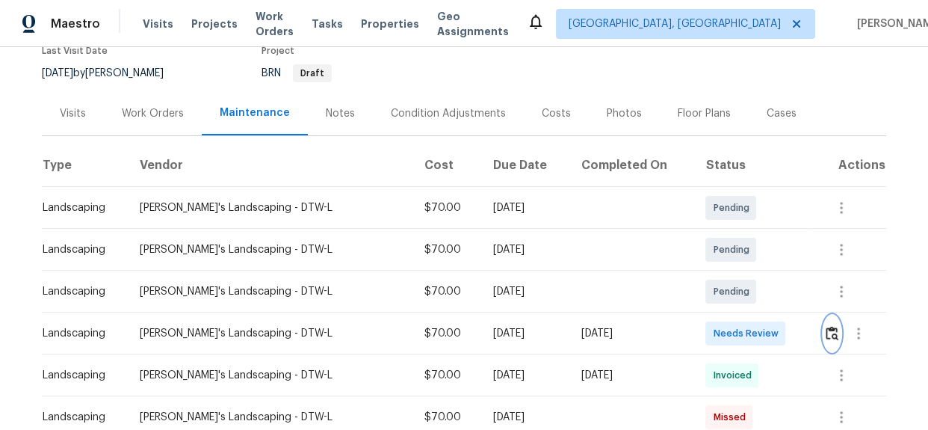
click at [830, 332] on img "button" at bounding box center [832, 333] width 13 height 14
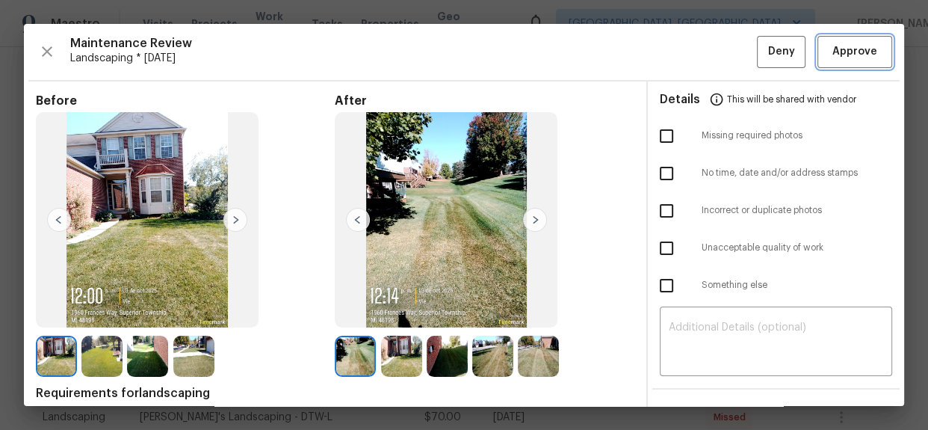
click at [845, 46] on span "Approve" at bounding box center [855, 52] width 45 height 19
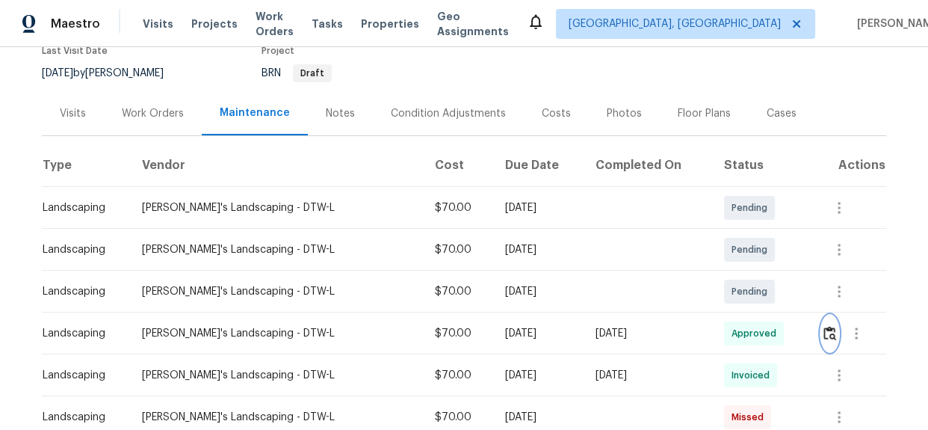
click at [825, 339] on button "button" at bounding box center [830, 333] width 17 height 36
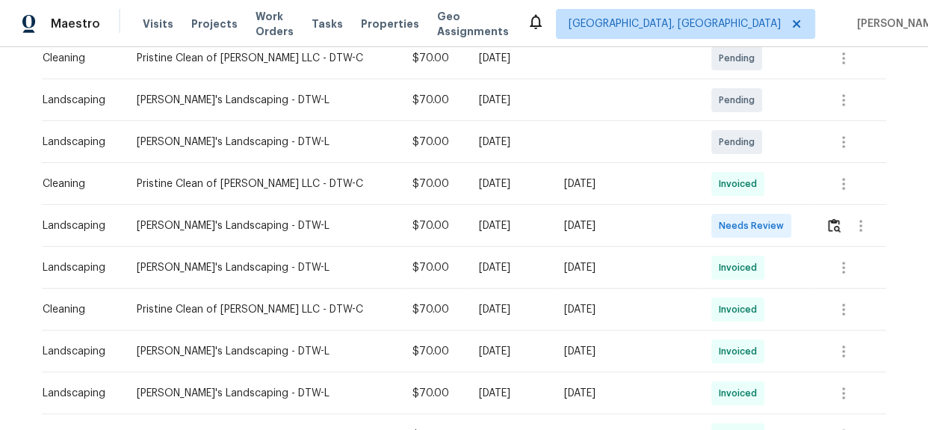
scroll to position [339, 0]
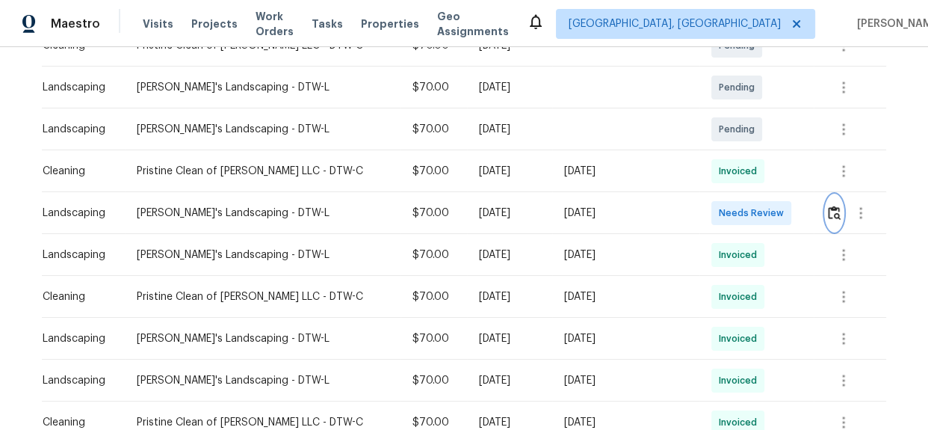
click at [828, 212] on img "button" at bounding box center [834, 213] width 13 height 14
click at [828, 213] on img "button" at bounding box center [834, 213] width 13 height 14
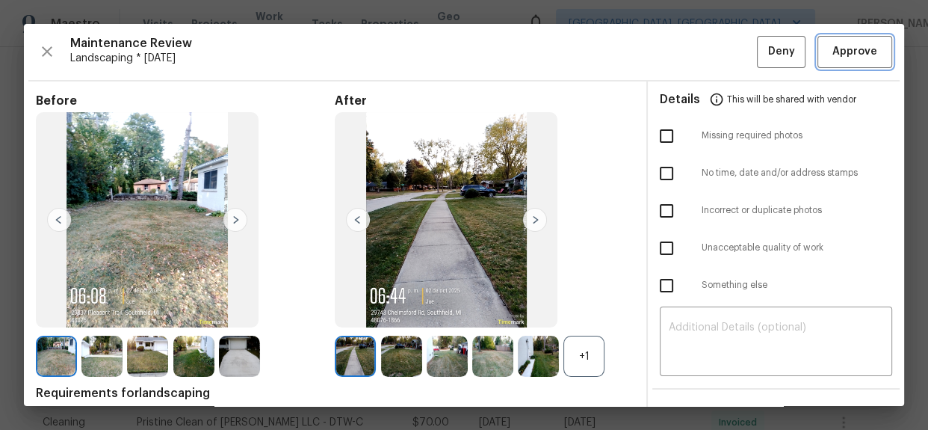
click at [837, 52] on span "Approve" at bounding box center [855, 52] width 45 height 19
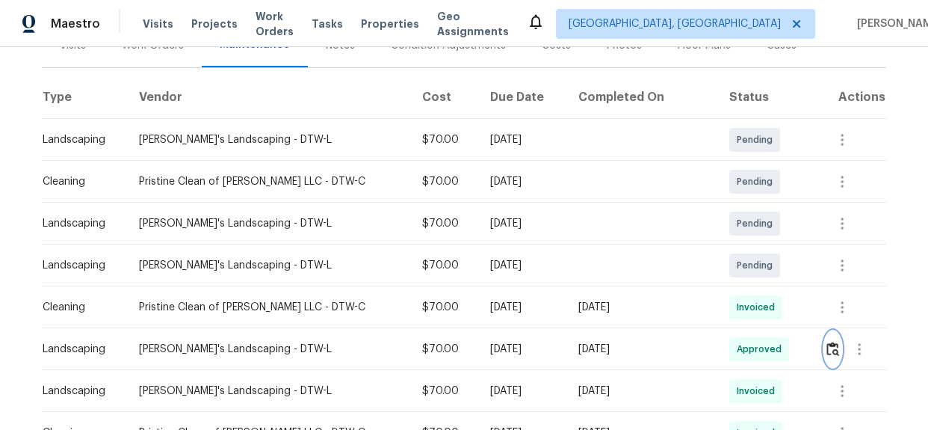
scroll to position [0, 0]
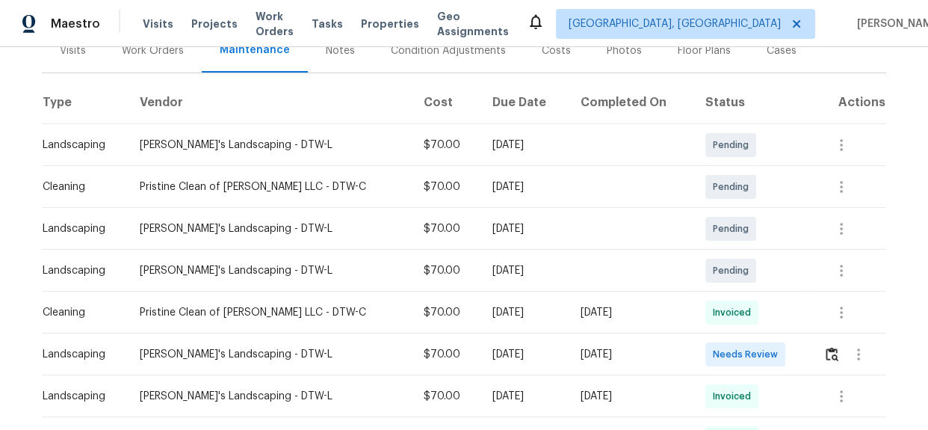
scroll to position [203, 0]
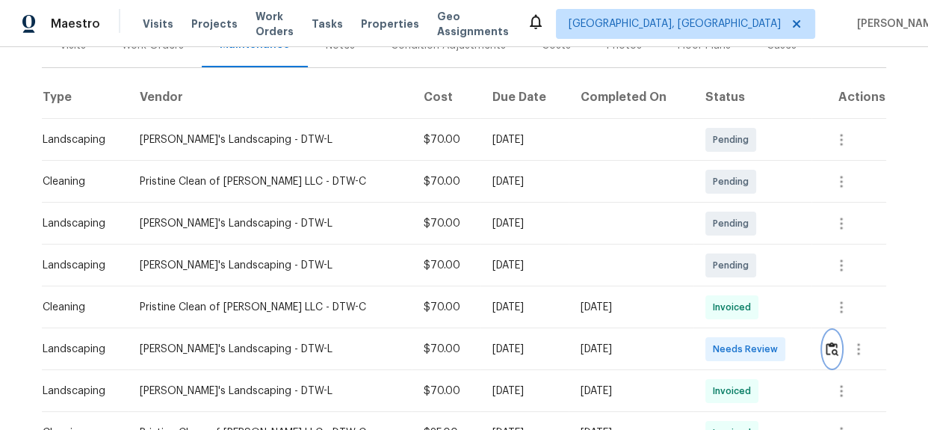
click at [824, 359] on button "button" at bounding box center [832, 349] width 17 height 36
click at [833, 391] on icon "button" at bounding box center [842, 391] width 18 height 18
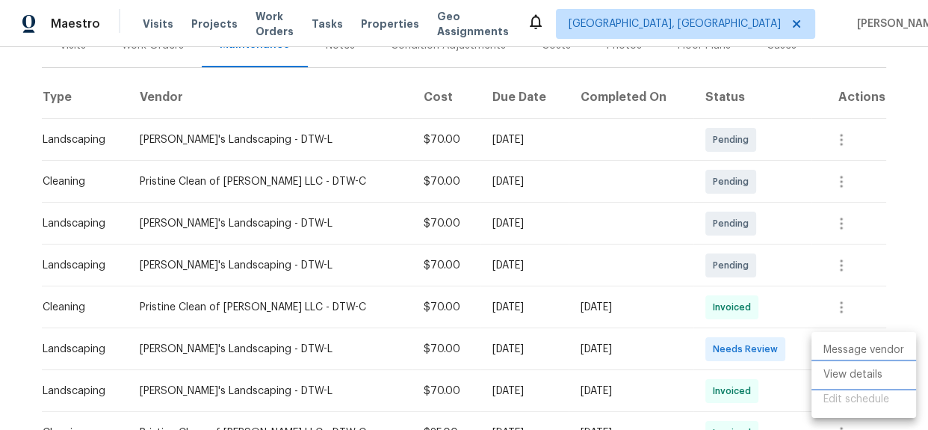
click at [858, 380] on li "View details" at bounding box center [864, 375] width 105 height 25
click at [859, 294] on div at bounding box center [464, 215] width 928 height 430
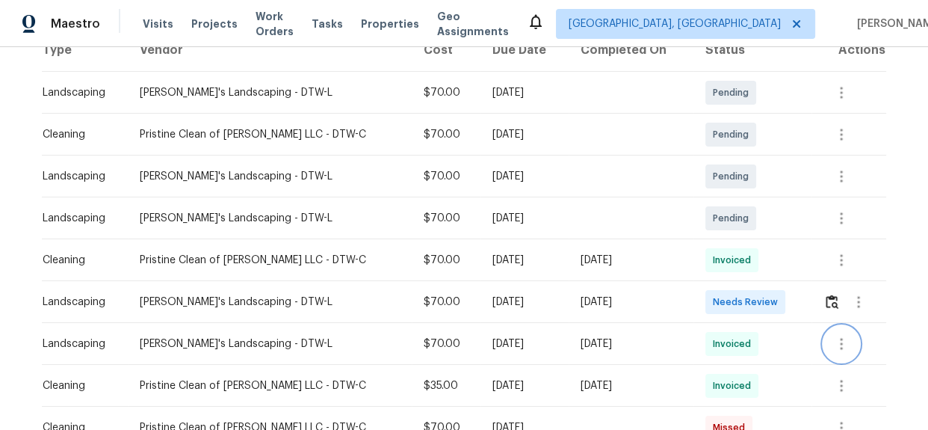
scroll to position [339, 0]
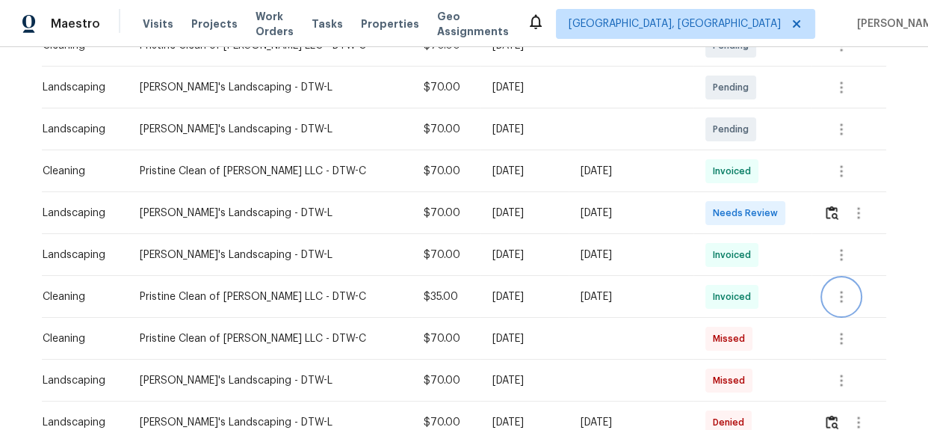
click at [833, 302] on icon "button" at bounding box center [842, 297] width 18 height 18
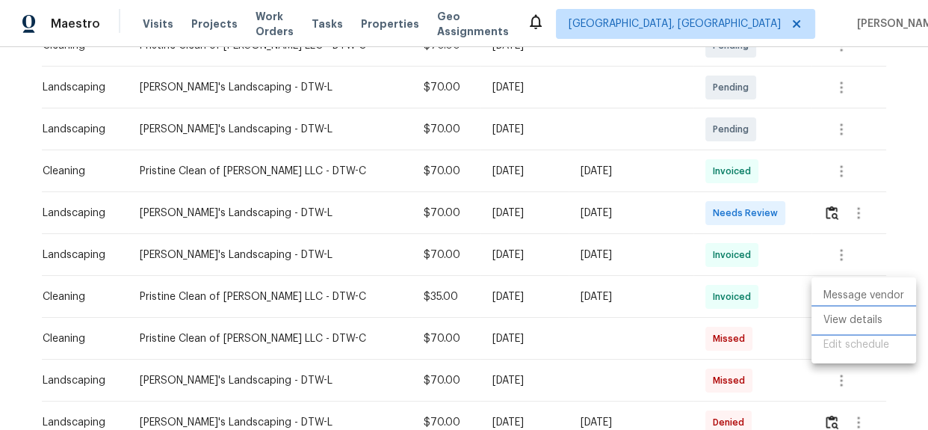
click at [837, 324] on li "View details" at bounding box center [864, 320] width 105 height 25
click at [895, 395] on div at bounding box center [464, 215] width 928 height 430
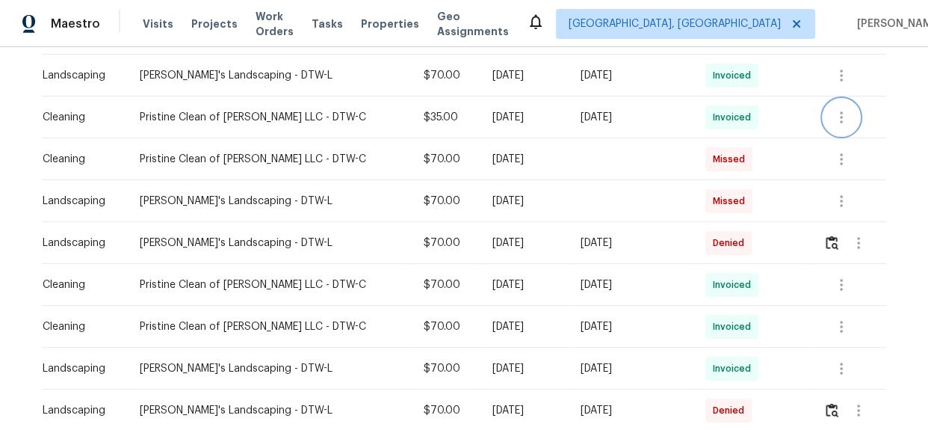
scroll to position [543, 0]
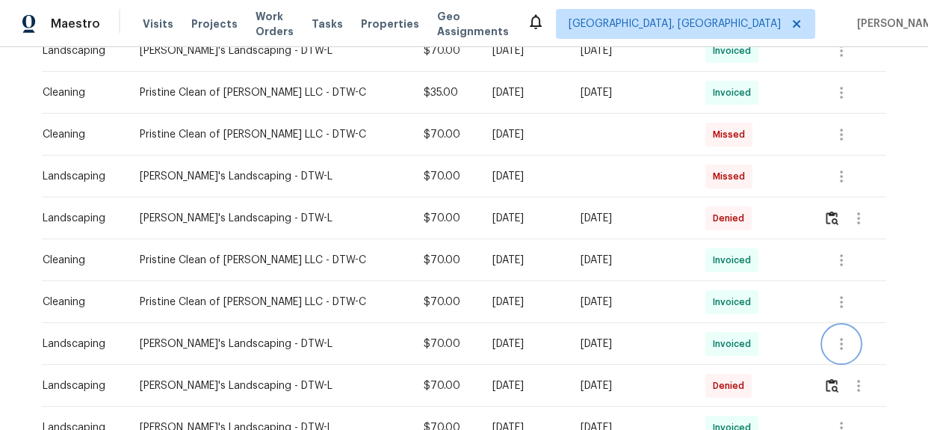
click at [838, 345] on icon "button" at bounding box center [842, 344] width 18 height 18
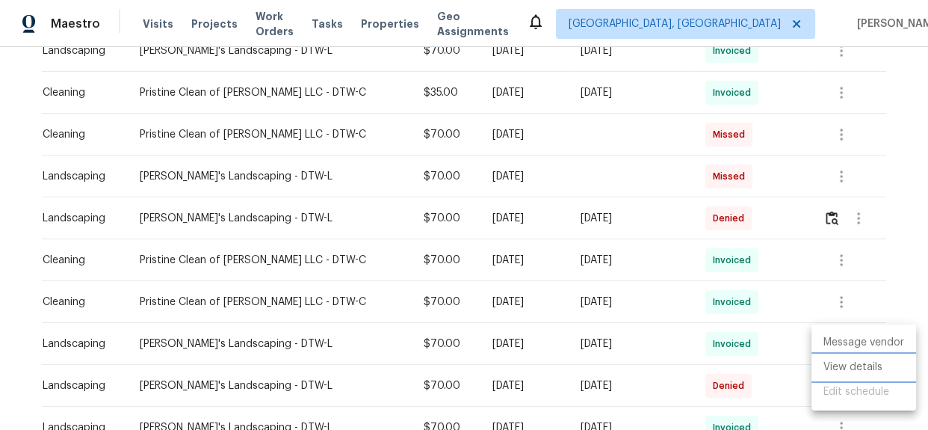
click at [848, 363] on li "View details" at bounding box center [864, 367] width 105 height 25
click at [884, 317] on div at bounding box center [464, 215] width 928 height 430
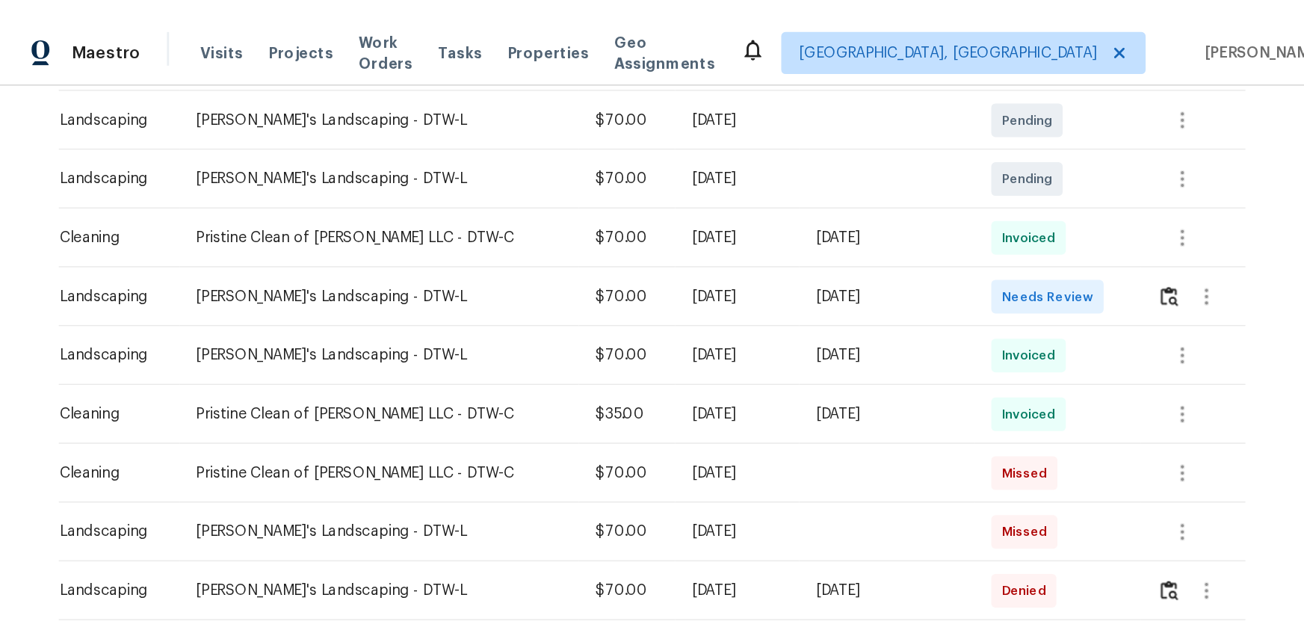
scroll to position [339, 0]
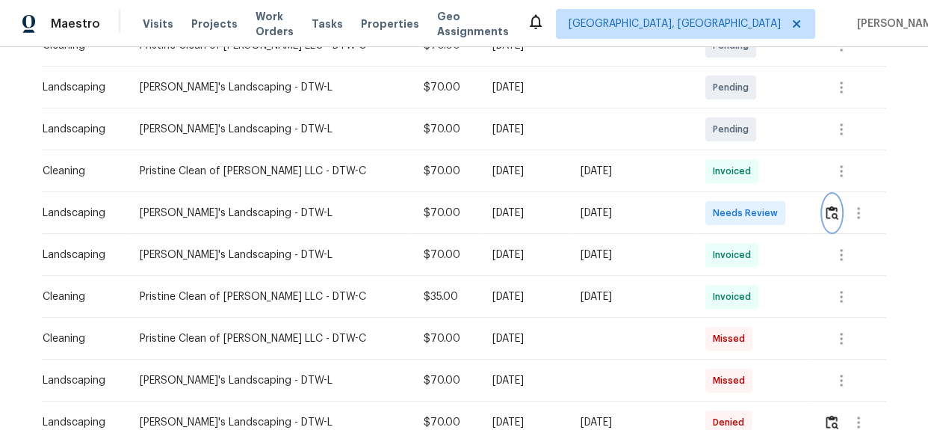
click at [826, 208] on img "button" at bounding box center [832, 213] width 13 height 14
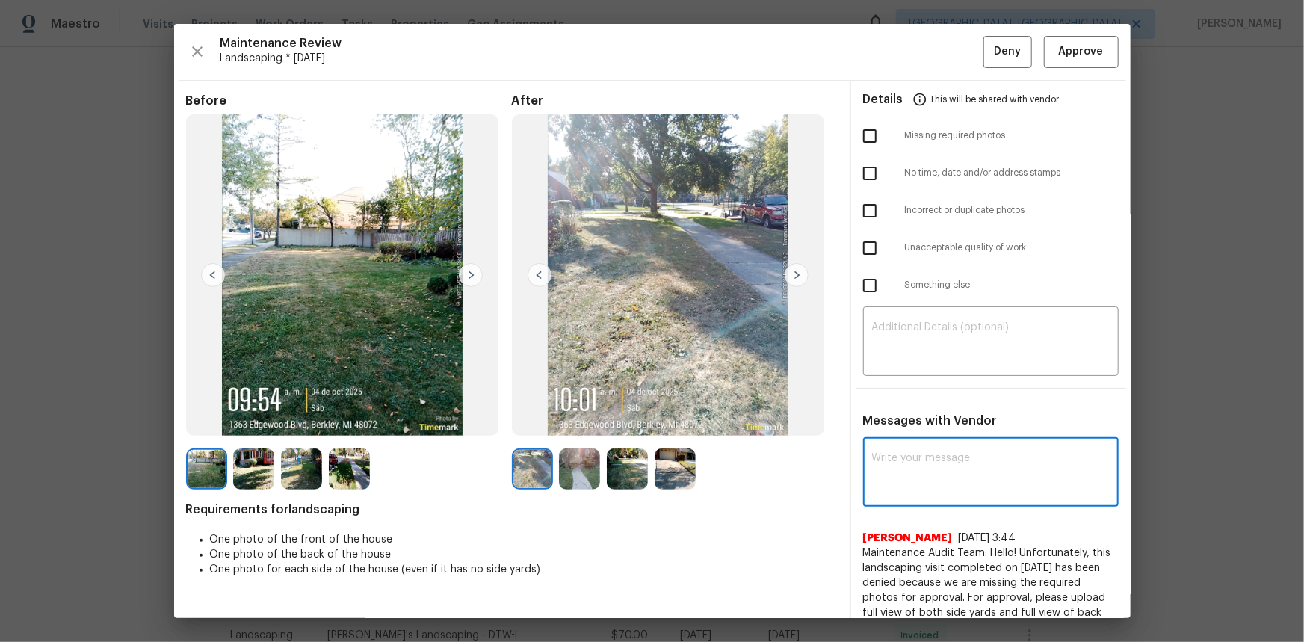
click at [889, 429] on textarea at bounding box center [991, 474] width 238 height 42
paste textarea "Maintenance Audit Team: Hello! Unfortunately, this landscaping visit completed …"
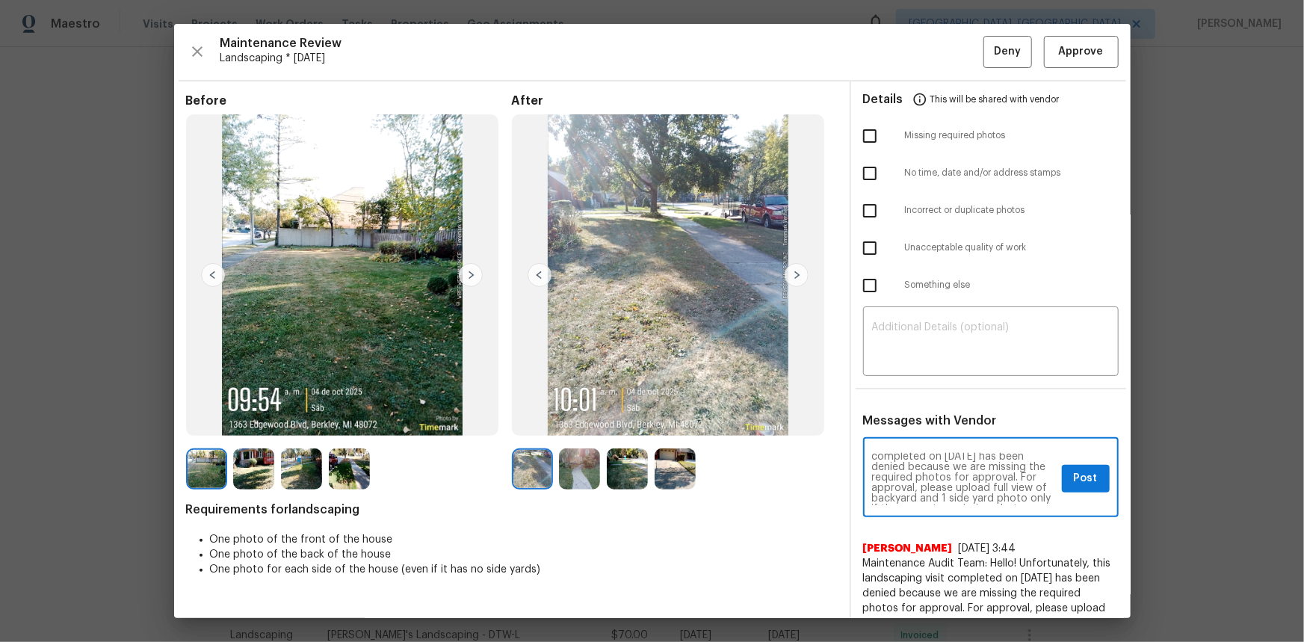
scroll to position [0, 0]
type textarea "Maintenance Audit Team: Hello! Unfortunately, this landscaping visit completed …"
click at [928, 429] on span "Post" at bounding box center [1086, 478] width 24 height 19
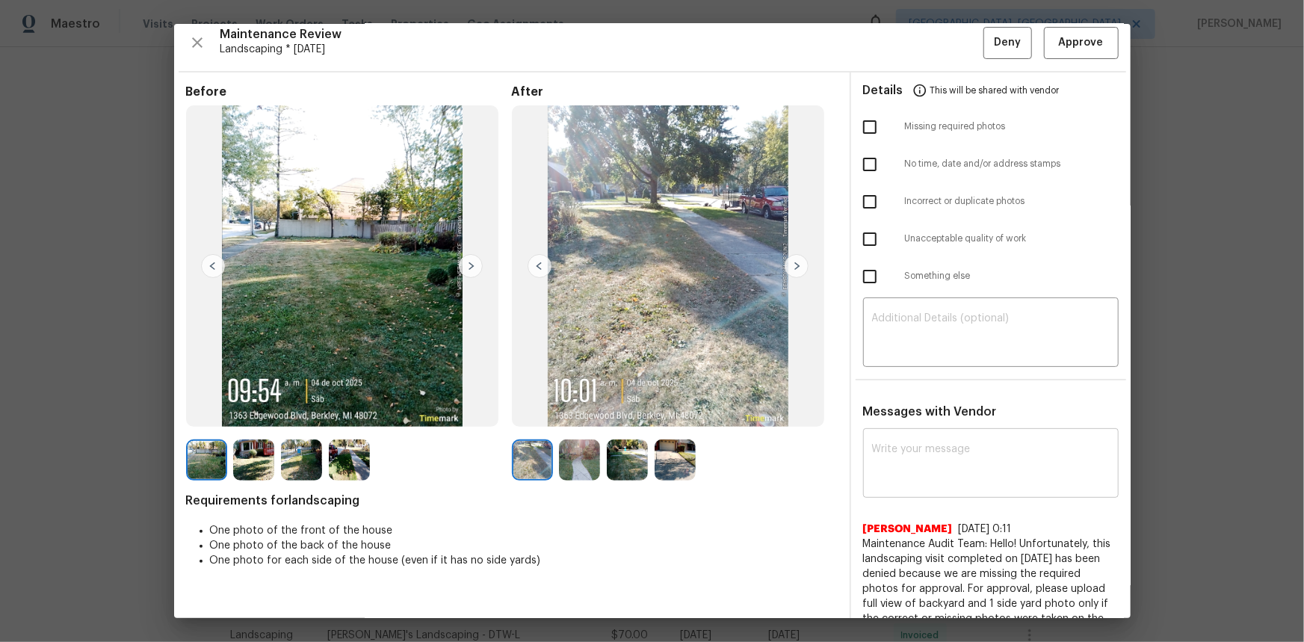
scroll to position [0, 0]
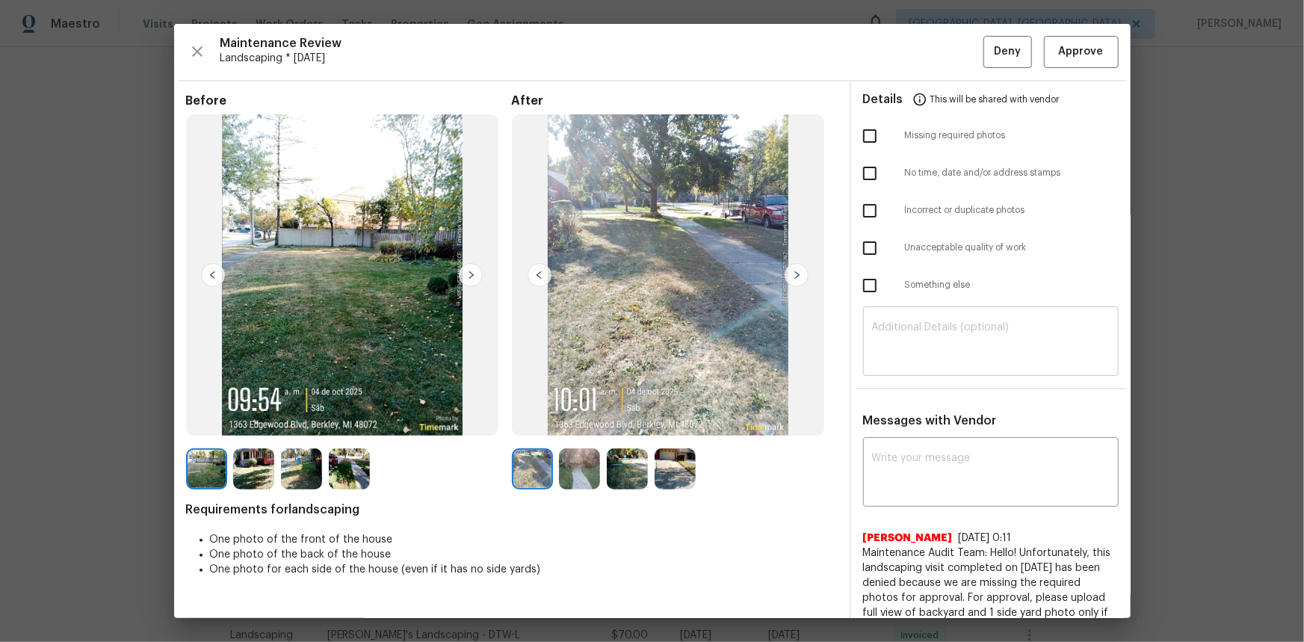
click at [897, 358] on textarea at bounding box center [991, 343] width 238 height 42
paste textarea "Maintenance Audit Team: Hello! Unfortunately, this landscaping visit completed …"
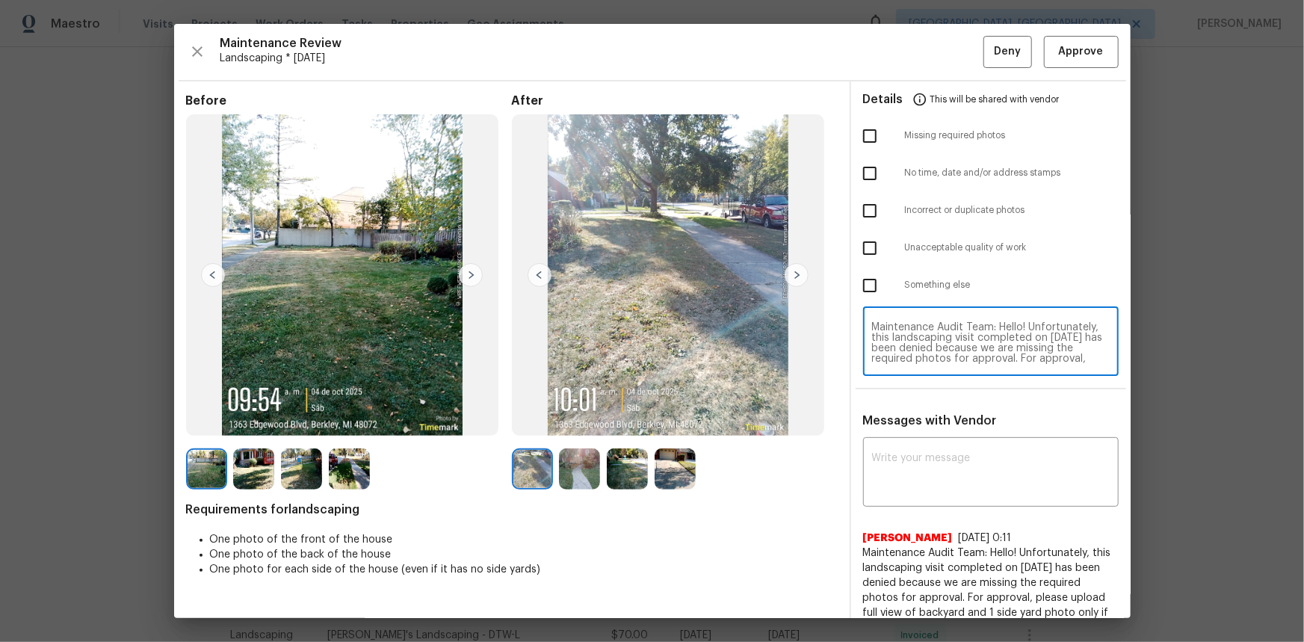
scroll to position [135, 0]
type textarea "Maintenance Audit Team: Hello! Unfortunately, this landscaping visit completed …"
click at [865, 134] on input "checkbox" at bounding box center [869, 135] width 31 height 31
checkbox input "true"
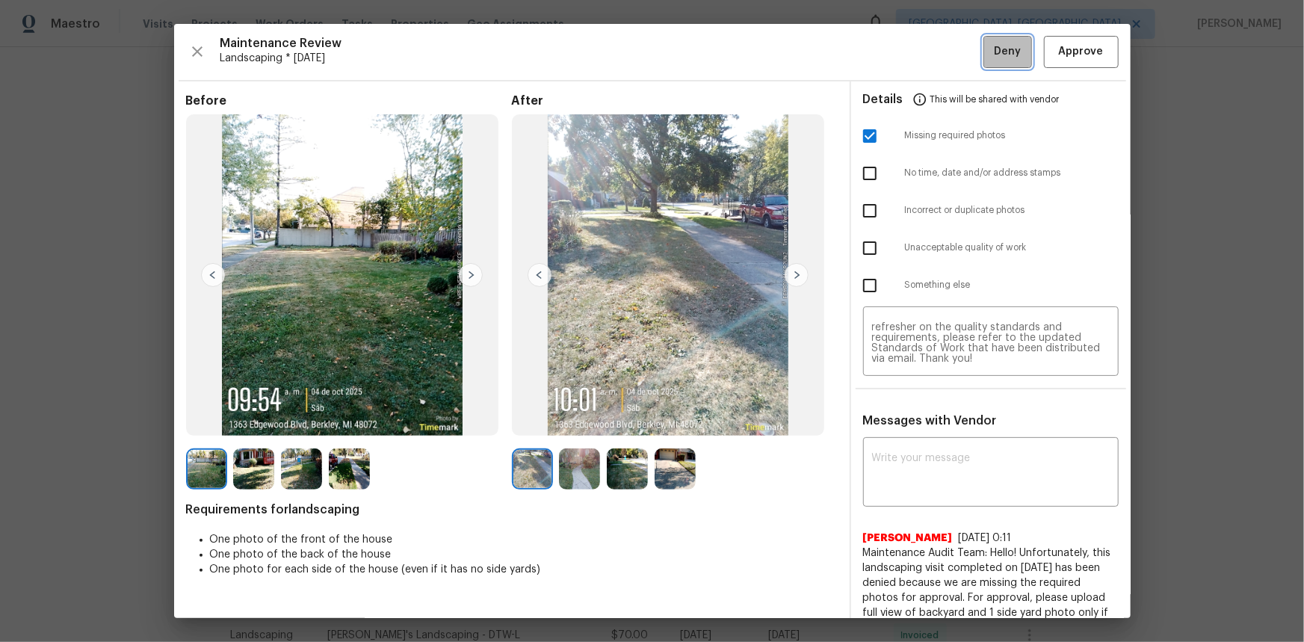
click at [928, 54] on button "Deny" at bounding box center [1008, 52] width 49 height 32
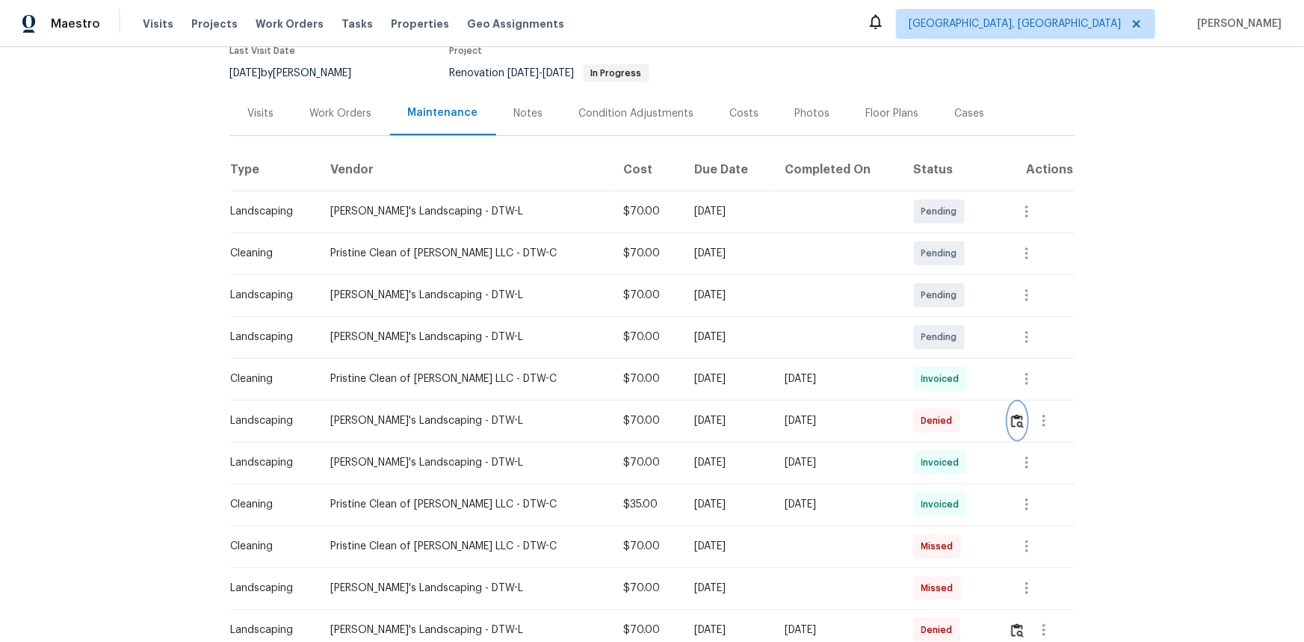
click at [928, 419] on button "button" at bounding box center [1017, 421] width 17 height 36
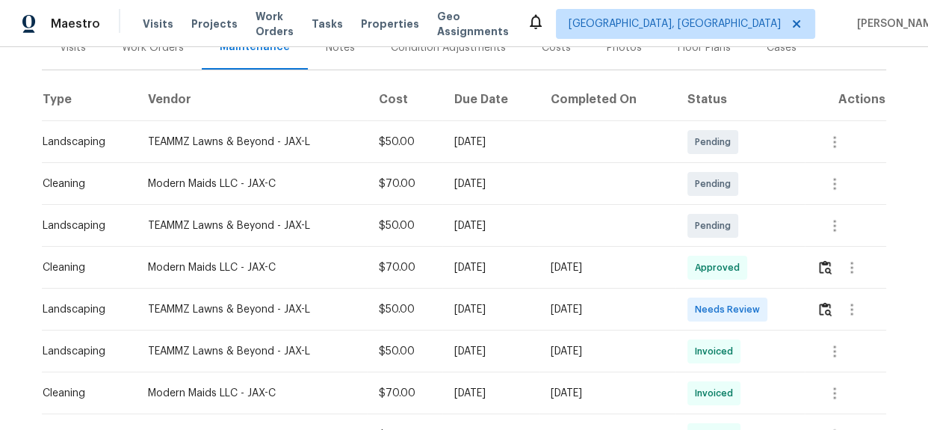
scroll to position [203, 0]
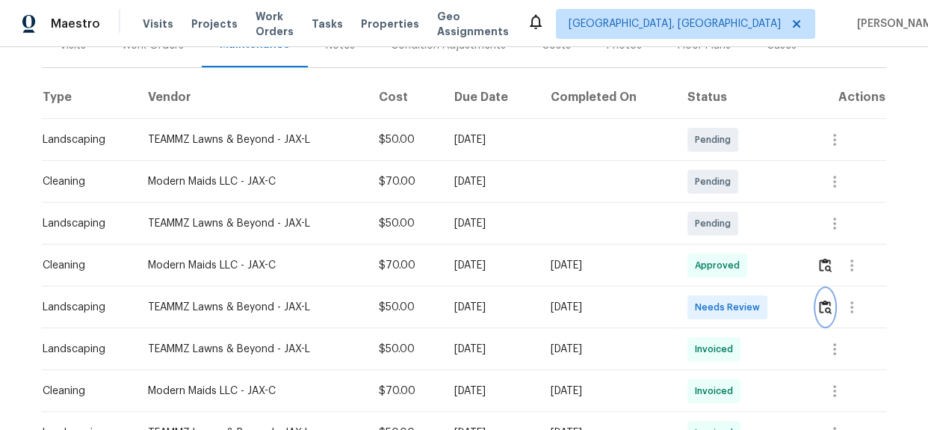
click at [825, 300] on img "button" at bounding box center [825, 307] width 13 height 14
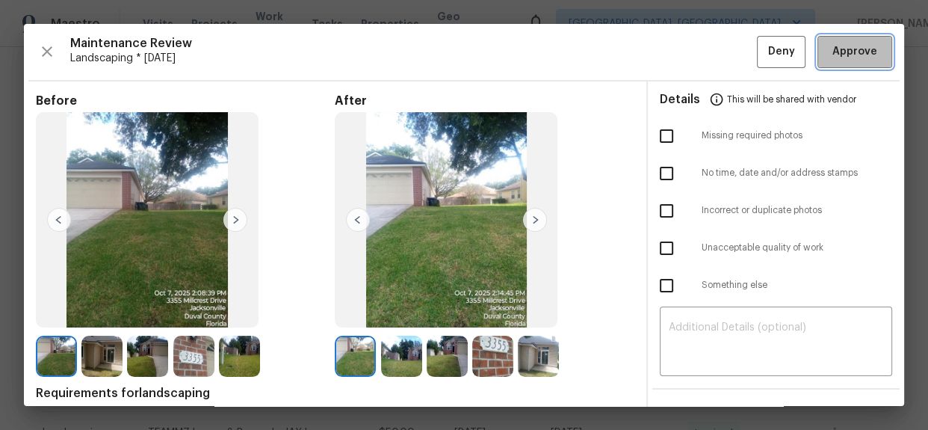
click at [836, 51] on span "Approve" at bounding box center [855, 52] width 45 height 19
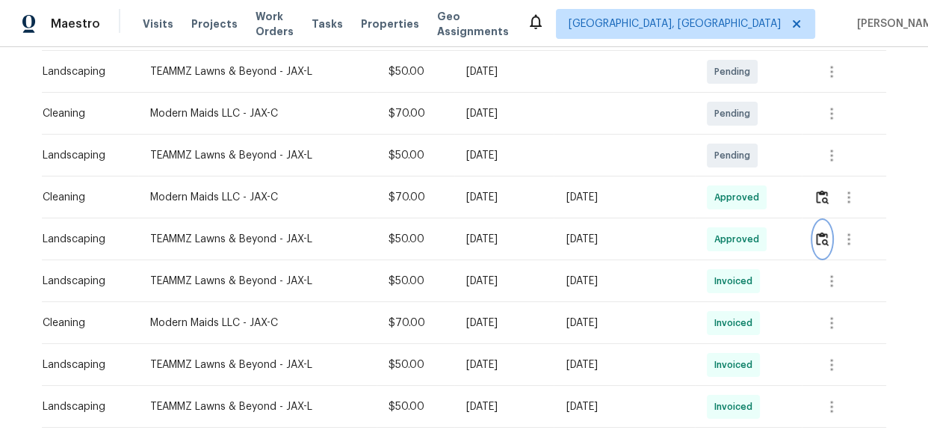
scroll to position [0, 0]
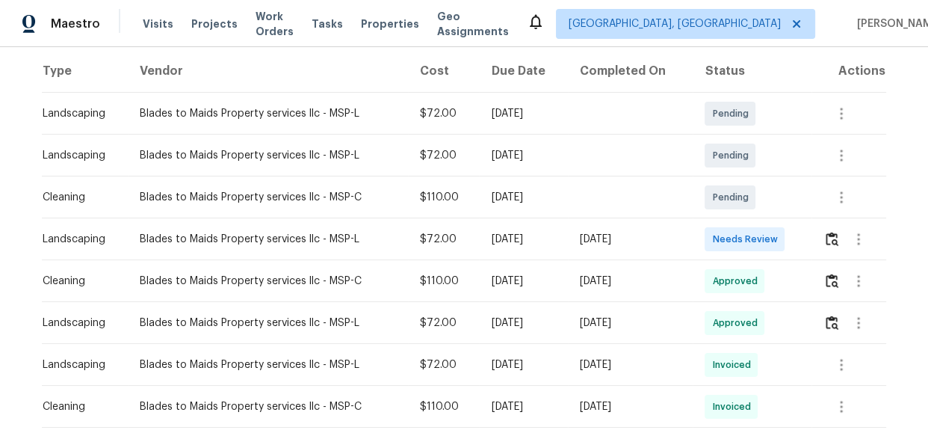
scroll to position [271, 0]
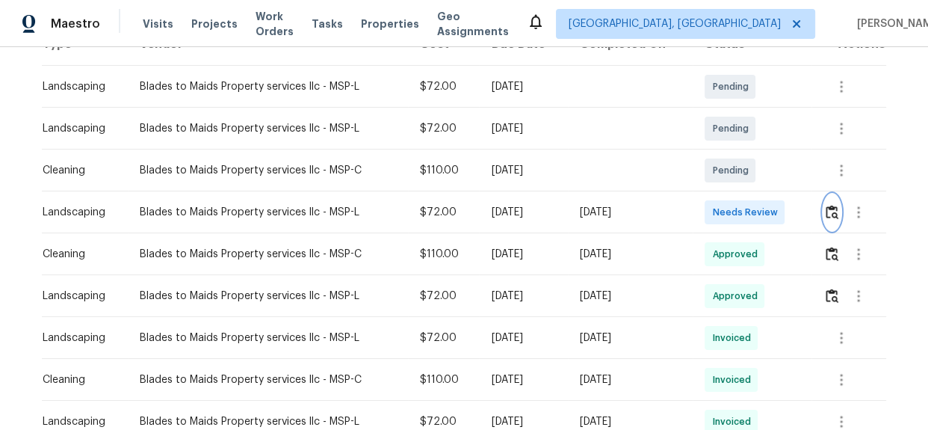
click at [834, 205] on img "button" at bounding box center [832, 212] width 13 height 14
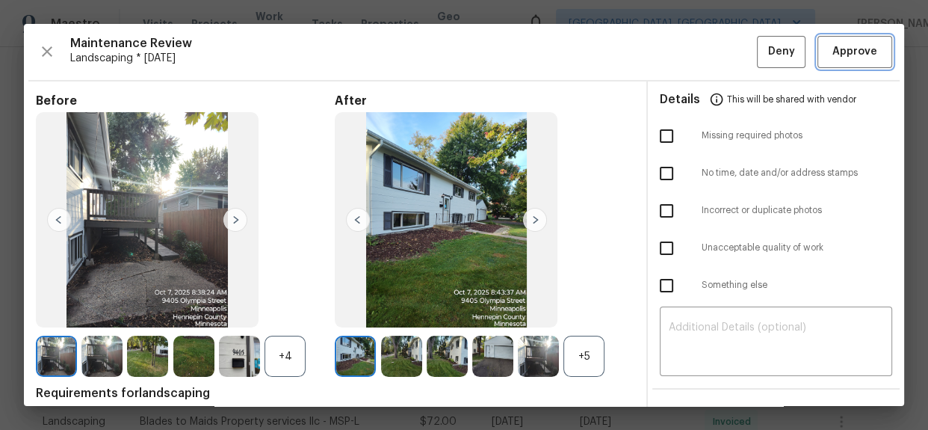
click at [856, 52] on span "Approve" at bounding box center [855, 52] width 45 height 19
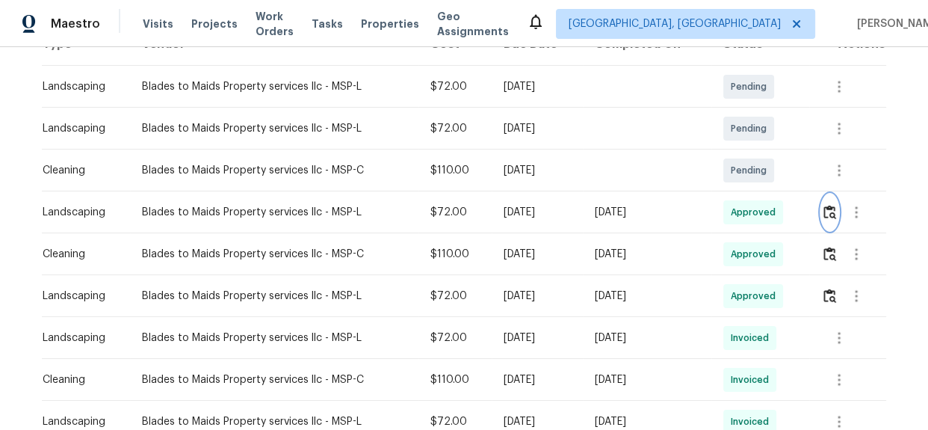
scroll to position [0, 0]
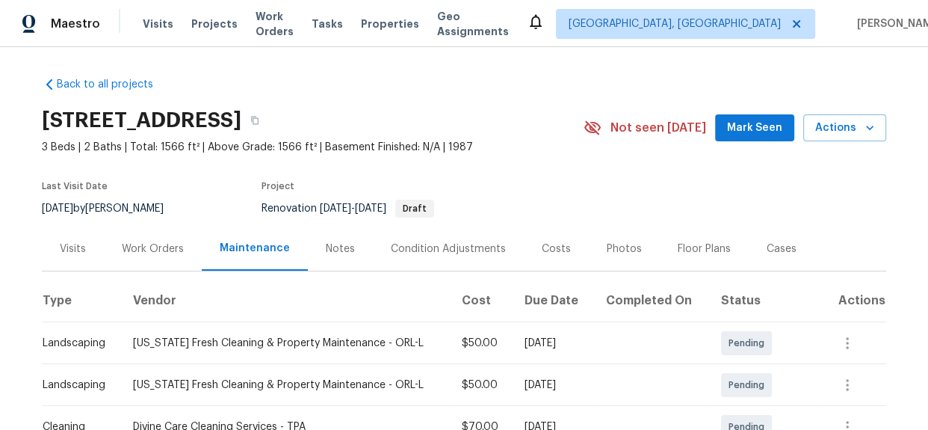
scroll to position [339, 0]
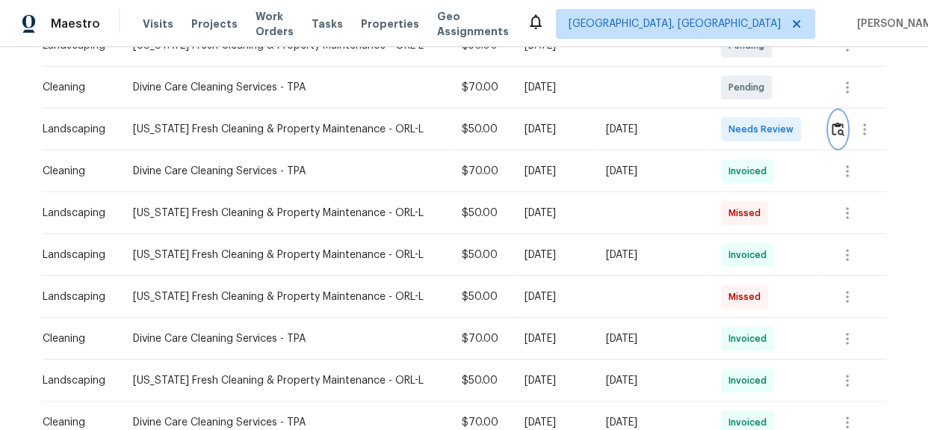
click at [832, 135] on img "button" at bounding box center [838, 129] width 13 height 14
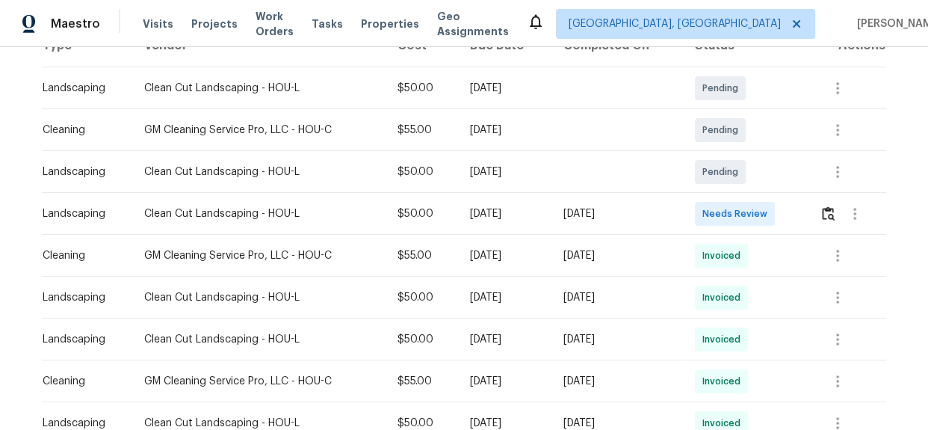
scroll to position [271, 0]
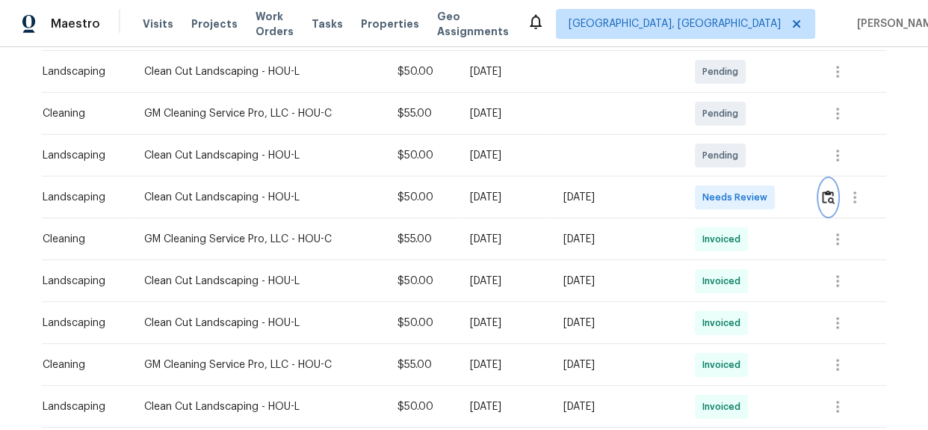
click at [825, 202] on img "button" at bounding box center [828, 197] width 13 height 14
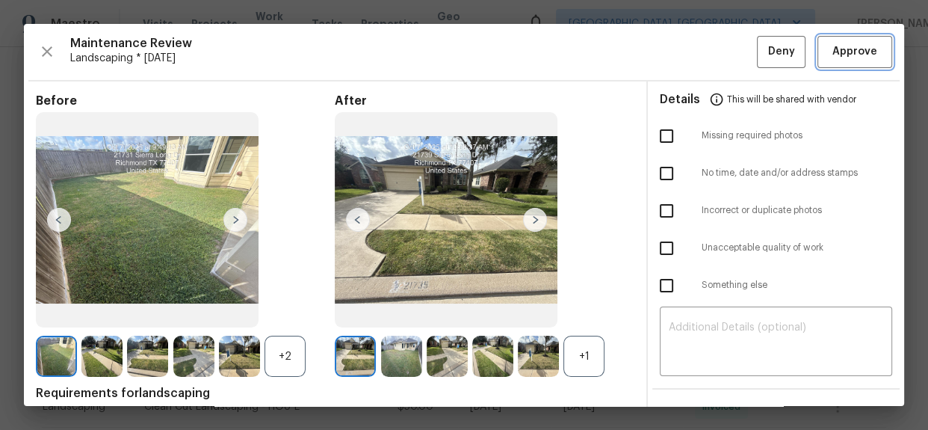
click at [853, 58] on span "Approve" at bounding box center [855, 52] width 45 height 19
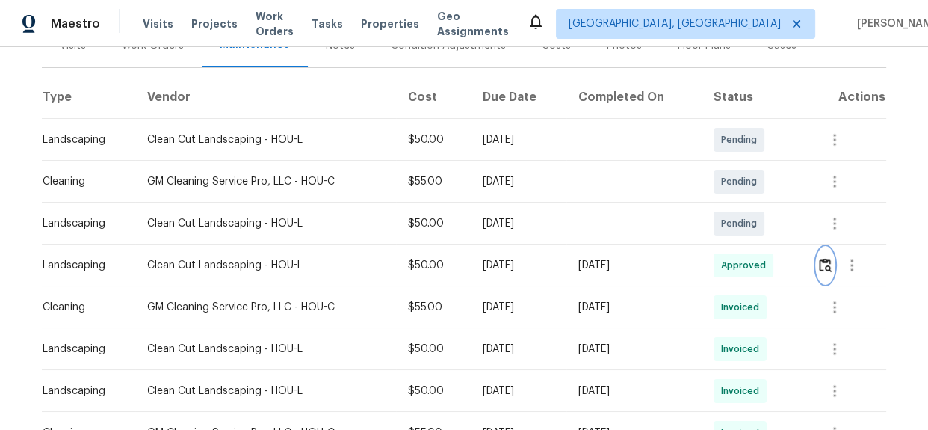
scroll to position [0, 0]
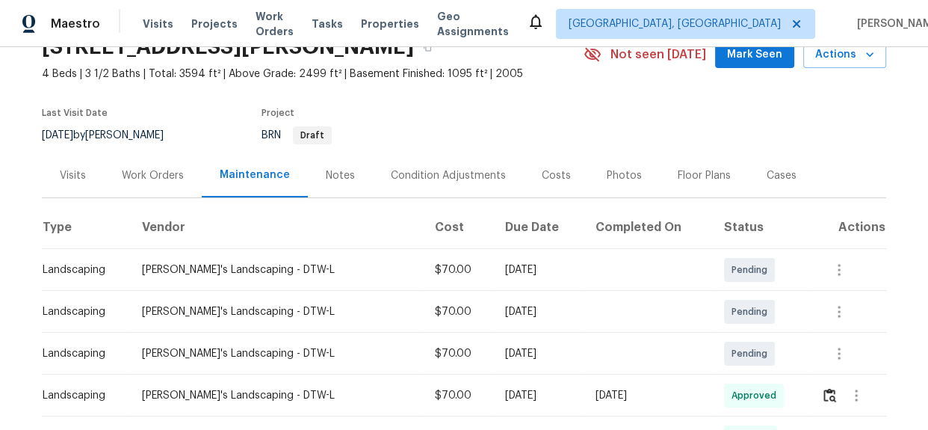
scroll to position [203, 0]
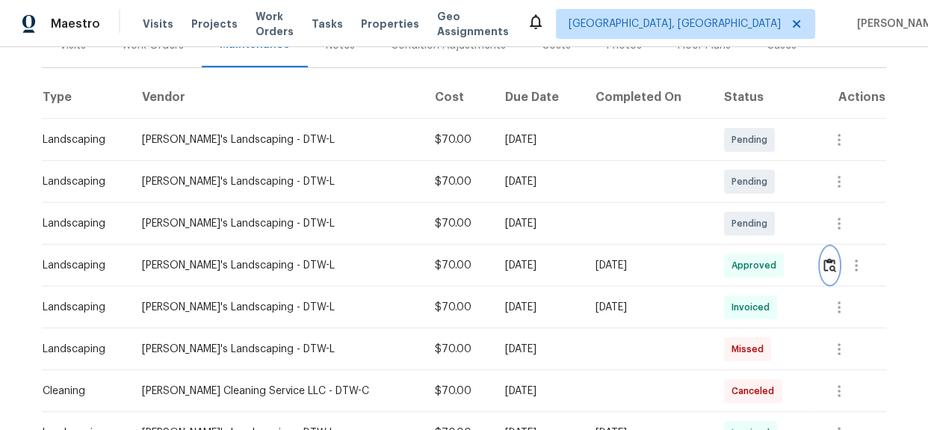
click at [824, 270] on img "button" at bounding box center [830, 265] width 13 height 14
click at [826, 270] on img "button" at bounding box center [830, 265] width 13 height 14
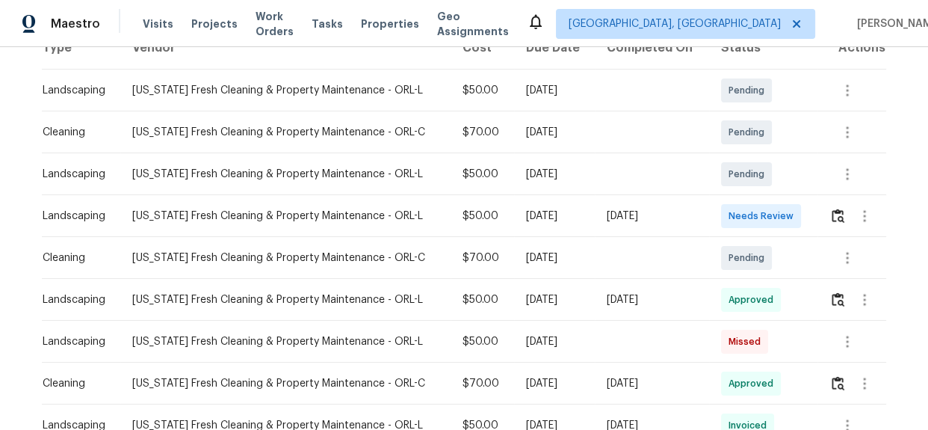
scroll to position [271, 0]
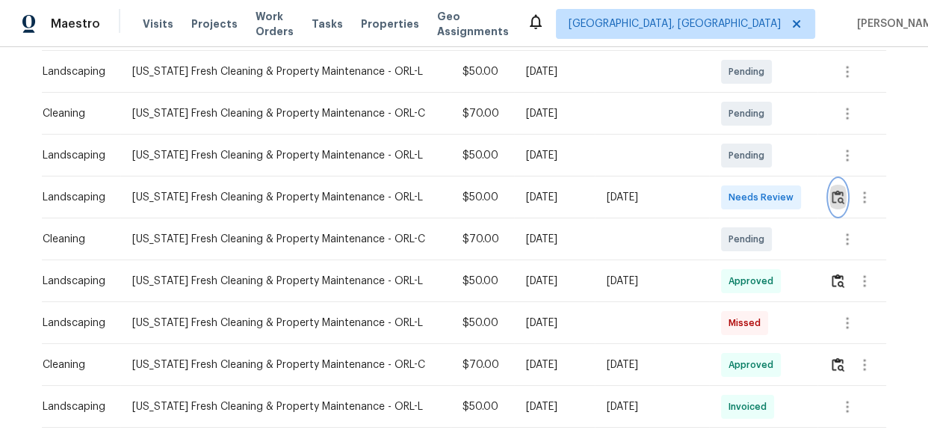
click at [833, 195] on img "button" at bounding box center [838, 197] width 13 height 14
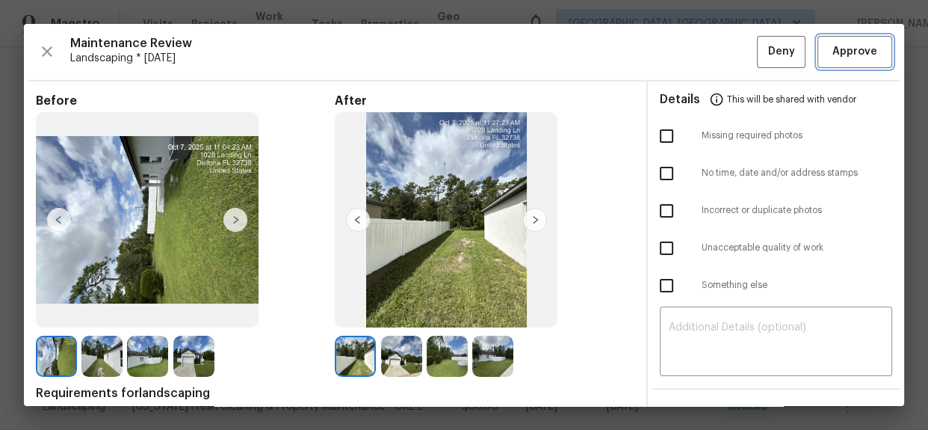
click at [852, 50] on span "Approve" at bounding box center [855, 52] width 45 height 19
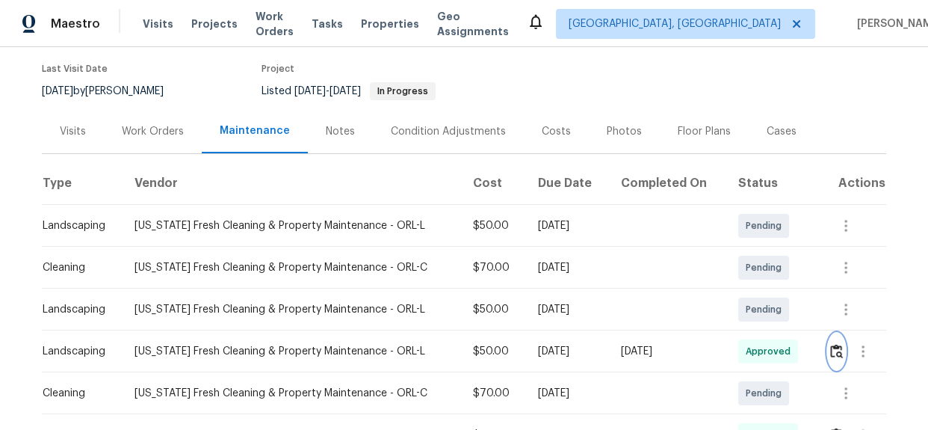
scroll to position [0, 0]
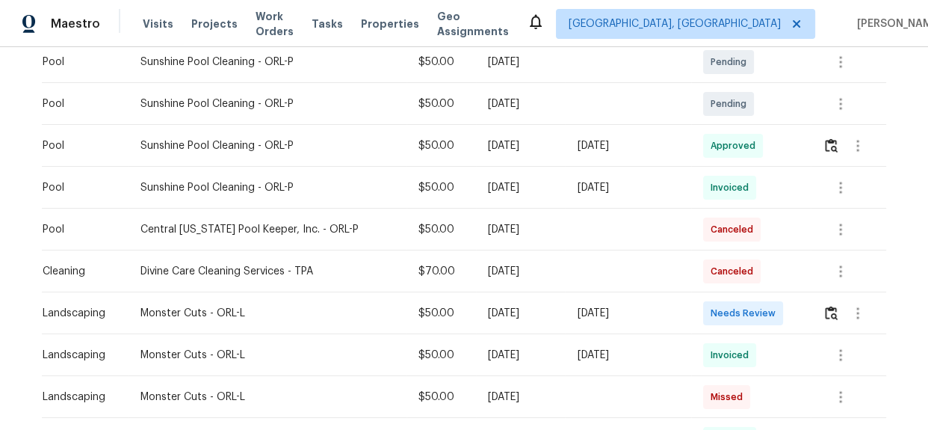
scroll to position [407, 0]
click at [825, 315] on img "button" at bounding box center [831, 312] width 13 height 14
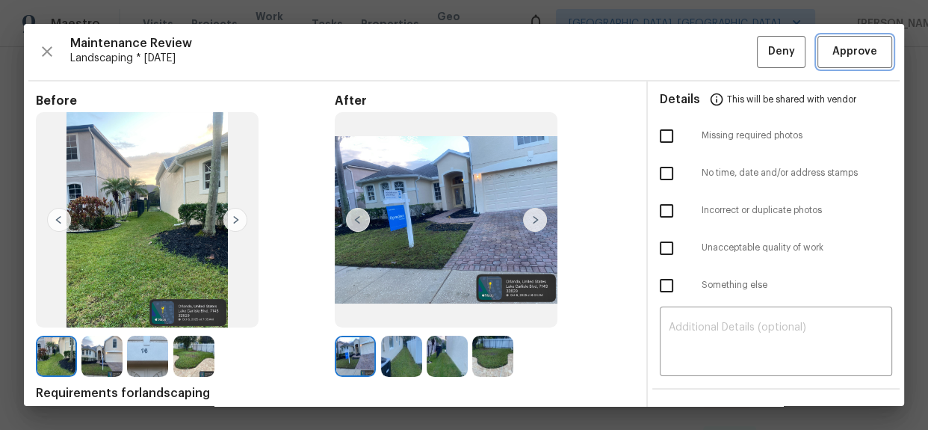
click at [836, 55] on span "Approve" at bounding box center [855, 52] width 45 height 19
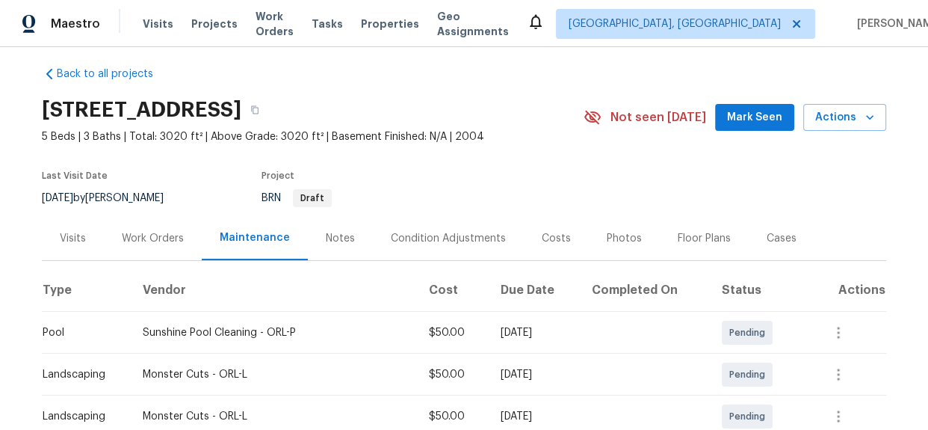
scroll to position [0, 0]
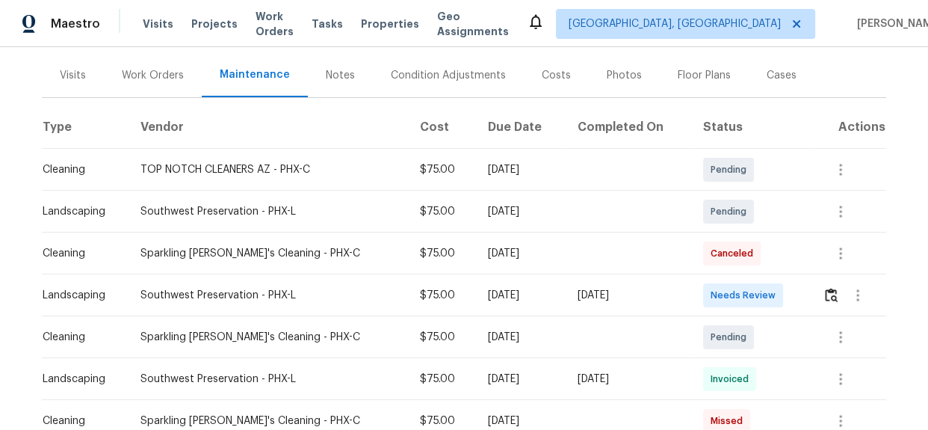
scroll to position [203, 0]
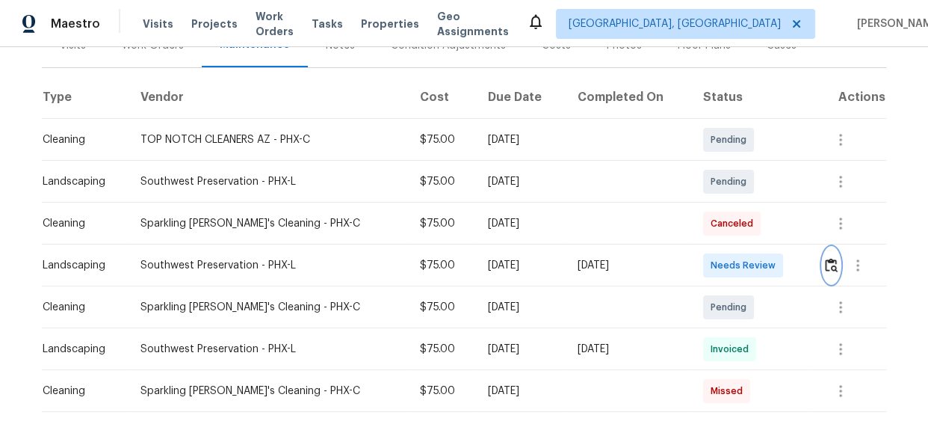
click at [829, 269] on img "button" at bounding box center [831, 265] width 13 height 14
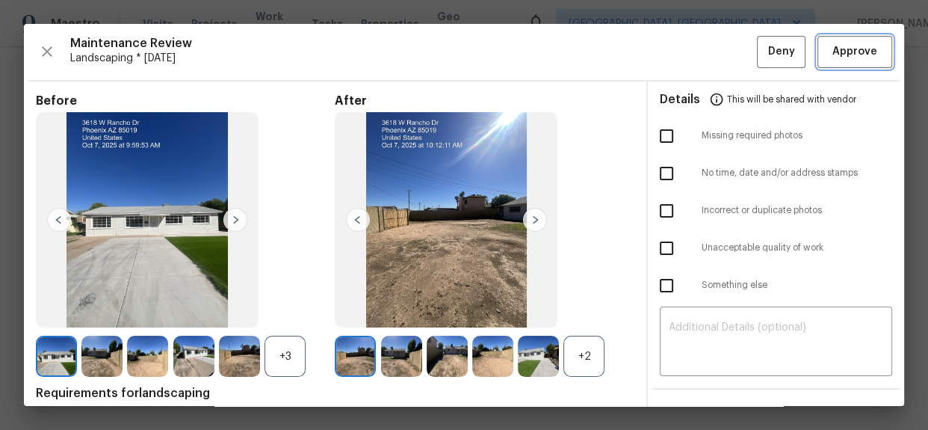
drag, startPoint x: 834, startPoint y: 50, endPoint x: 759, endPoint y: 46, distance: 75.6
click at [834, 50] on span "Approve" at bounding box center [855, 52] width 45 height 19
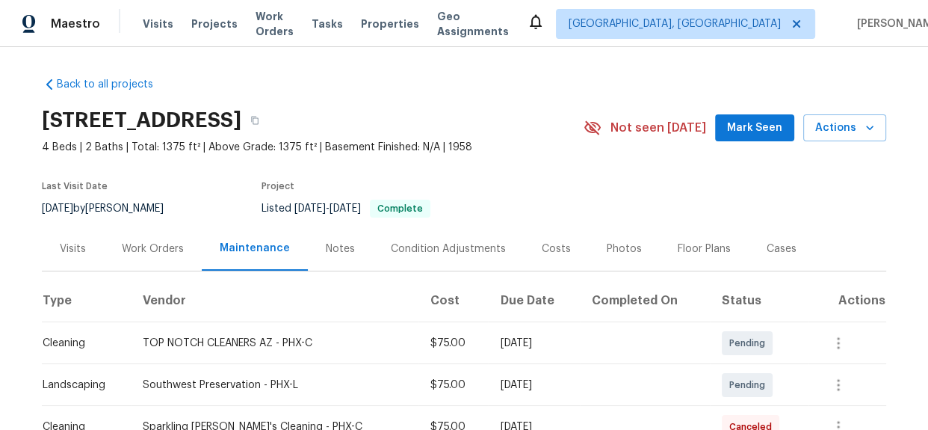
scroll to position [0, 0]
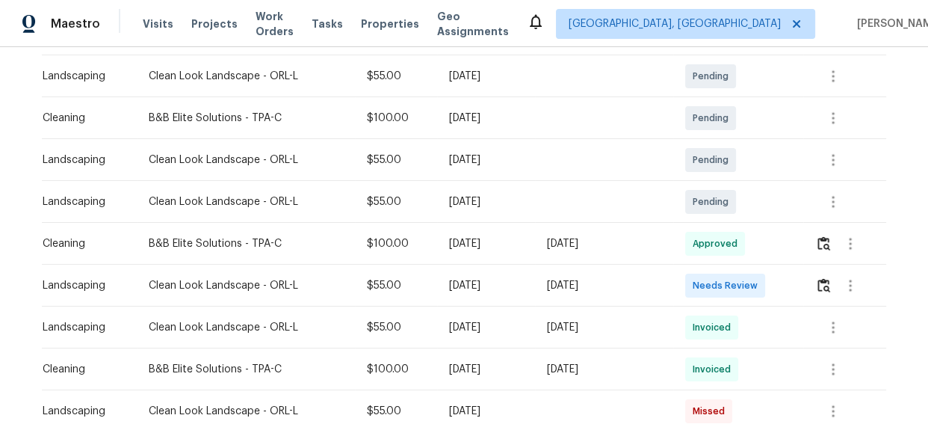
scroll to position [271, 0]
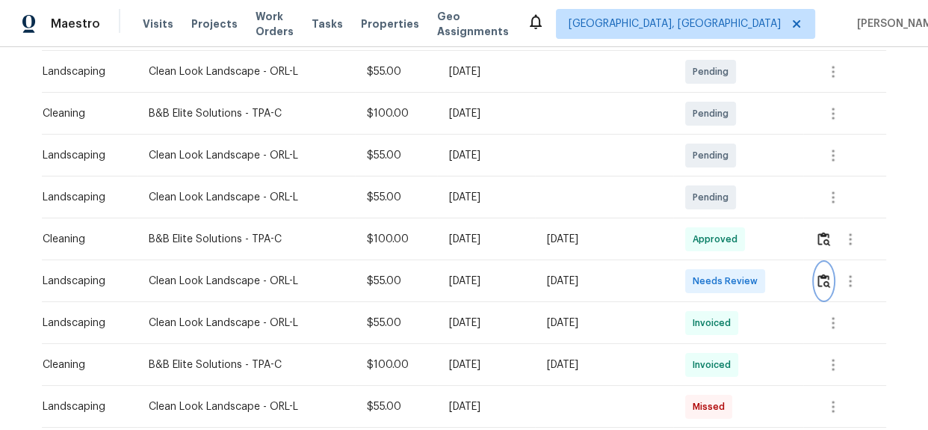
click at [830, 281] on button "button" at bounding box center [824, 281] width 17 height 36
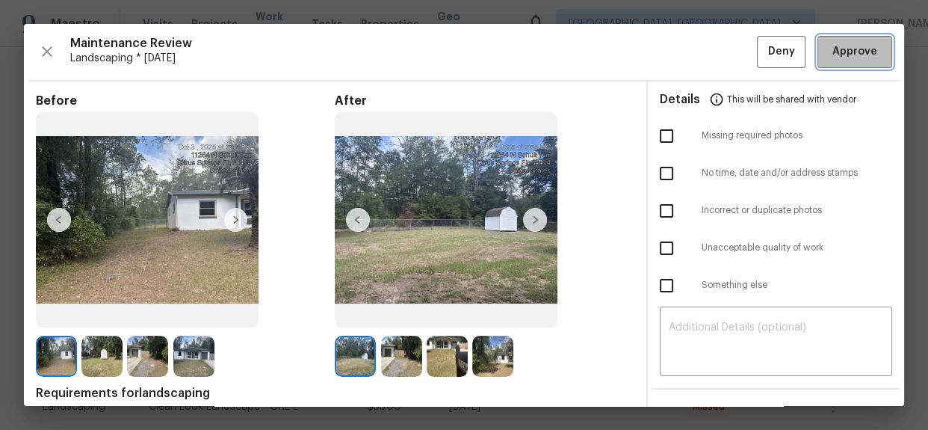
click at [836, 55] on span "Approve" at bounding box center [855, 52] width 45 height 19
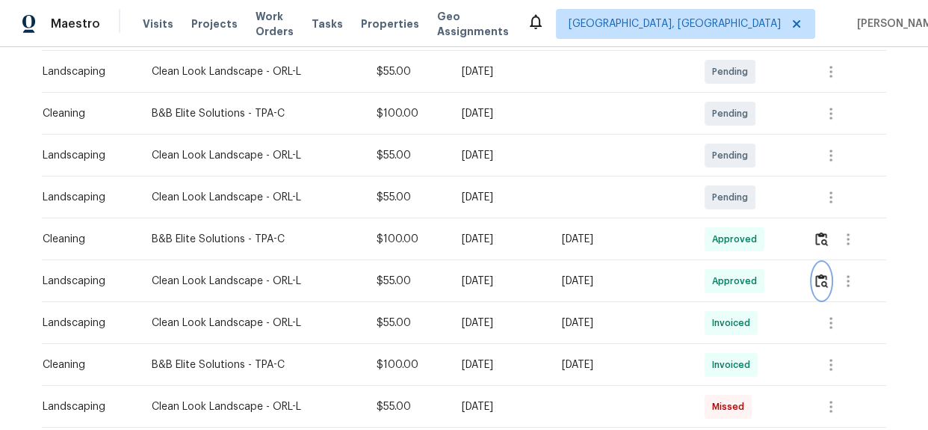
scroll to position [0, 0]
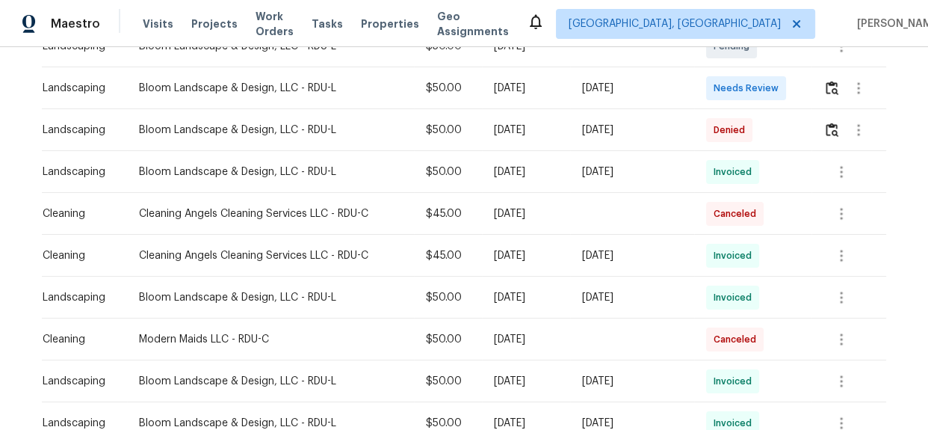
scroll to position [339, 0]
click at [835, 94] on button "button" at bounding box center [832, 88] width 17 height 36
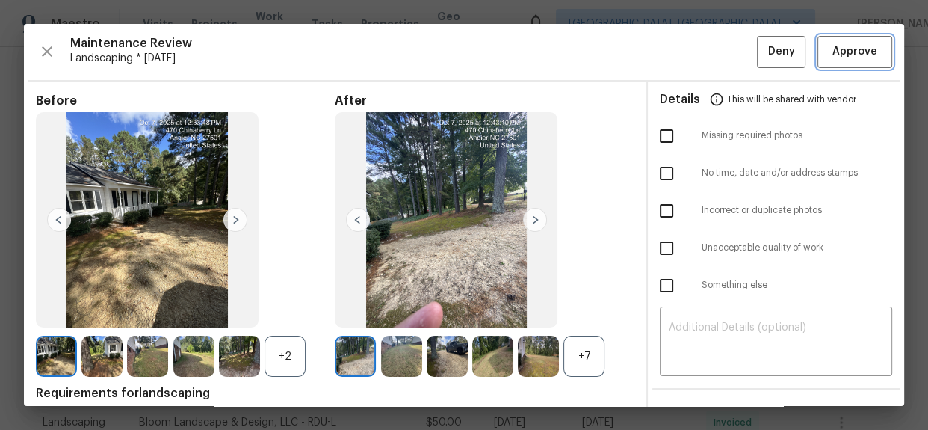
click at [824, 64] on button "Approve" at bounding box center [855, 52] width 75 height 32
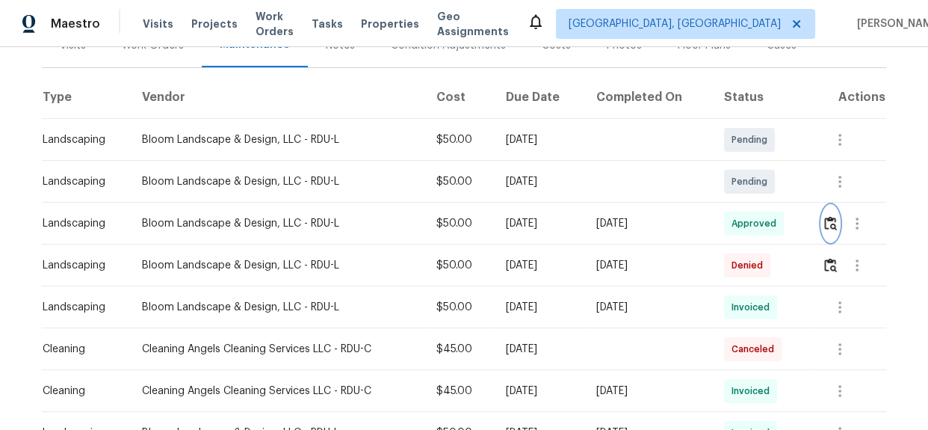
scroll to position [0, 0]
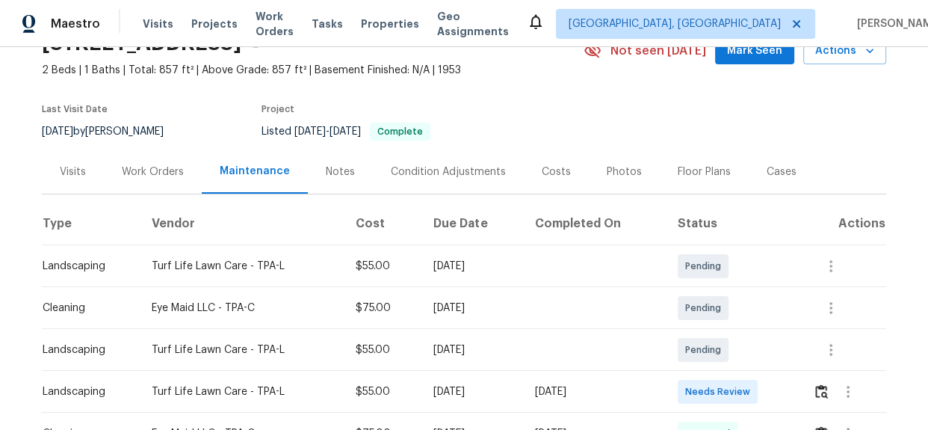
scroll to position [203, 0]
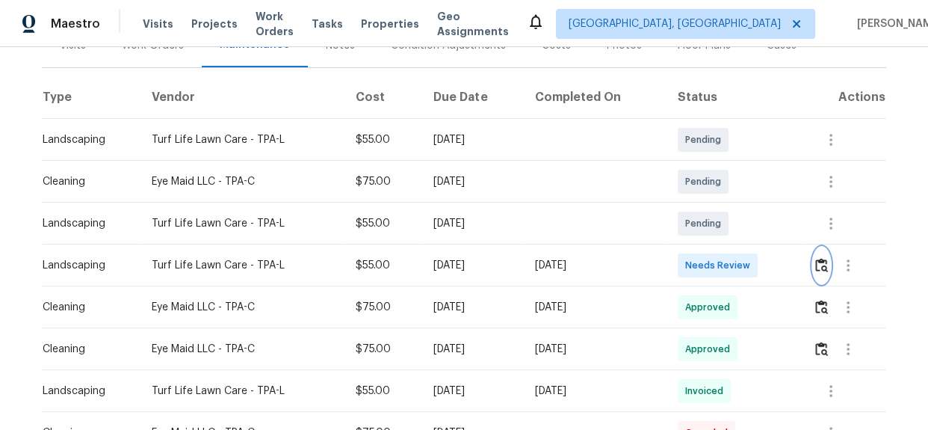
click at [818, 268] on img "button" at bounding box center [822, 265] width 13 height 14
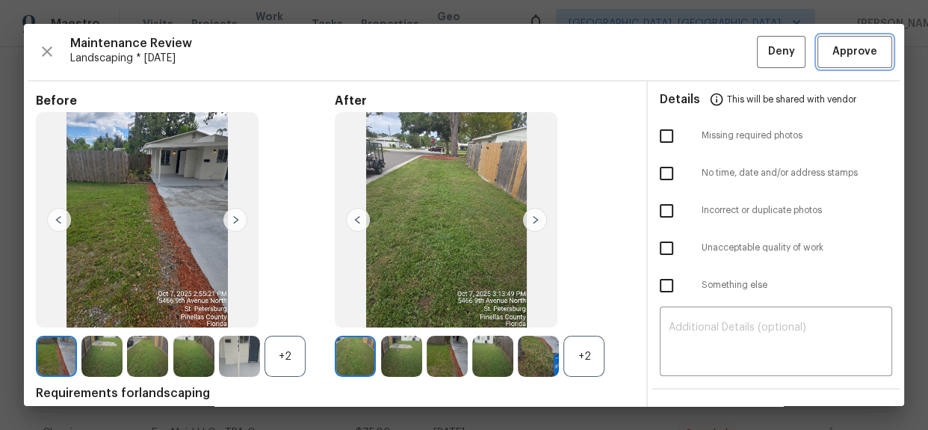
click at [837, 63] on button "Approve" at bounding box center [855, 52] width 75 height 32
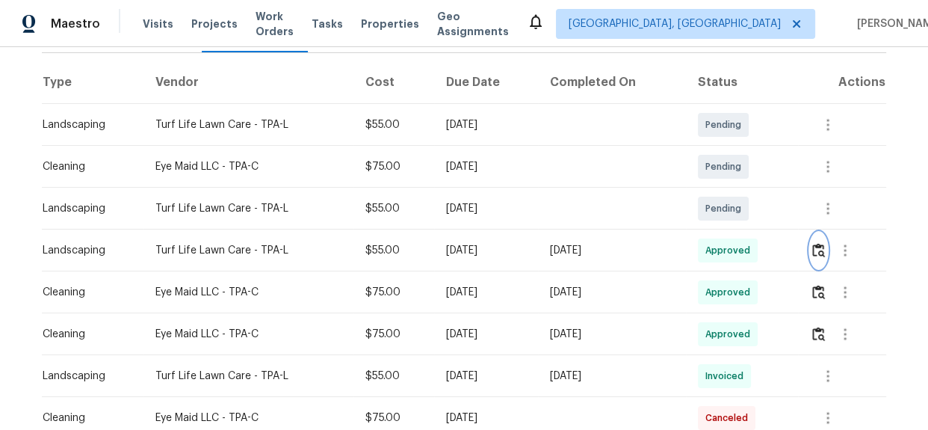
scroll to position [0, 0]
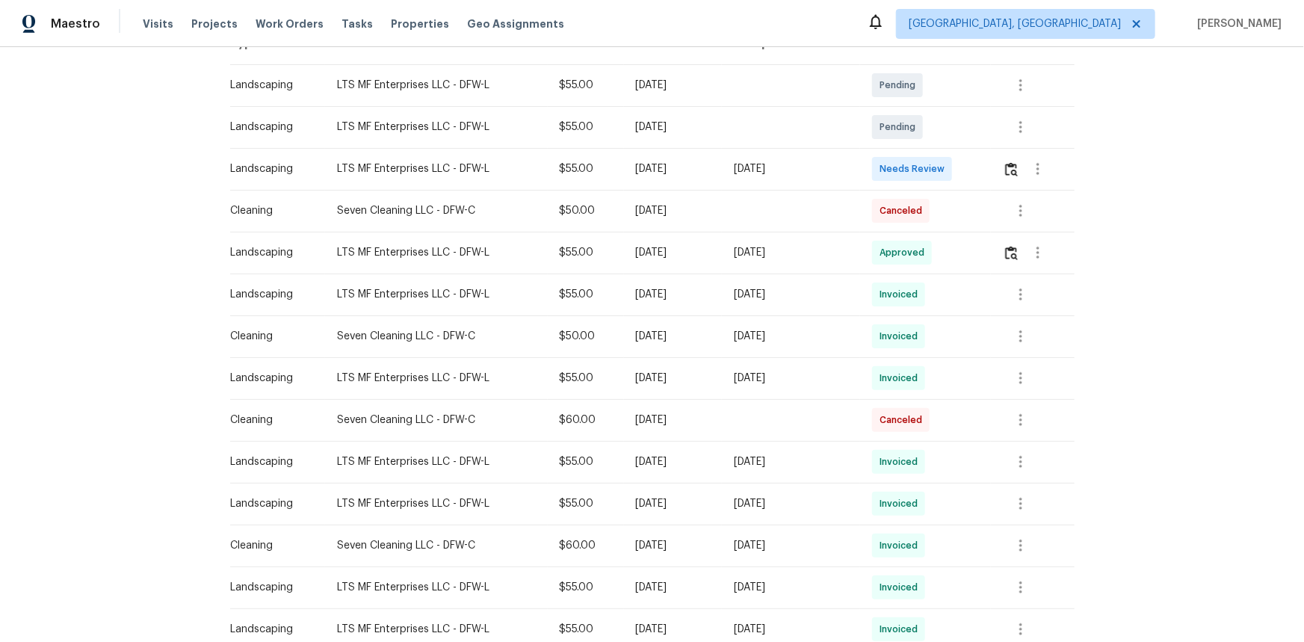
scroll to position [271, 0]
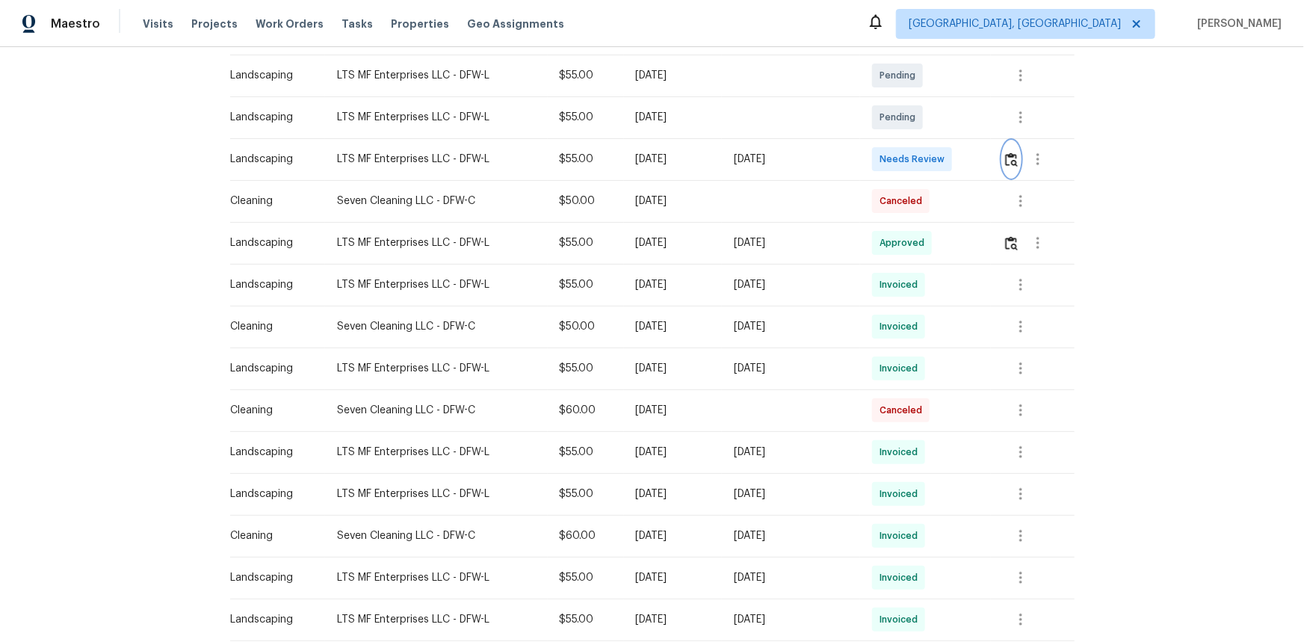
click at [928, 167] on button "button" at bounding box center [1011, 159] width 17 height 36
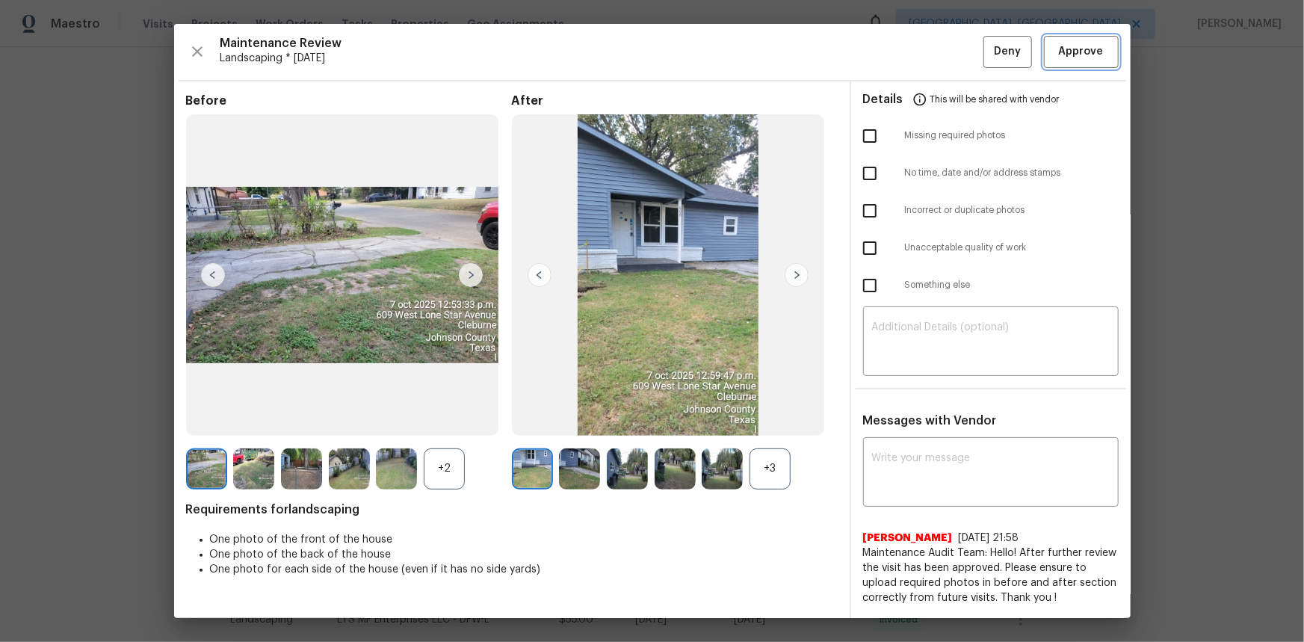
click at [928, 51] on span "Approve" at bounding box center [1081, 52] width 45 height 19
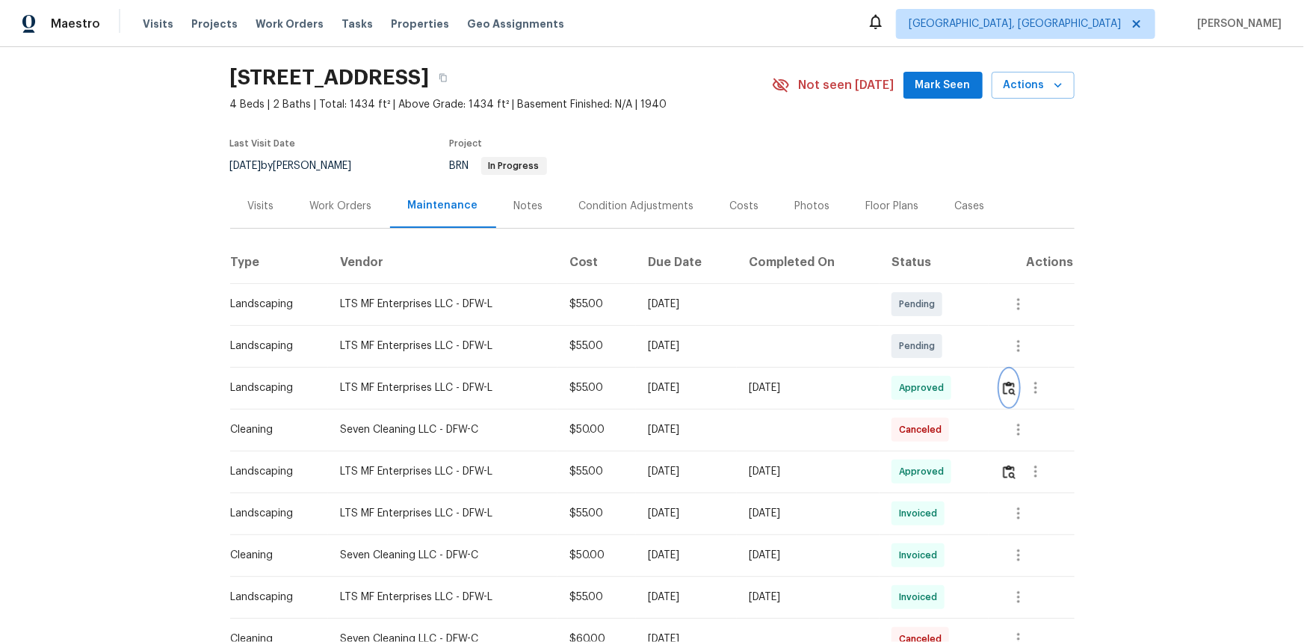
scroll to position [0, 0]
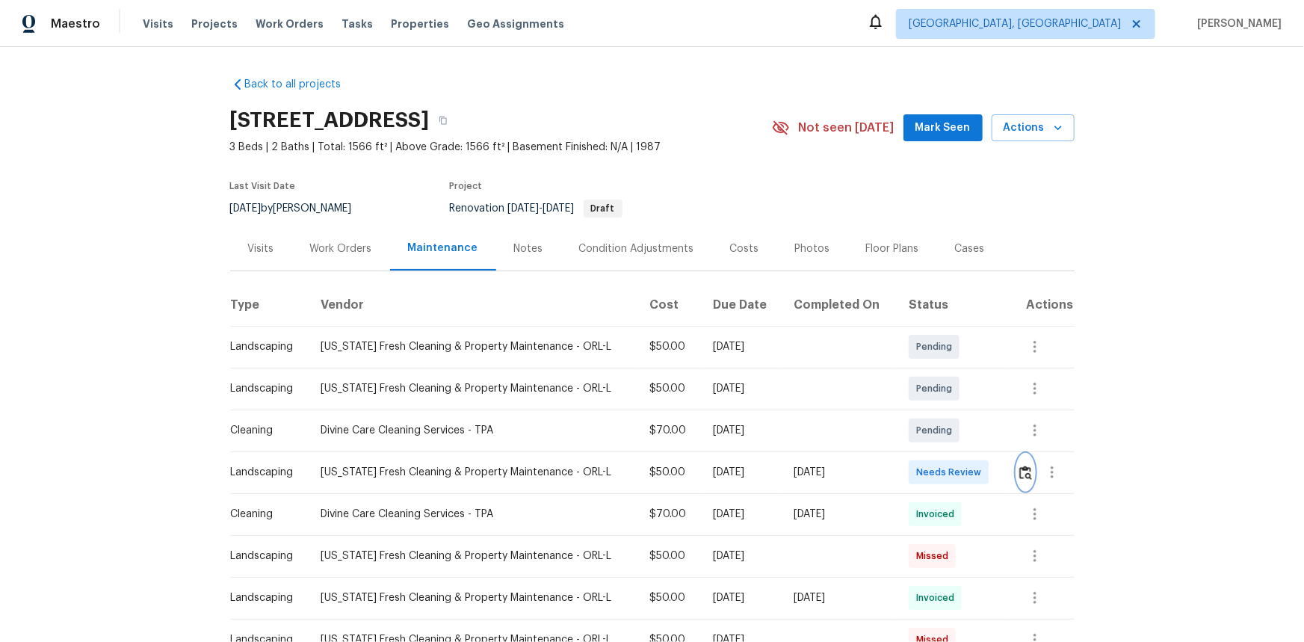
click at [916, 410] on img "button" at bounding box center [1026, 473] width 13 height 14
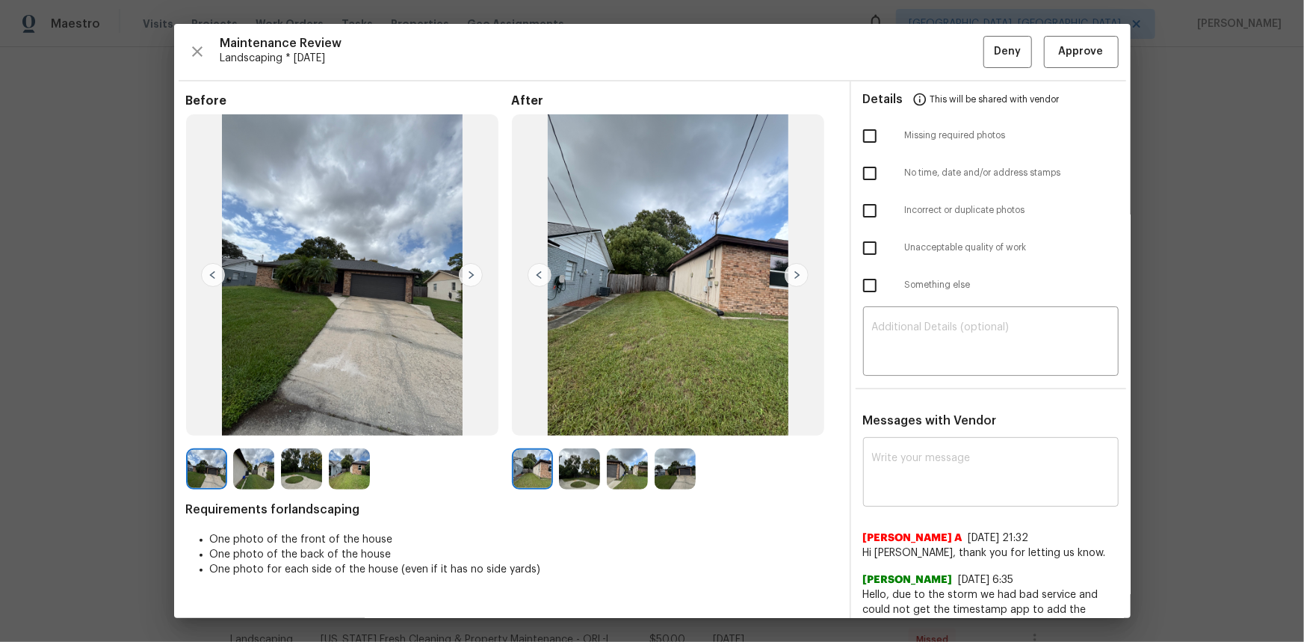
click at [892, 410] on textarea at bounding box center [991, 474] width 238 height 42
paste textarea "Maintenance Audit Team: Hello! Unfortunately this landscaping visit completed o…"
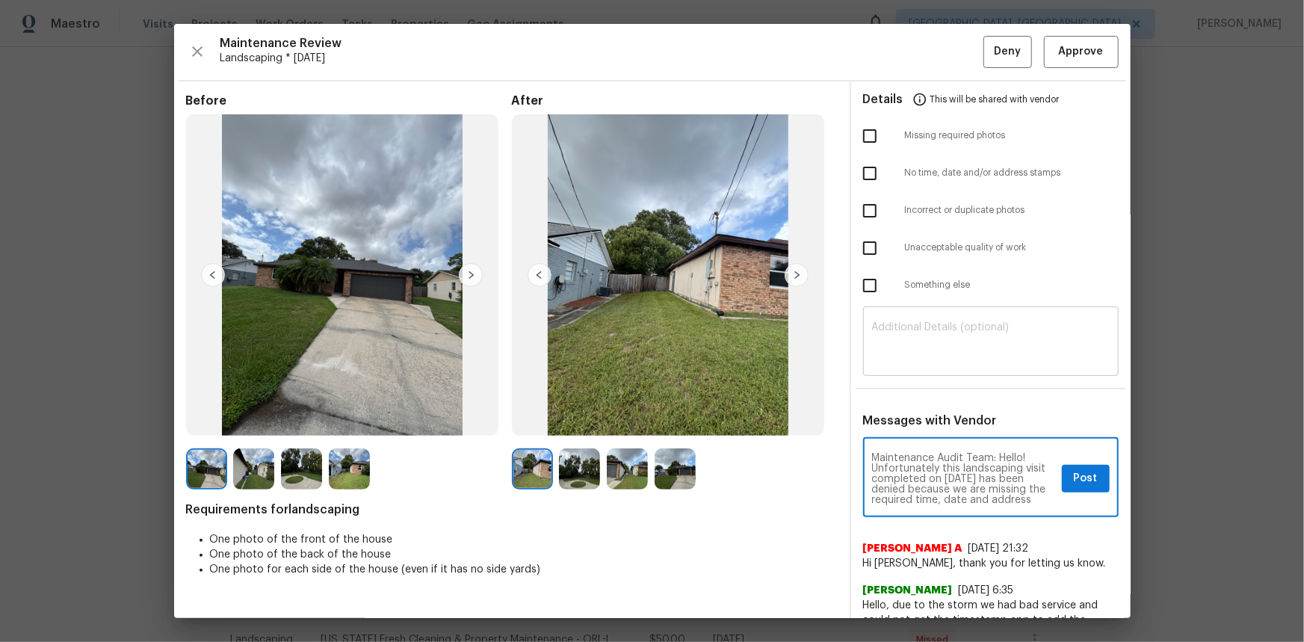
type textarea "Maintenance Audit Team: Hello! Unfortunately this landscaping visit completed o…"
click at [888, 351] on textarea at bounding box center [991, 343] width 238 height 42
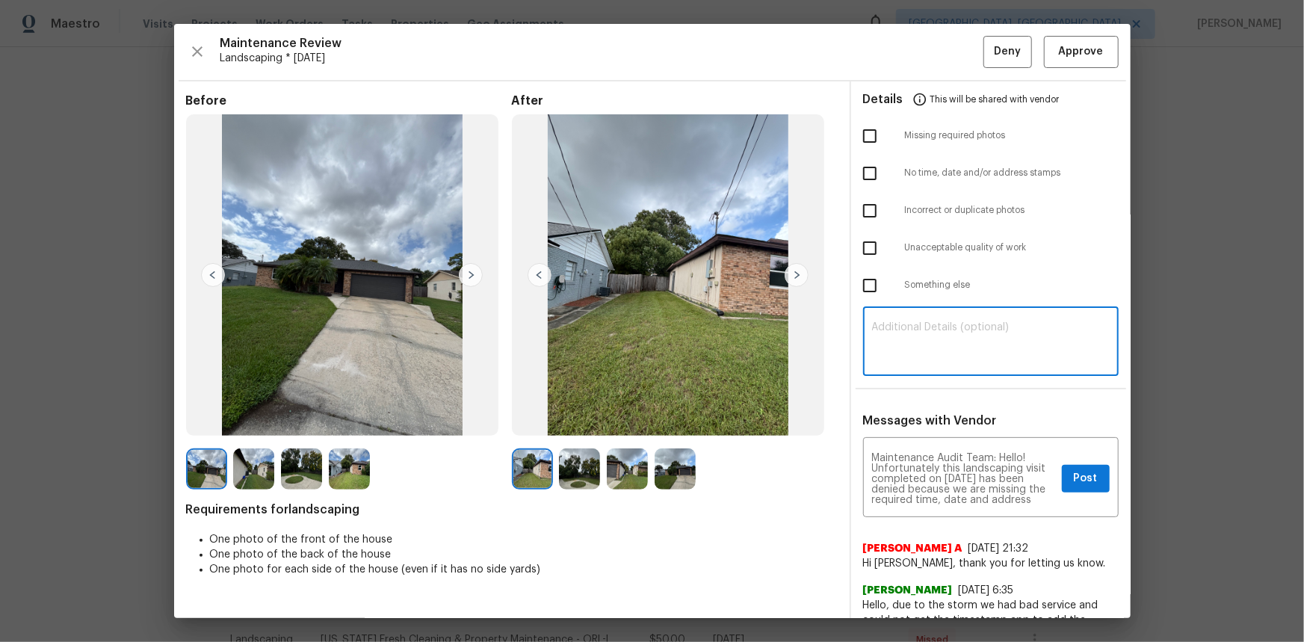
paste textarea "Maintenance Audit Team: Hello! Unfortunately this landscaping visit completed o…"
type textarea "Maintenance Audit Team: Hello! Unfortunately this landscaping visit completed o…"
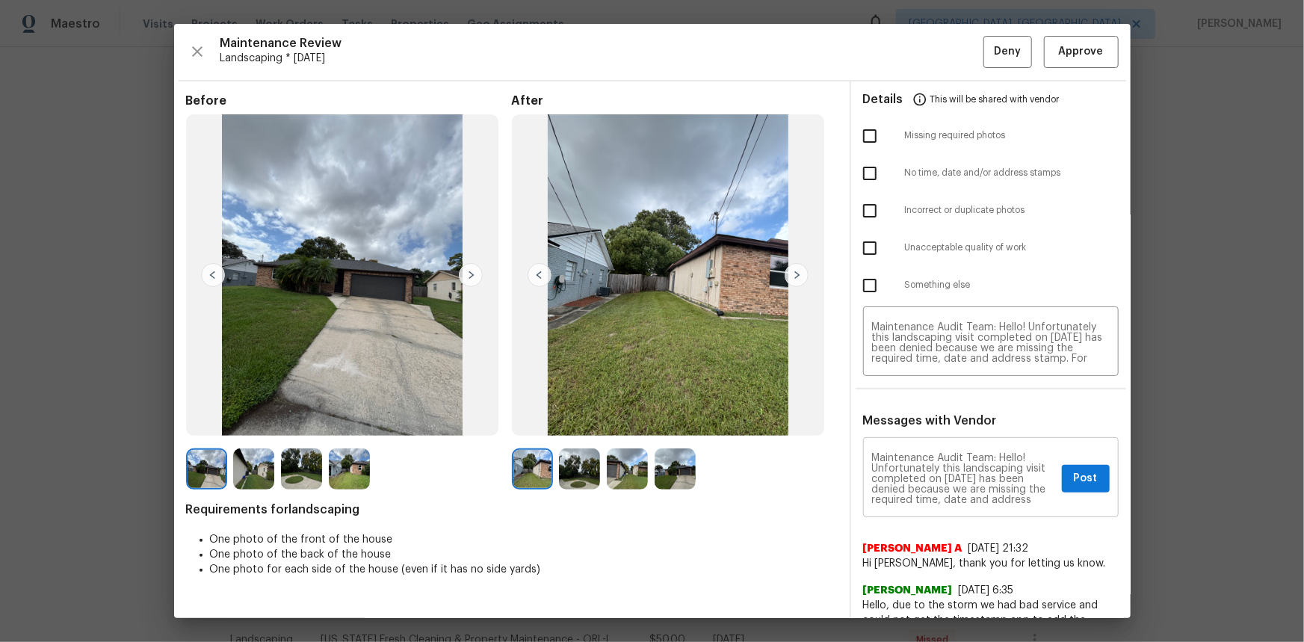
click at [916, 410] on textarea "Maintenance Audit Team: Hello! Unfortunately this landscaping visit completed o…" at bounding box center [964, 479] width 184 height 52
paste textarea "as per the policy we required time, date, address stamp and address sign photo"
click at [916, 410] on textarea "Maintenance Audit Team: Hello! Unfortunately this landscaping visit completed o…" at bounding box center [964, 479] width 184 height 52
type textarea "Maintenance Audit Team: Hello! Unfortunately this landscaping visit completed o…"
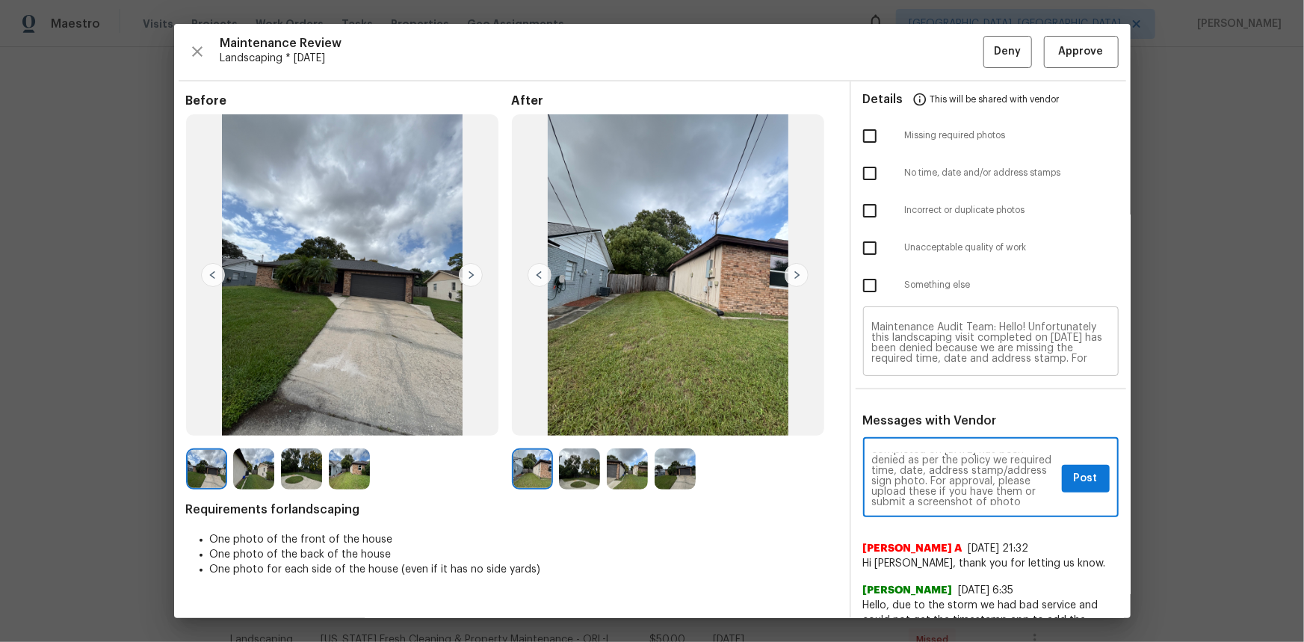
click at [916, 348] on textarea "Maintenance Audit Team: Hello! Unfortunately this landscaping visit completed o…" at bounding box center [991, 343] width 238 height 42
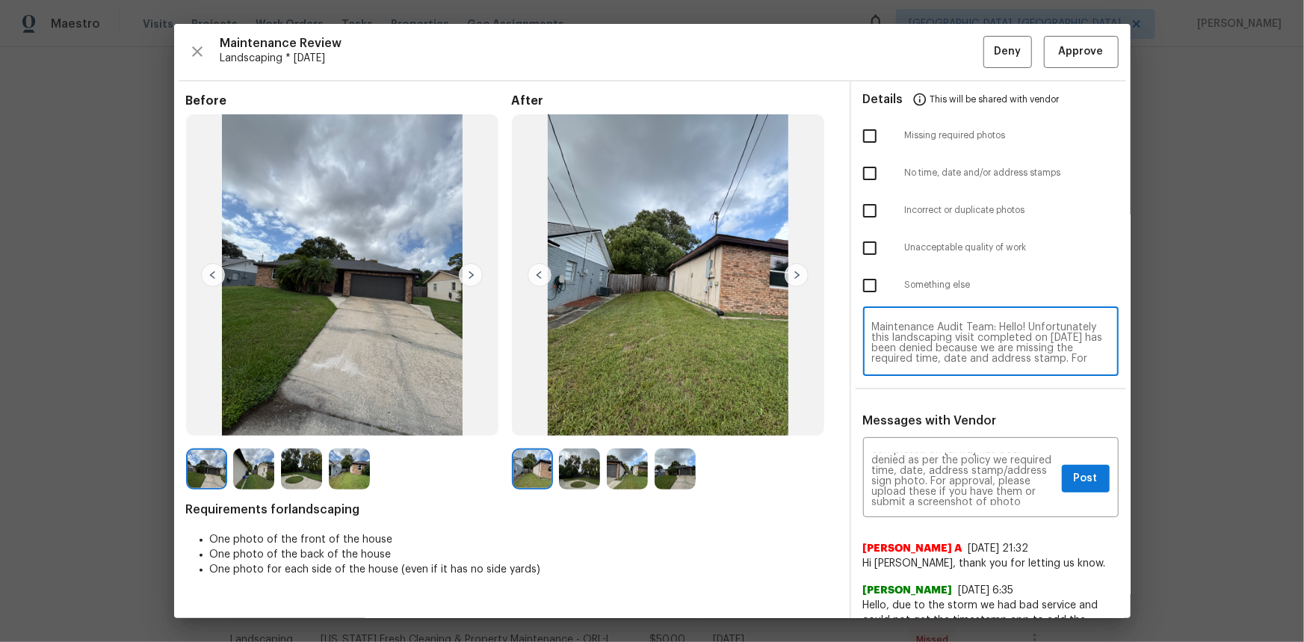
paste textarea "as per the policy we required time, date, address stamp/address sign photo"
type textarea "Maintenance Audit Team: Hello! Unfortunately this landscaping visit completed o…"
click at [916, 410] on span "Post" at bounding box center [1086, 478] width 24 height 19
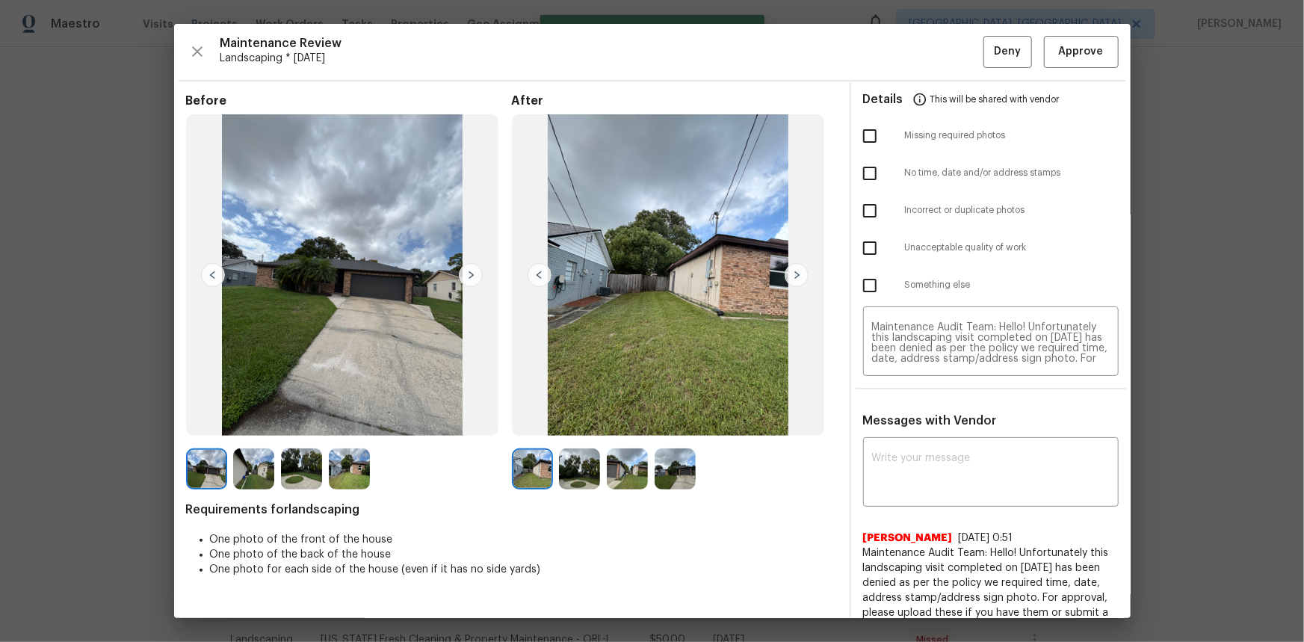
click at [859, 167] on input "checkbox" at bounding box center [869, 173] width 31 height 31
checkbox input "true"
click at [916, 55] on span "Deny" at bounding box center [1007, 52] width 27 height 19
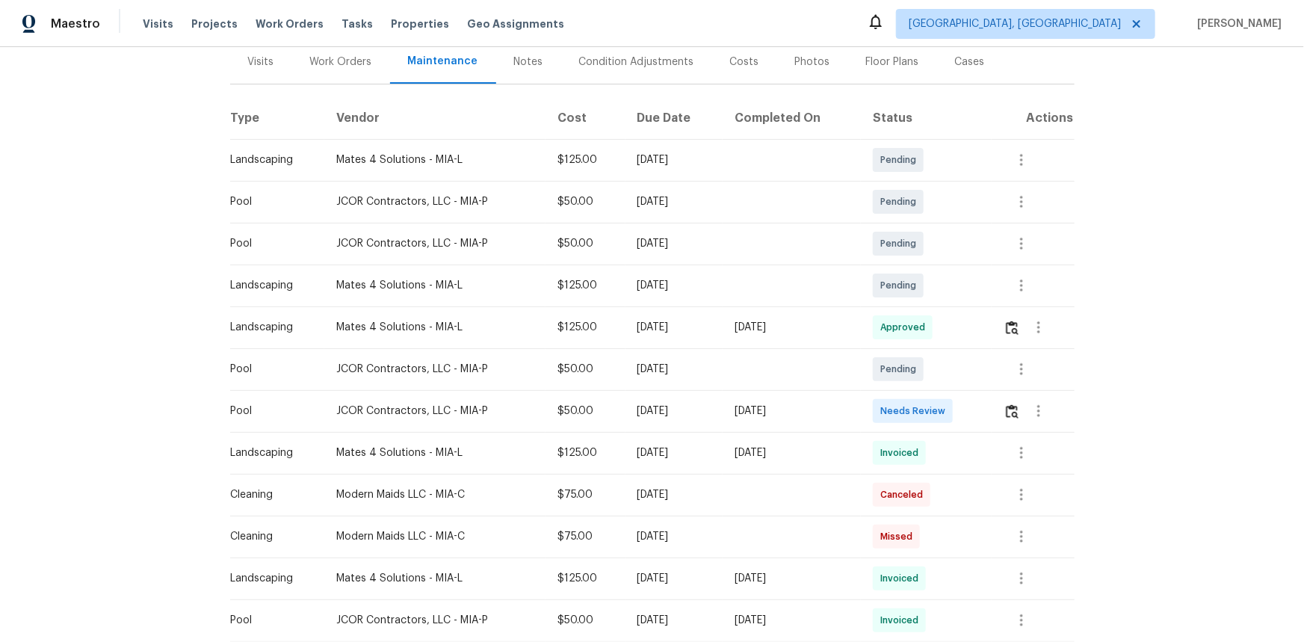
scroll to position [203, 0]
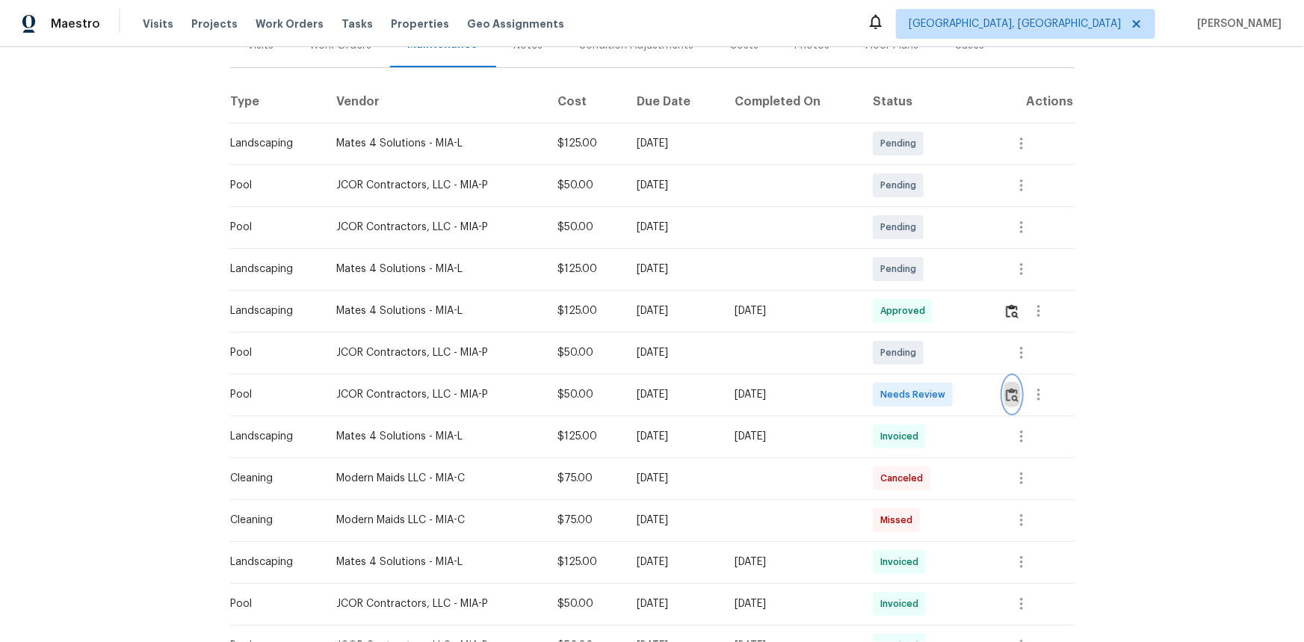
click at [928, 391] on img "button" at bounding box center [1012, 395] width 13 height 14
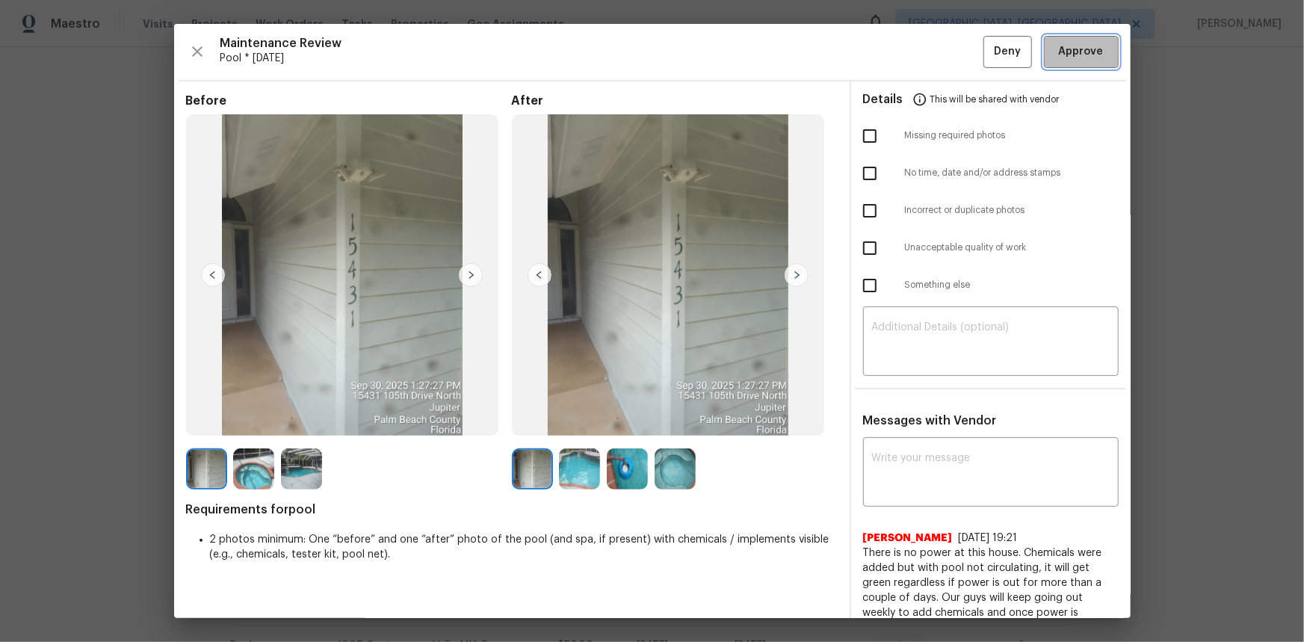
click at [928, 52] on span "Approve" at bounding box center [1081, 52] width 45 height 19
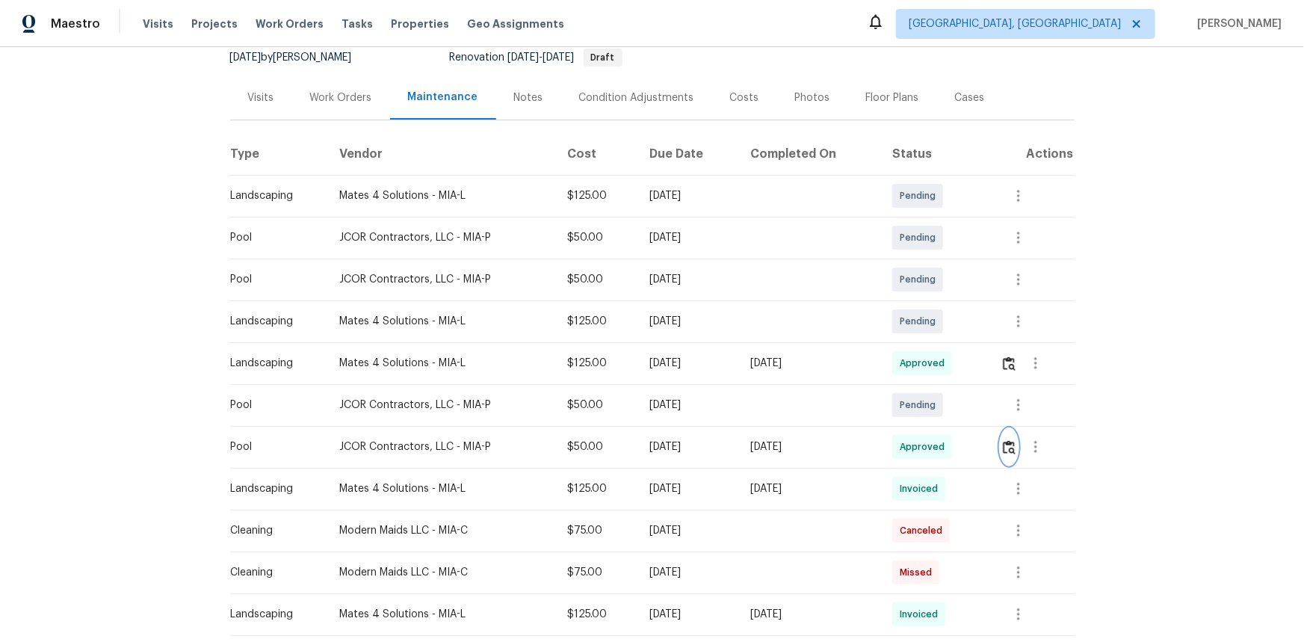
scroll to position [0, 0]
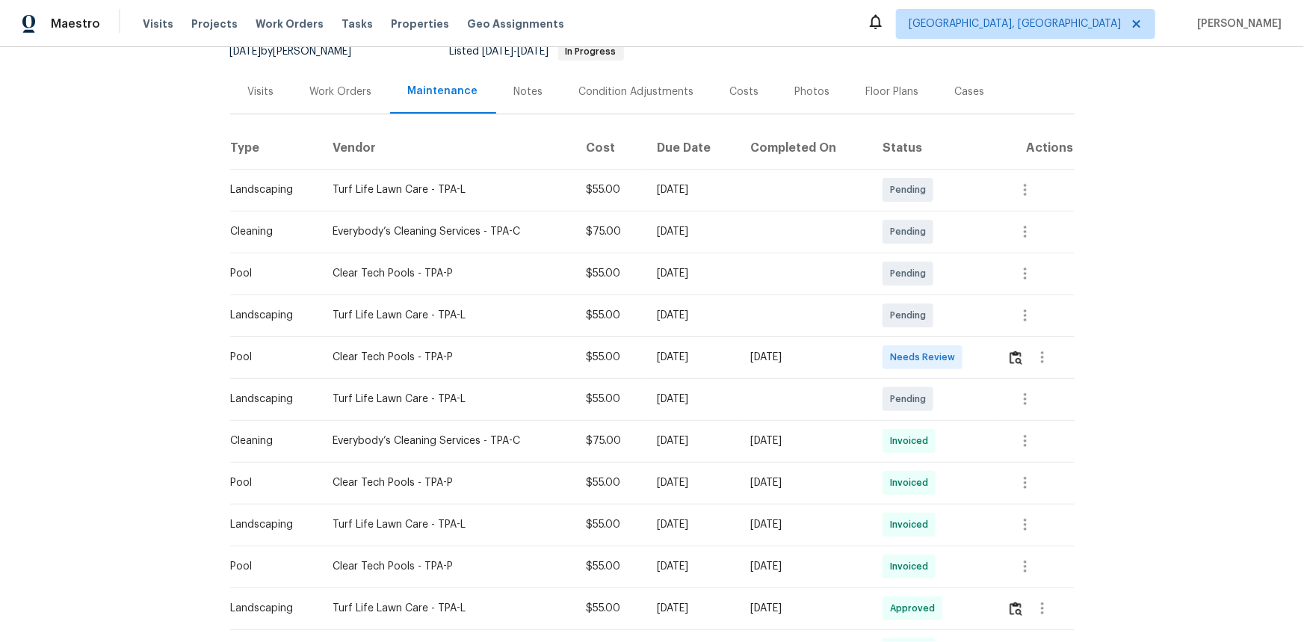
scroll to position [203, 0]
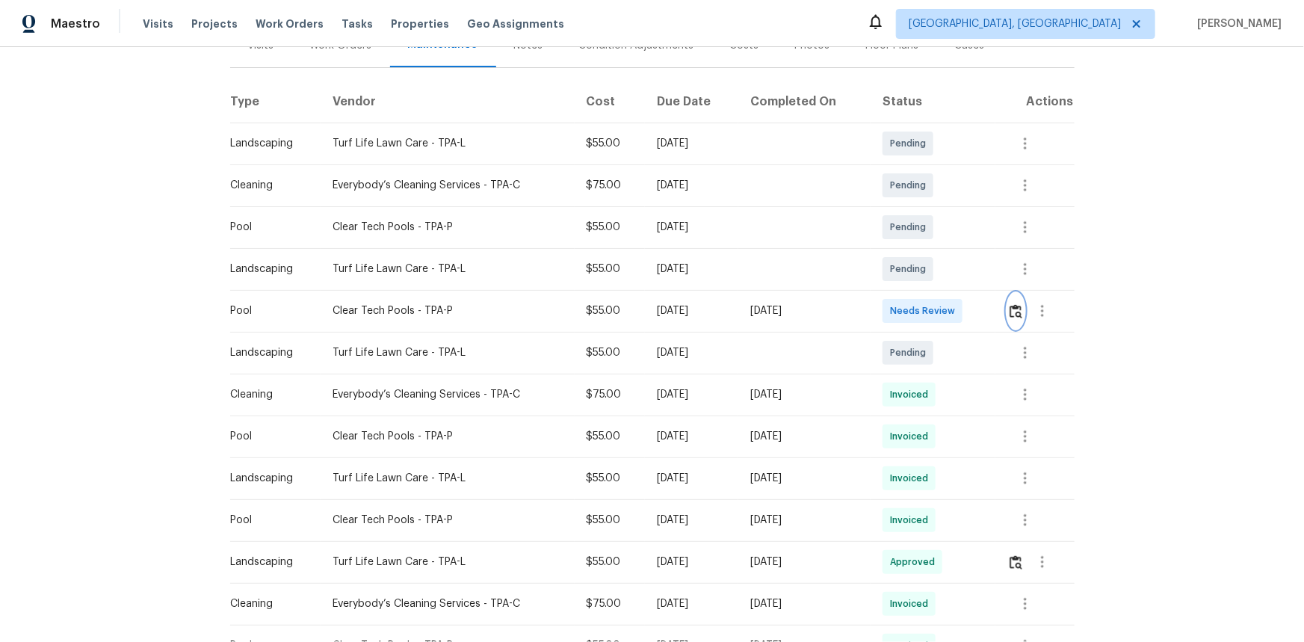
click at [928, 310] on img "button" at bounding box center [1016, 311] width 13 height 14
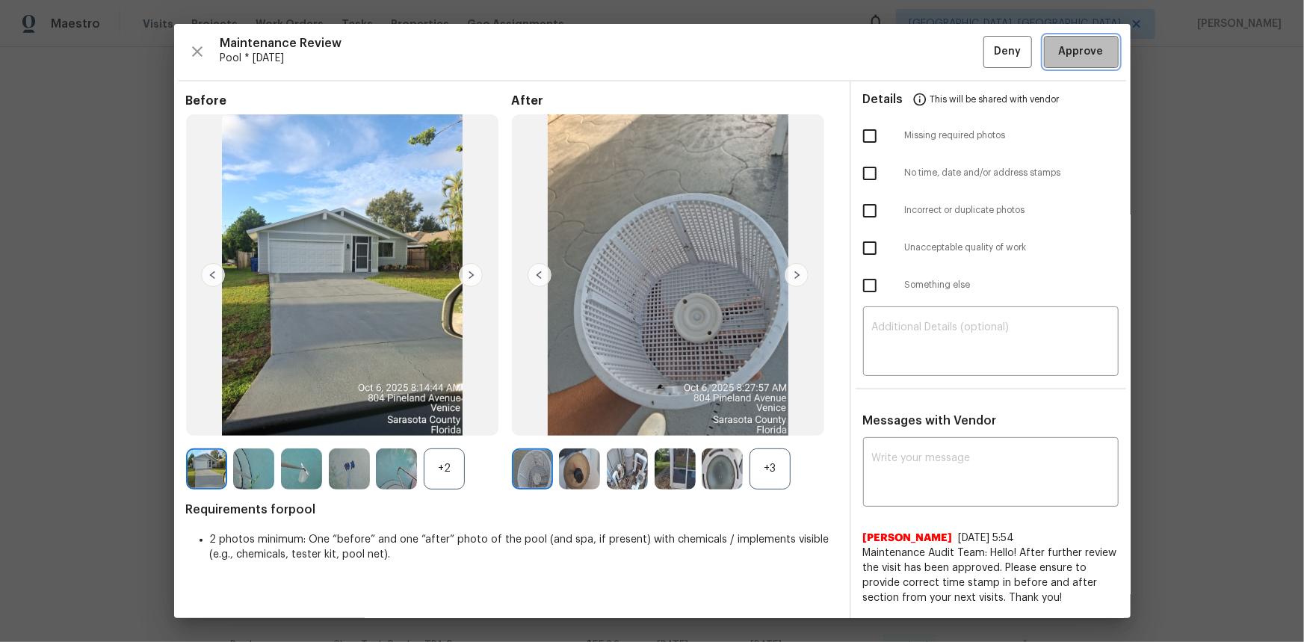
click at [928, 56] on span "Approve" at bounding box center [1081, 52] width 45 height 19
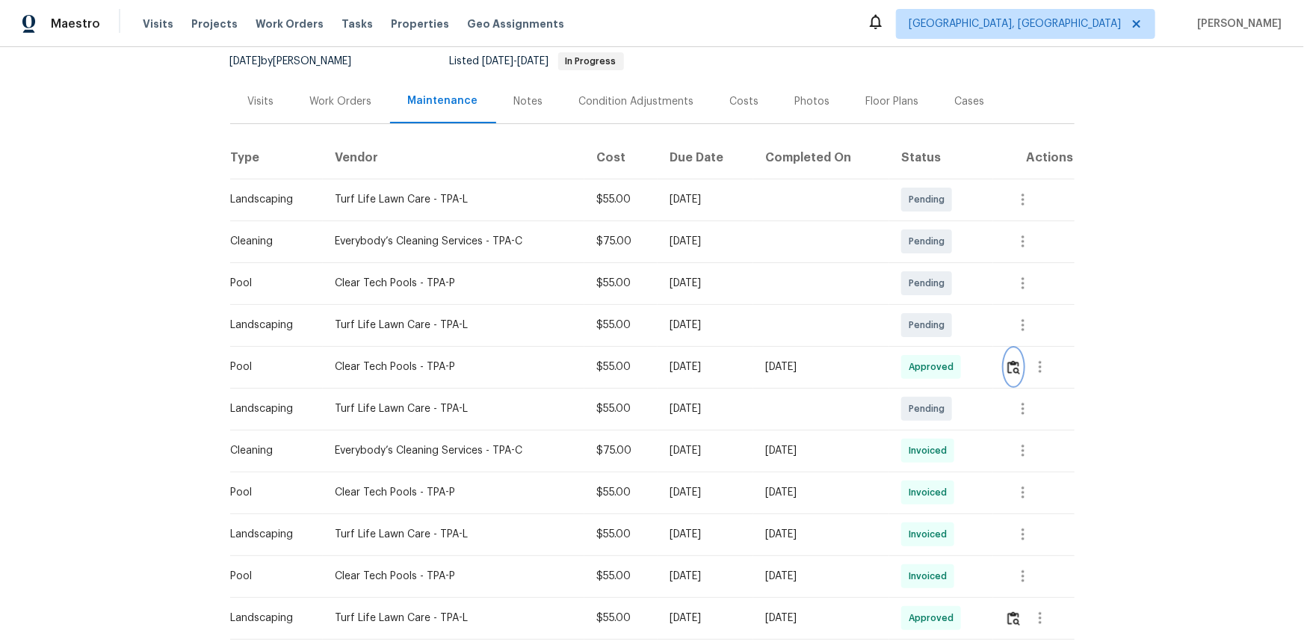
scroll to position [0, 0]
